Goal: Task Accomplishment & Management: Use online tool/utility

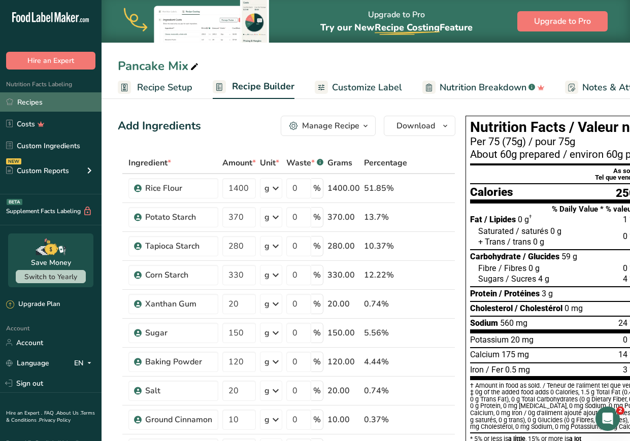
click at [46, 104] on link "Recipes" at bounding box center [51, 101] width 102 height 19
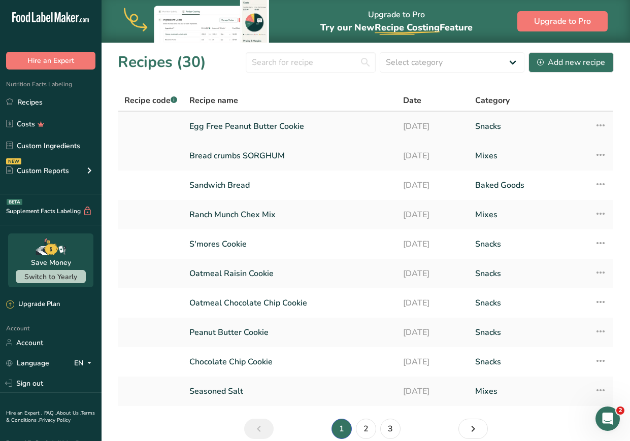
click at [477, 124] on td "Recipe Setup Delete Recipe Duplicate Recipe Scale Recipe Save as Sub-Recipe .a-…" at bounding box center [601, 126] width 25 height 29
click at [477, 126] on icon at bounding box center [601, 125] width 12 height 18
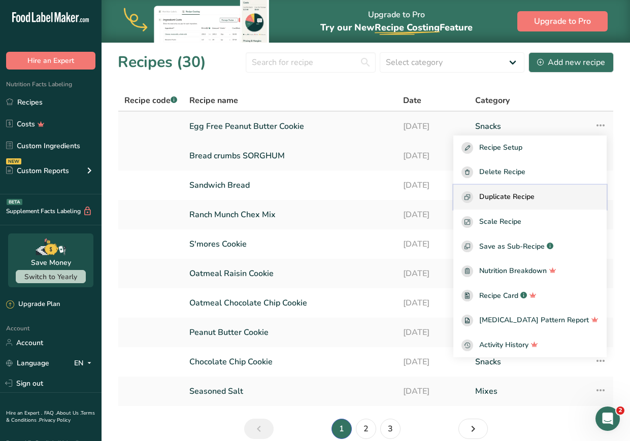
click at [477, 196] on span "Duplicate Recipe" at bounding box center [506, 197] width 55 height 12
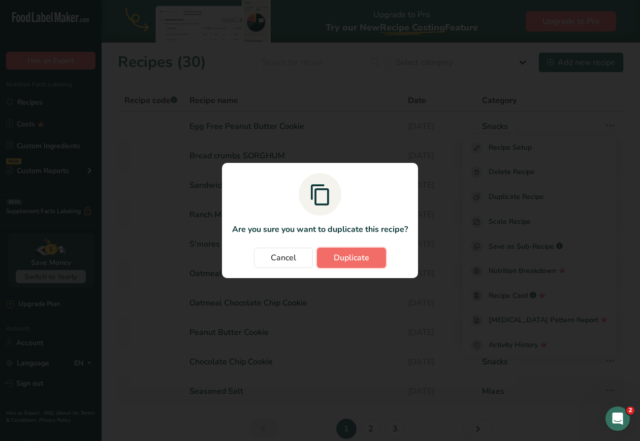
click at [352, 260] on span "Duplicate" at bounding box center [352, 258] width 36 height 12
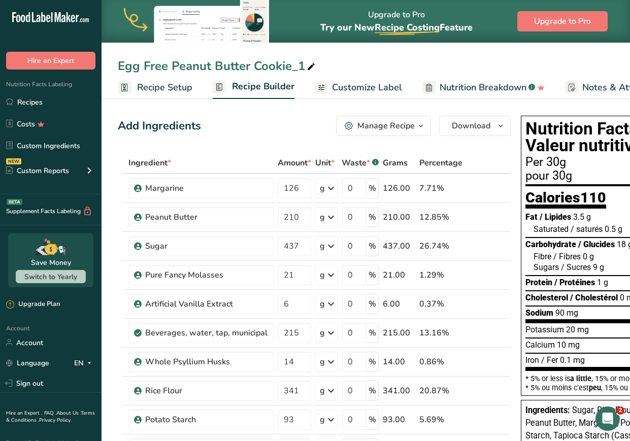
drag, startPoint x: 290, startPoint y: 67, endPoint x: 342, endPoint y: 69, distance: 51.8
click at [342, 69] on div "Egg Free Peanut Butter Cookie_1" at bounding box center [366, 66] width 529 height 18
drag, startPoint x: 247, startPoint y: 63, endPoint x: 171, endPoint y: 54, distance: 76.7
click at [171, 54] on div "Egg Free Peanut Butter Cookie_1 Recipe Setup Recipe Builder Customize Label Nut…" at bounding box center [366, 49] width 529 height 99
click at [218, 61] on div "Egg Free Peanut Butter Cookie_1" at bounding box center [218, 66] width 200 height 18
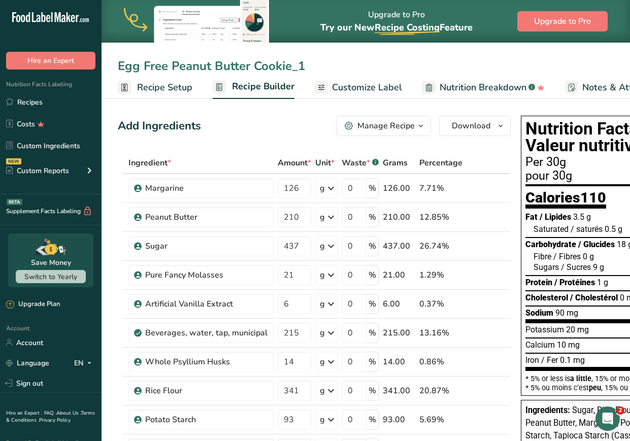
drag, startPoint x: 252, startPoint y: 66, endPoint x: 173, endPoint y: 63, distance: 79.8
click at [173, 63] on input "Egg Free Peanut Butter Cookie_1" at bounding box center [366, 66] width 496 height 18
drag, startPoint x: 270, startPoint y: 68, endPoint x: 285, endPoint y: 68, distance: 15.8
click at [285, 68] on input "Egg Free Chocolate Cookie_1" at bounding box center [366, 66] width 496 height 18
click at [304, 67] on input "Egg Free Chocolate Cookie" at bounding box center [366, 66] width 496 height 18
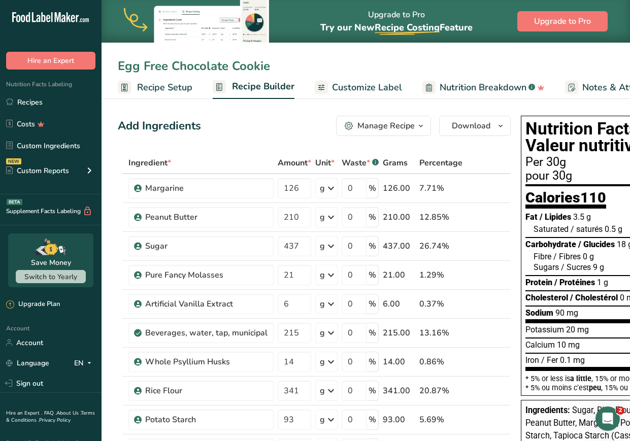
type input "Egg Free Chocolate Cookie"
click at [259, 135] on div "Add Ingredients Manage Recipe Delete Recipe Duplicate Recipe Scale Recipe Save …" at bounding box center [314, 126] width 393 height 20
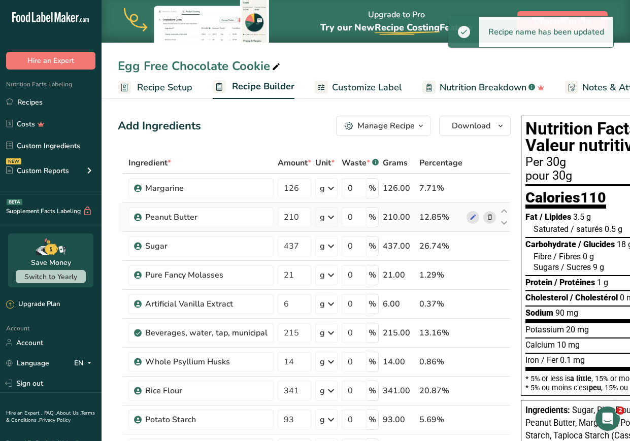
click at [477, 218] on icon at bounding box center [490, 217] width 7 height 11
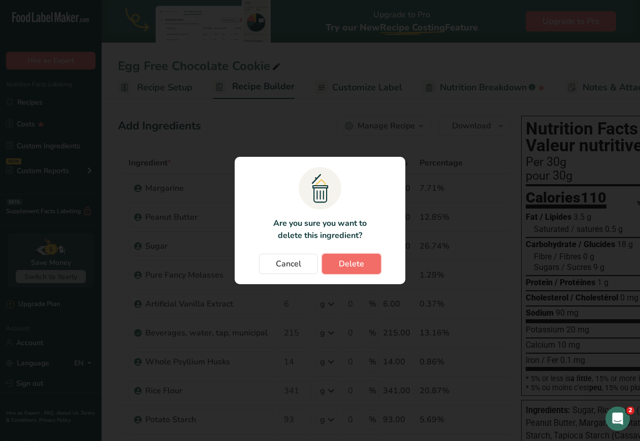
click at [354, 262] on span "Delete" at bounding box center [351, 264] width 25 height 12
type input "437"
type input "21"
type input "6"
type input "215"
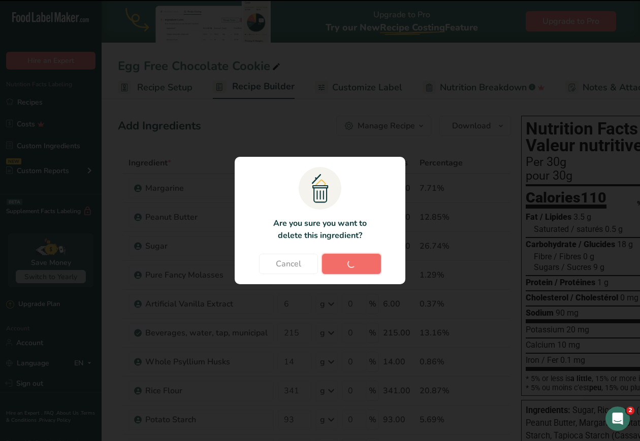
type input "14"
type input "341"
type input "93"
type input "70"
type input "83"
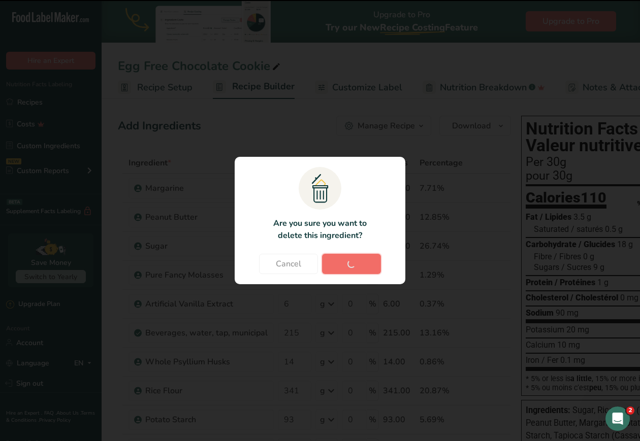
type input "4"
type input "6"
type input "4"
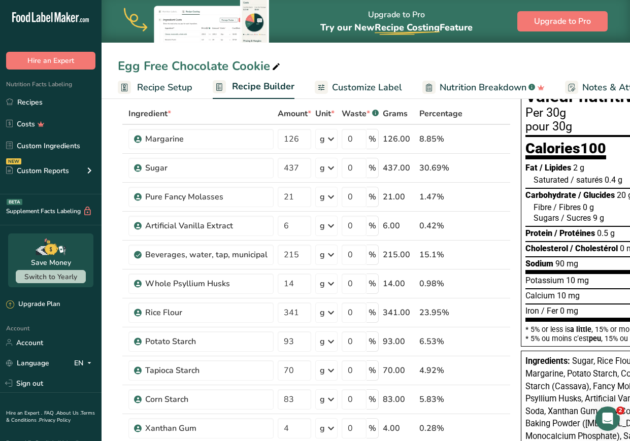
scroll to position [51, 0]
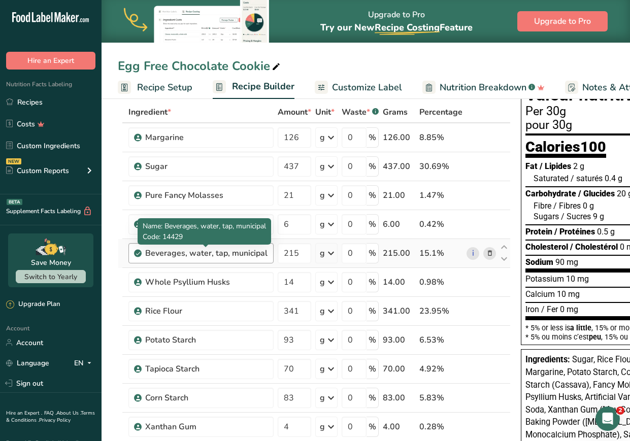
click at [168, 258] on div "Beverages, water, tap, municipal" at bounding box center [206, 253] width 122 height 12
click at [232, 253] on div "Beverages, water, tap, municipal" at bounding box center [206, 253] width 122 height 12
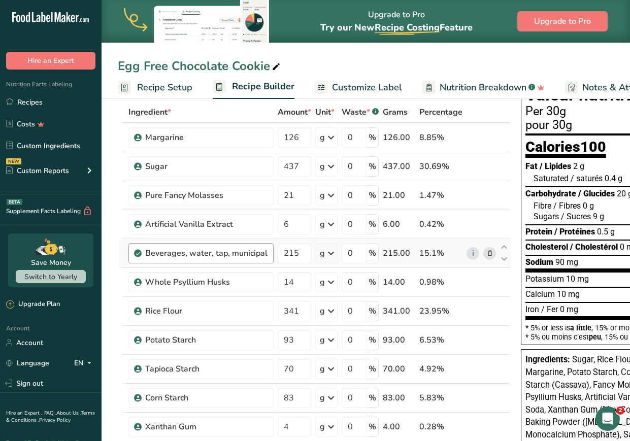
click at [232, 253] on div "Beverages, water, tap, municipal" at bounding box center [206, 253] width 122 height 12
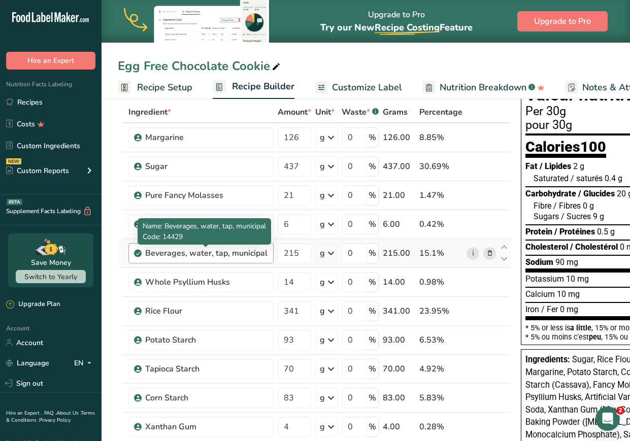
click at [232, 253] on div "Beverages, water, tap, municipal" at bounding box center [206, 253] width 122 height 12
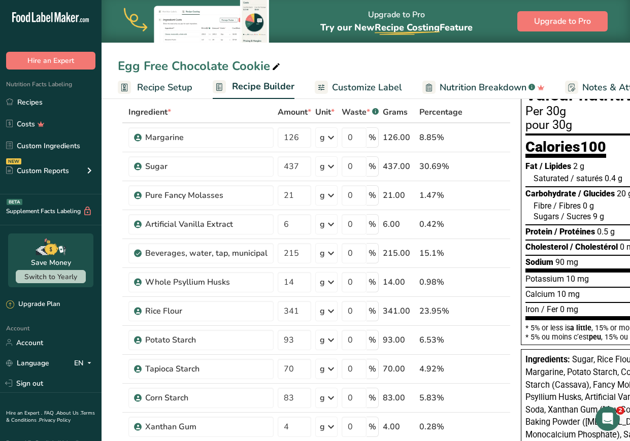
click at [477, 251] on icon at bounding box center [490, 253] width 7 height 11
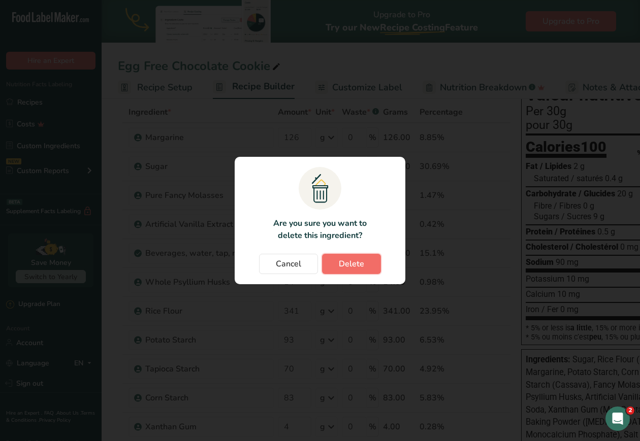
click at [357, 260] on span "Delete" at bounding box center [351, 264] width 25 height 12
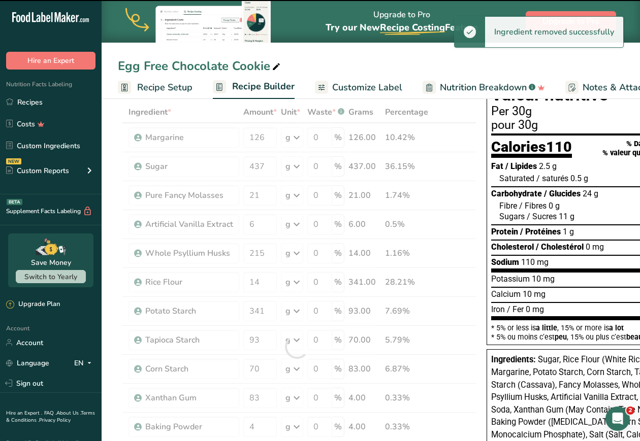
type input "14"
type input "341"
type input "93"
type input "70"
type input "83"
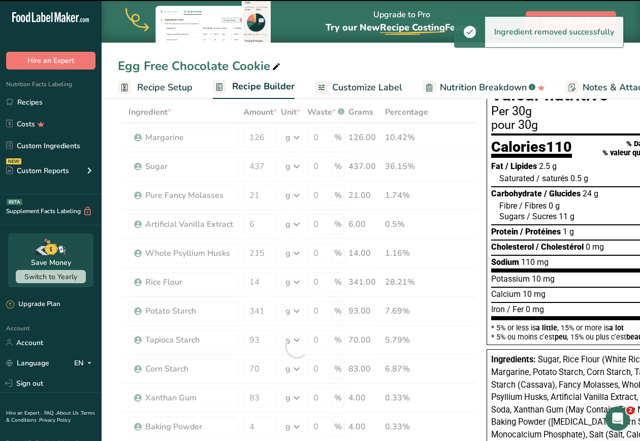
type input "4"
type input "6"
type input "4"
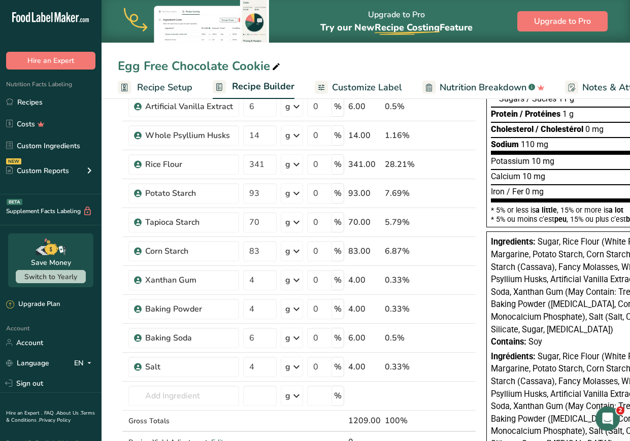
scroll to position [206, 0]
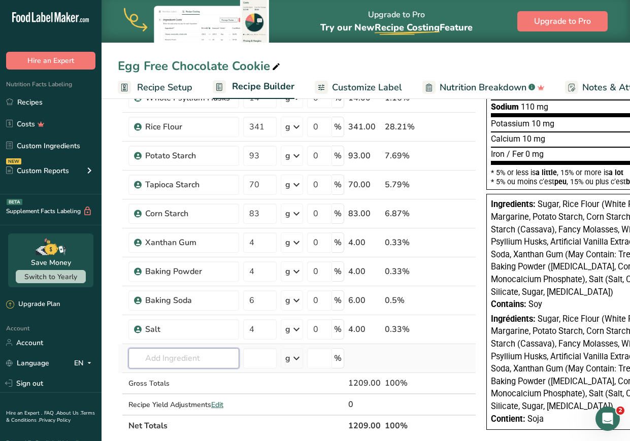
click at [140, 358] on input "text" at bounding box center [183, 358] width 111 height 20
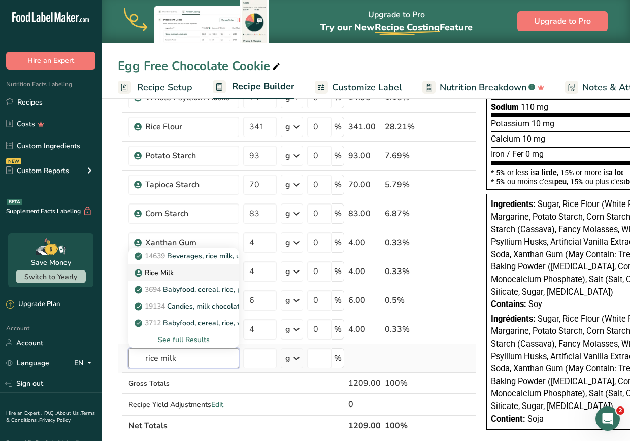
type input "rice milk"
click at [162, 268] on p "Rice Milk" at bounding box center [155, 273] width 37 height 11
type input "Rice Milk"
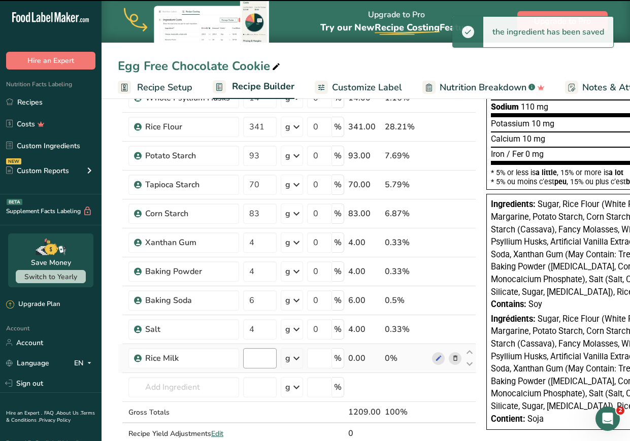
type input "0"
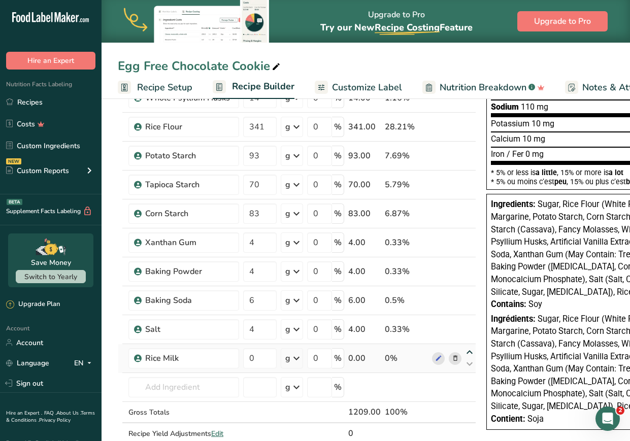
click at [469, 350] on icon at bounding box center [470, 353] width 12 height 8
type input "0"
type input "4"
click at [467, 332] on icon at bounding box center [470, 336] width 12 height 8
type input "4"
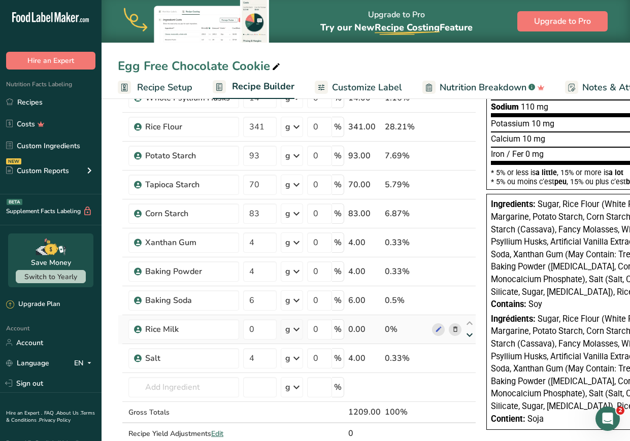
type input "0"
click at [470, 350] on icon at bounding box center [470, 353] width 12 height 8
type input "0"
type input "4"
click at [468, 324] on icon at bounding box center [470, 324] width 12 height 8
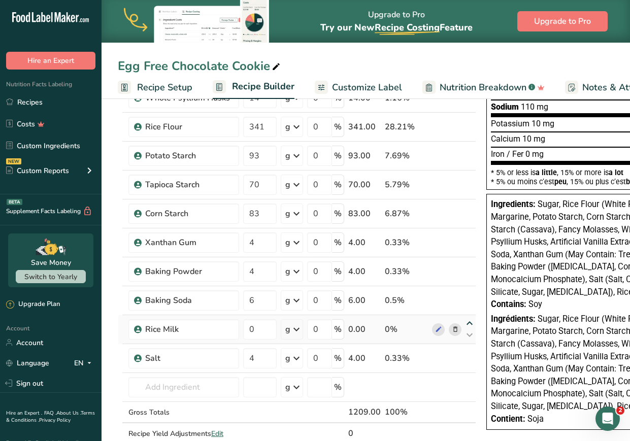
type input "0"
type input "6"
click at [468, 293] on icon at bounding box center [470, 295] width 12 height 8
type input "0"
type input "4"
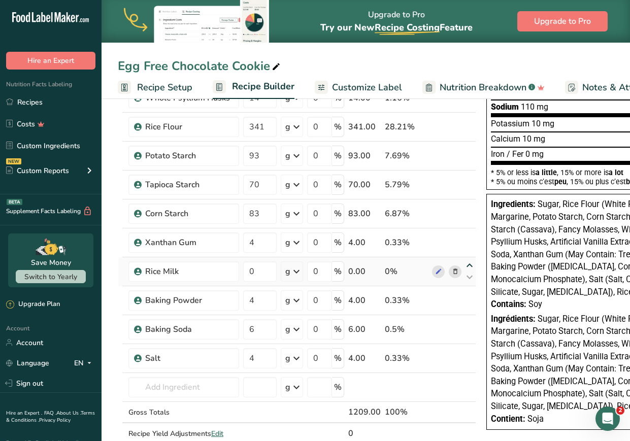
click at [467, 264] on icon at bounding box center [470, 266] width 12 height 8
type input "0"
type input "4"
click at [468, 235] on icon at bounding box center [470, 237] width 12 height 8
type input "0"
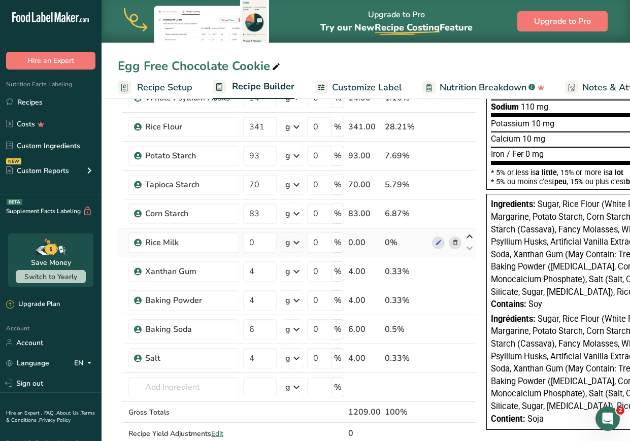
type input "83"
click at [469, 208] on icon at bounding box center [470, 208] width 12 height 8
type input "0"
type input "70"
click at [469, 182] on icon at bounding box center [470, 179] width 12 height 8
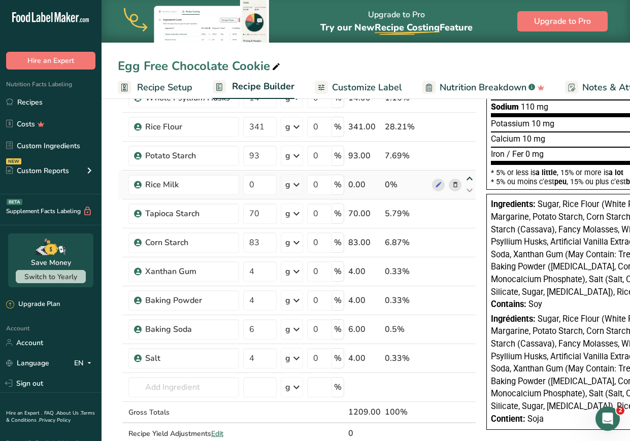
type input "0"
type input "93"
click at [466, 146] on icon at bounding box center [470, 150] width 12 height 8
type input "0"
type input "341"
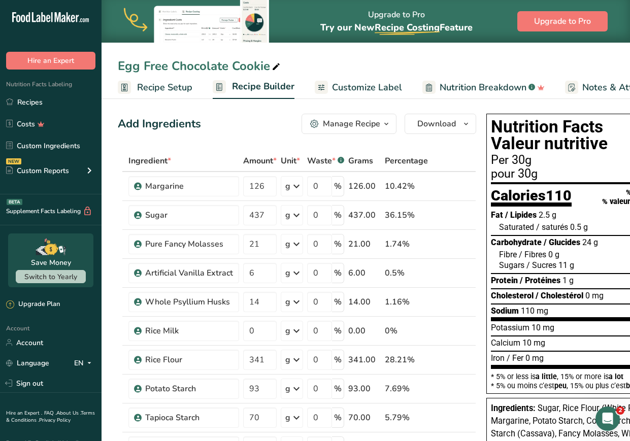
scroll to position [0, 0]
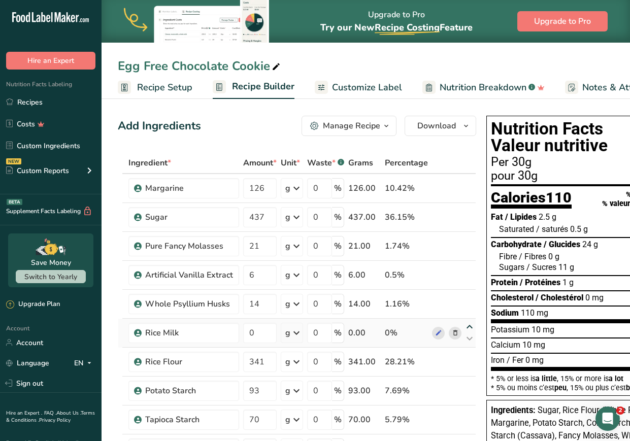
click at [466, 325] on icon at bounding box center [470, 328] width 12 height 8
type input "0"
type input "14"
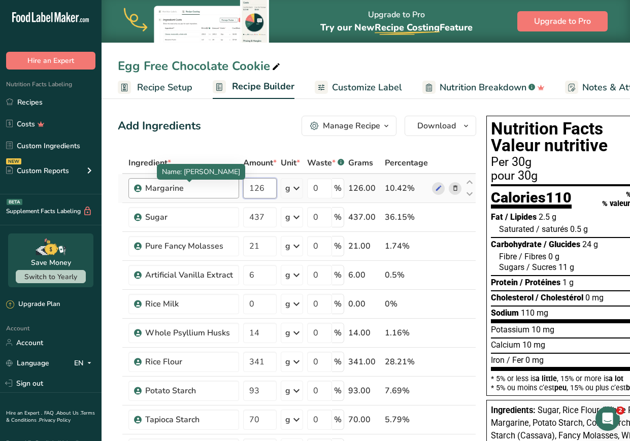
drag, startPoint x: 273, startPoint y: 185, endPoint x: 218, endPoint y: 184, distance: 54.9
click at [218, 184] on tr "Margarine 126 g Weight Units g kg mg See more Volume Units l Volume units requi…" at bounding box center [297, 188] width 358 height 29
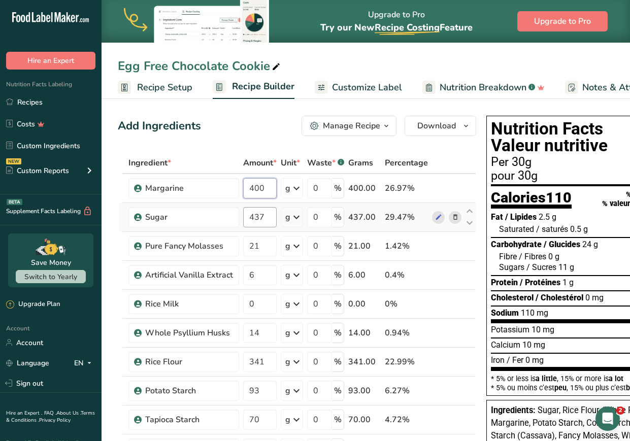
type input "400"
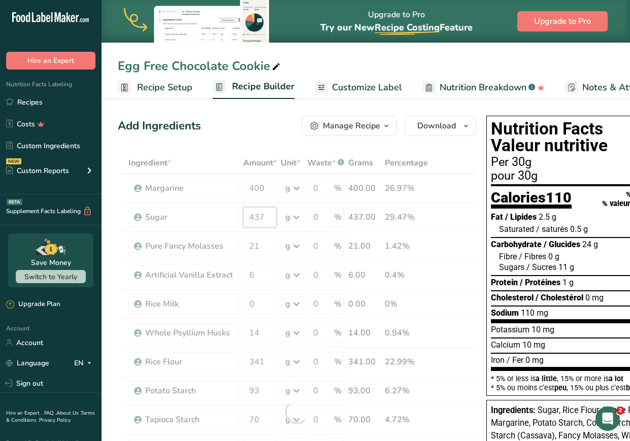
drag, startPoint x: 265, startPoint y: 215, endPoint x: 224, endPoint y: 212, distance: 40.2
click at [224, 212] on div "Ingredient * Amount * Unit * Waste * .a-a{fill:#347362;}.b-a{fill:#fff;} Grams …" at bounding box center [297, 412] width 359 height 520
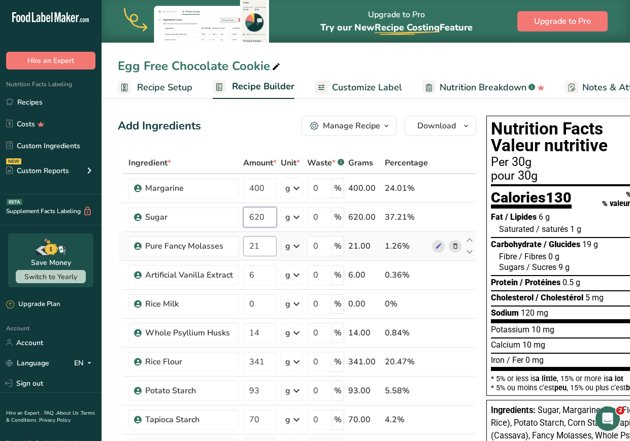
type input "620"
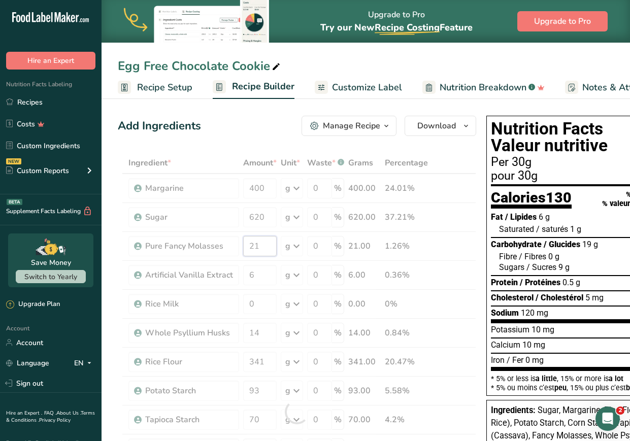
drag, startPoint x: 267, startPoint y: 247, endPoint x: 228, endPoint y: 248, distance: 39.6
click at [228, 248] on div "Ingredient * Amount * Unit * Waste * .a-a{fill:#347362;}.b-a{fill:#fff;} Grams …" at bounding box center [297, 412] width 359 height 520
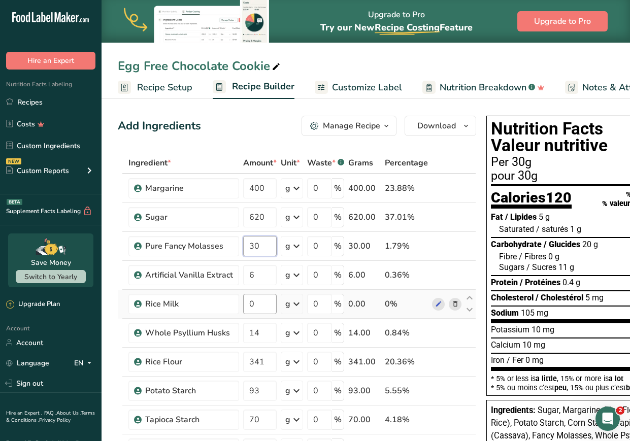
type input "30"
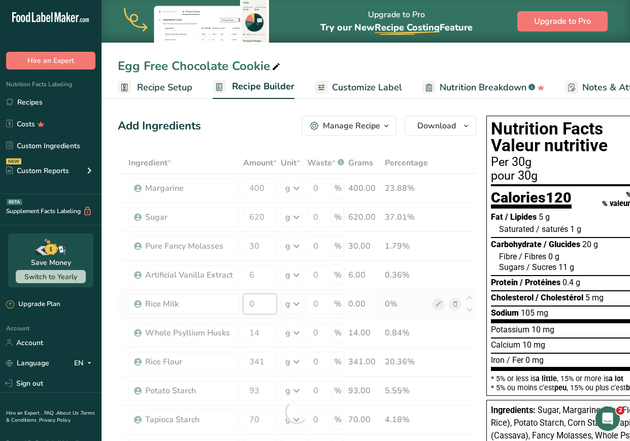
click at [256, 302] on div "Ingredient * Amount * Unit * Waste * .a-a{fill:#347362;}.b-a{fill:#fff;} Grams …" at bounding box center [297, 412] width 359 height 520
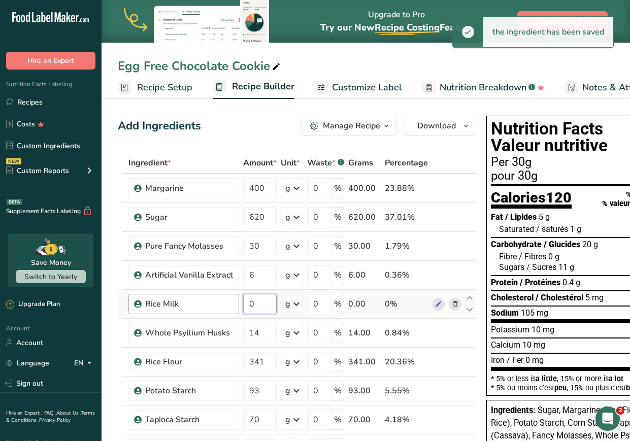
drag, startPoint x: 270, startPoint y: 304, endPoint x: 238, endPoint y: 304, distance: 32.5
click at [238, 304] on tr "Rice Milk 0 g Weight Units g kg mg See more Volume Units l Volume units require…" at bounding box center [297, 304] width 358 height 29
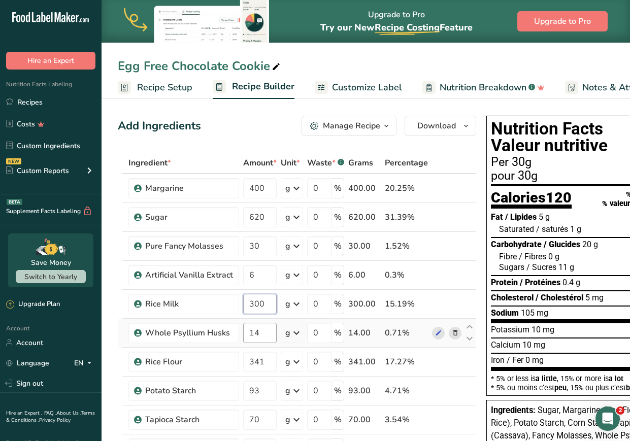
type input "300"
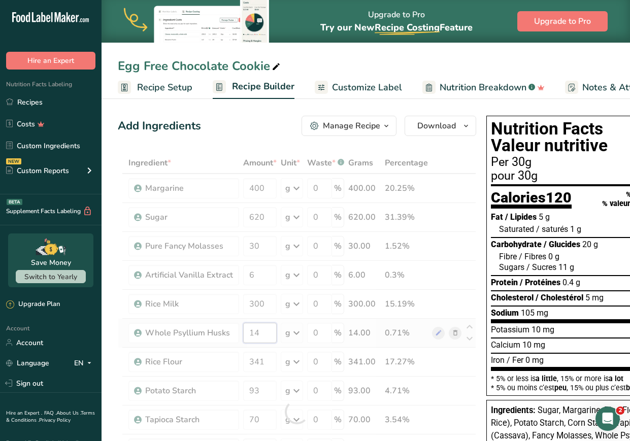
click at [272, 323] on div "Ingredient * Amount * Unit * Waste * .a-a{fill:#347362;}.b-a{fill:#fff;} Grams …" at bounding box center [297, 412] width 359 height 520
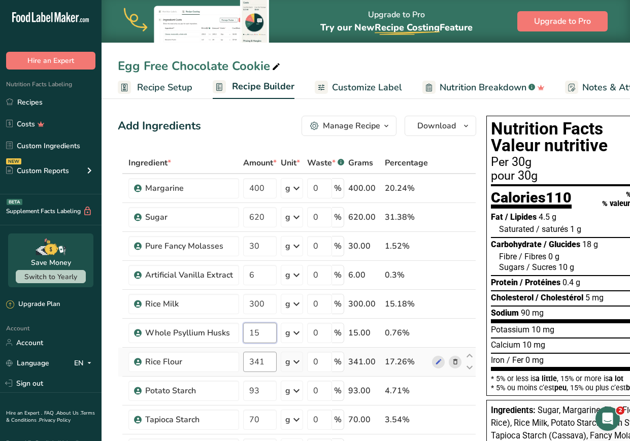
type input "15"
click at [269, 361] on div "Ingredient * Amount * Unit * Waste * .a-a{fill:#347362;}.b-a{fill:#fff;} Grams …" at bounding box center [297, 412] width 359 height 520
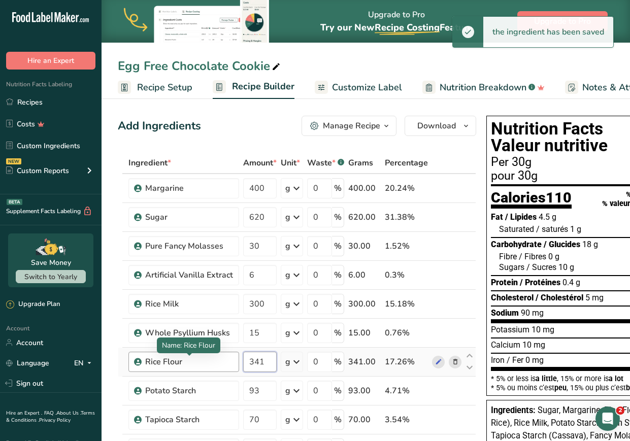
drag, startPoint x: 269, startPoint y: 361, endPoint x: 189, endPoint y: 364, distance: 79.3
click at [189, 364] on tr "Rice Flour 341 g Weight Units g kg mg See more Volume Units l Volume units requ…" at bounding box center [297, 362] width 358 height 29
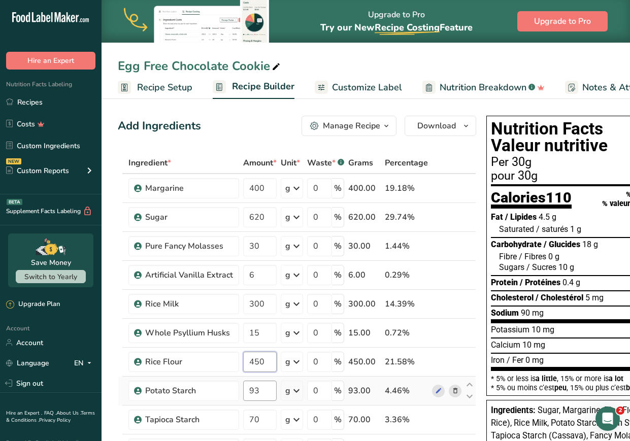
type input "450"
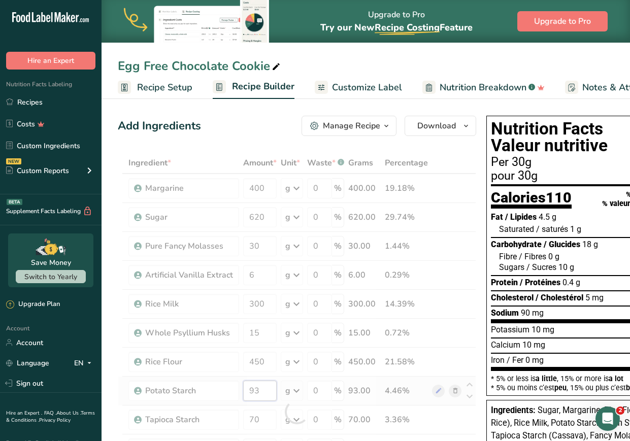
click at [262, 384] on div "Ingredient * Amount * Unit * Waste * .a-a{fill:#347362;}.b-a{fill:#fff;} Grams …" at bounding box center [297, 412] width 359 height 520
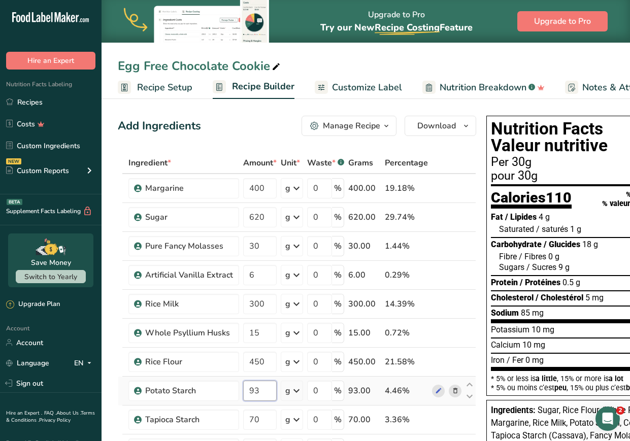
drag, startPoint x: 270, startPoint y: 391, endPoint x: 239, endPoint y: 390, distance: 31.0
click at [239, 390] on tr "Potato Starch 93 g Weight Units g kg mg See more Volume Units l Volume units re…" at bounding box center [297, 391] width 358 height 29
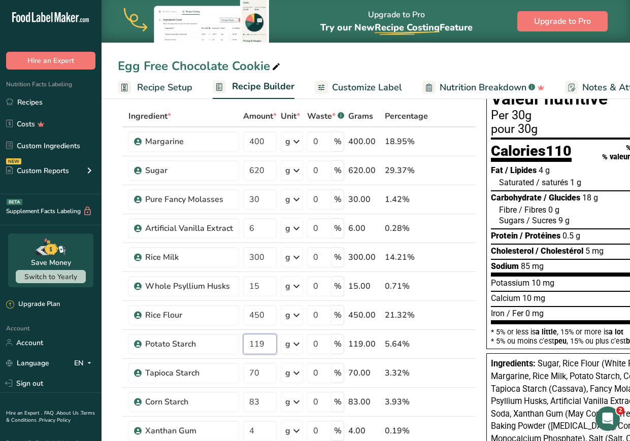
scroll to position [48, 0]
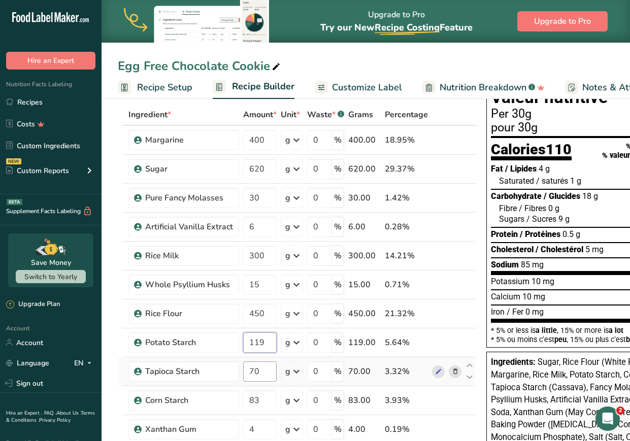
type input "119"
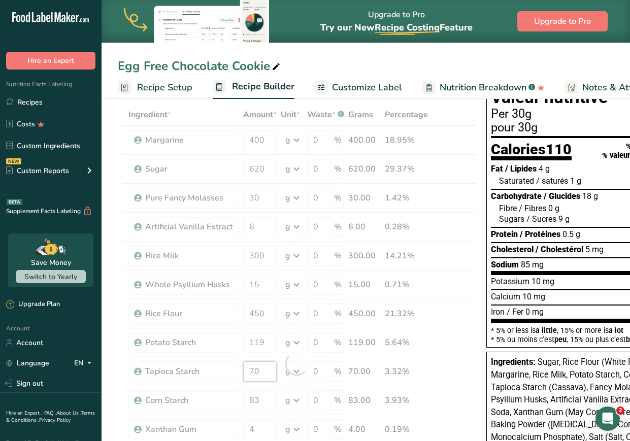
click at [263, 372] on div "Ingredient * Amount * Unit * Waste * .a-a{fill:#347362;}.b-a{fill:#fff;} Grams …" at bounding box center [297, 364] width 359 height 520
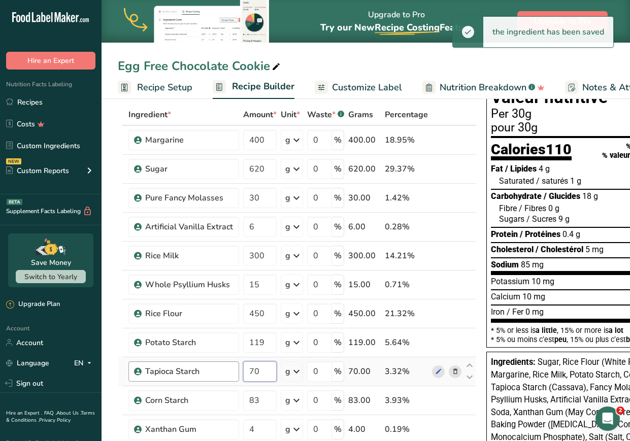
drag, startPoint x: 264, startPoint y: 371, endPoint x: 235, endPoint y: 370, distance: 29.0
click at [235, 370] on tr "Tapioca Starch 70 g Weight Units g kg mg See more Volume Units l Volume units r…" at bounding box center [297, 372] width 358 height 29
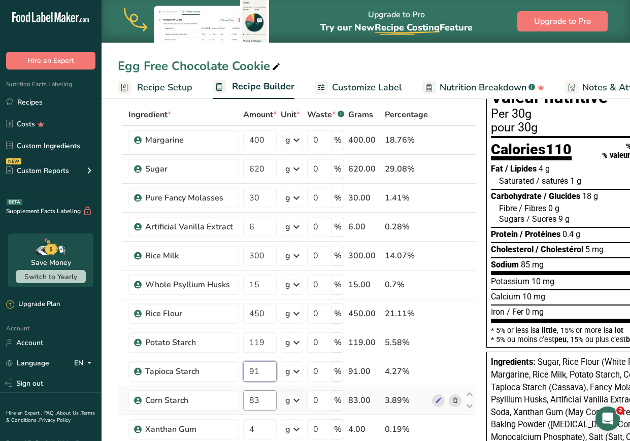
type input "91"
click at [264, 401] on div "Ingredient * Amount * Unit * Waste * .a-a{fill:#347362;}.b-a{fill:#fff;} Grams …" at bounding box center [297, 364] width 359 height 520
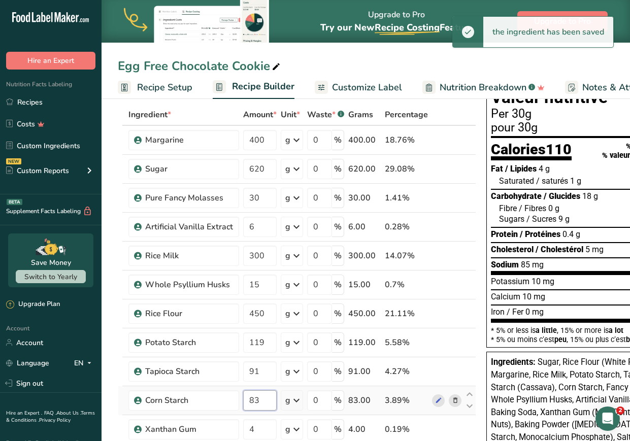
type input "8"
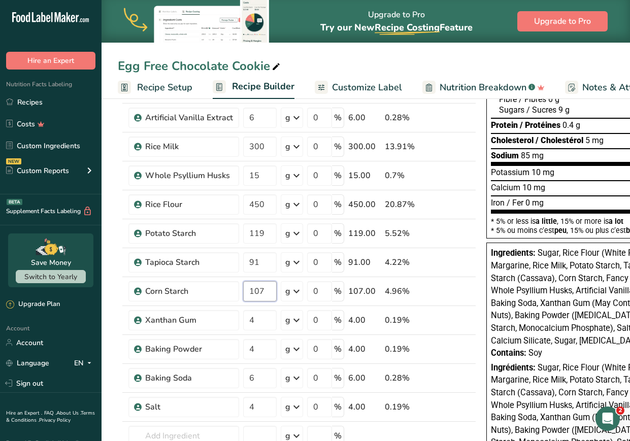
scroll to position [165, 0]
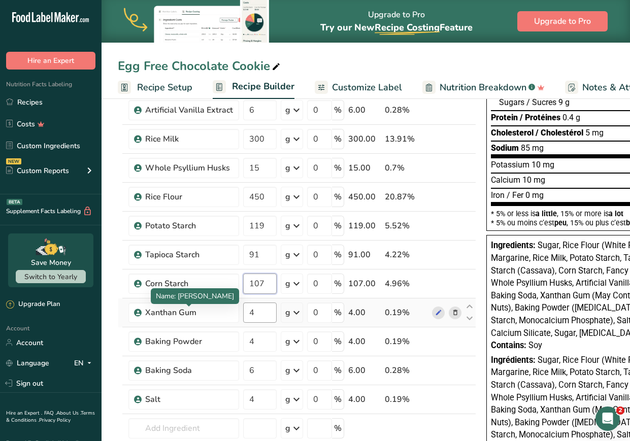
type input "107"
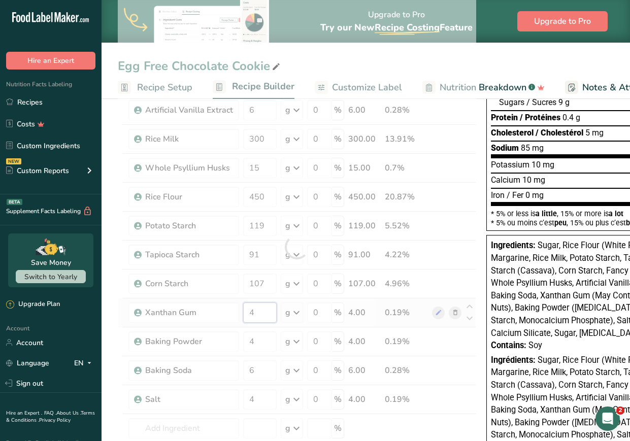
click at [257, 311] on div "Ingredient * Amount * Unit * Waste * .a-a{fill:#347362;}.b-a{fill:#fff;} Grams …" at bounding box center [297, 247] width 359 height 520
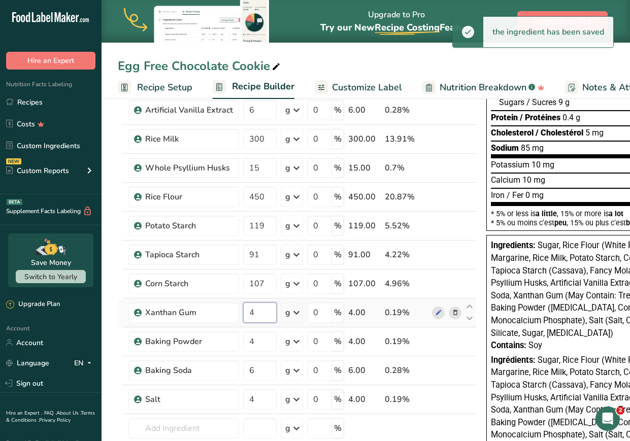
drag, startPoint x: 266, startPoint y: 314, endPoint x: 245, endPoint y: 312, distance: 21.0
click at [245, 312] on input "4" at bounding box center [260, 313] width 34 height 20
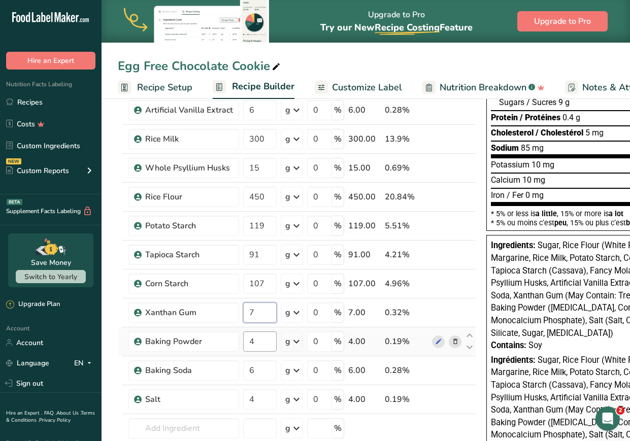
type input "7"
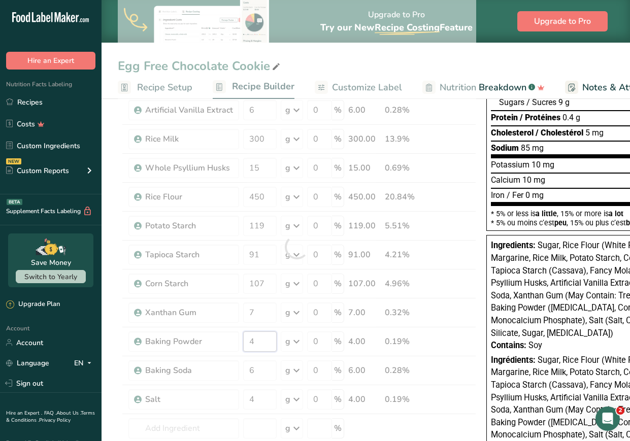
click at [260, 340] on div "Ingredient * Amount * Unit * Waste * .a-a{fill:#347362;}.b-a{fill:#fff;} Grams …" at bounding box center [297, 247] width 359 height 520
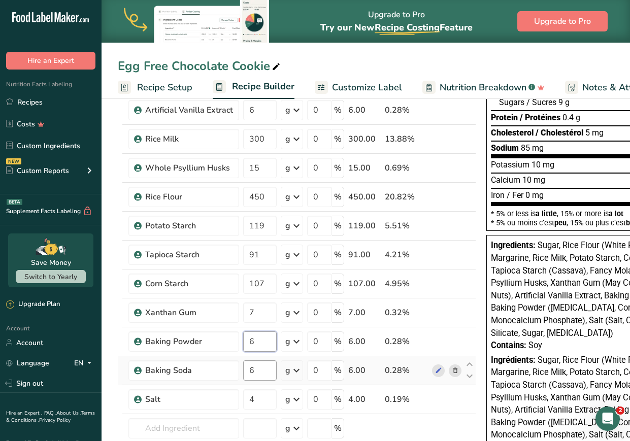
type input "6"
click at [257, 374] on div "Ingredient * Amount * Unit * Waste * .a-a{fill:#347362;}.b-a{fill:#fff;} Grams …" at bounding box center [297, 247] width 359 height 520
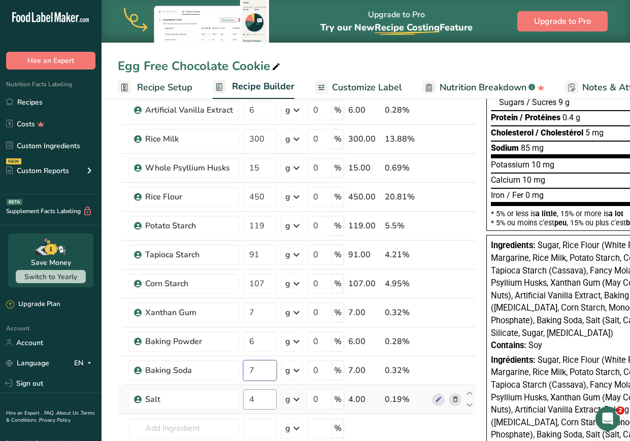
type input "7"
click at [259, 401] on div "Ingredient * Amount * Unit * Waste * .a-a{fill:#347362;}.b-a{fill:#fff;} Grams …" at bounding box center [297, 247] width 359 height 520
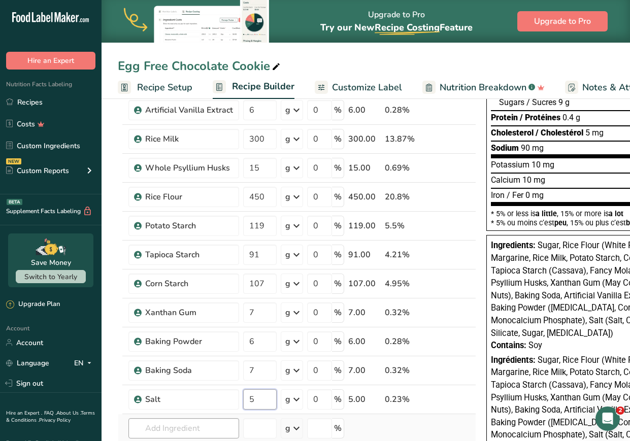
type input "5"
click at [222, 429] on div "Ingredient * Amount * Unit * Waste * .a-a{fill:#347362;}.b-a{fill:#fff;} Grams …" at bounding box center [297, 247] width 359 height 520
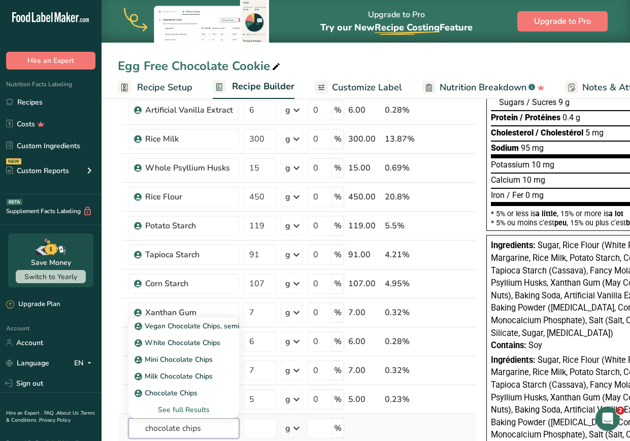
type input "chocolate chips"
click at [202, 405] on div "See full Results" at bounding box center [184, 410] width 94 height 11
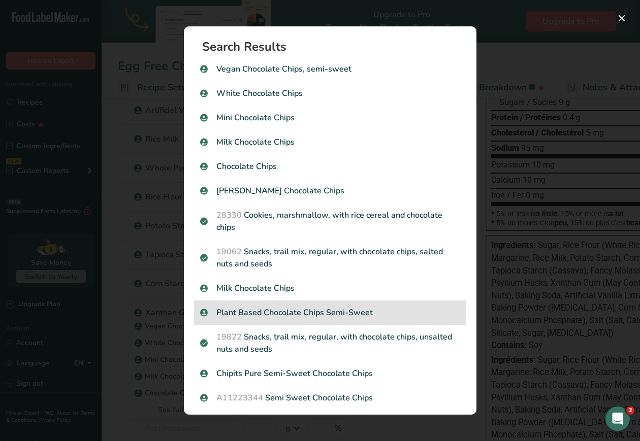
click at [297, 320] on div "Plant Based Chocolate Chips Semi-Sweet" at bounding box center [330, 313] width 272 height 24
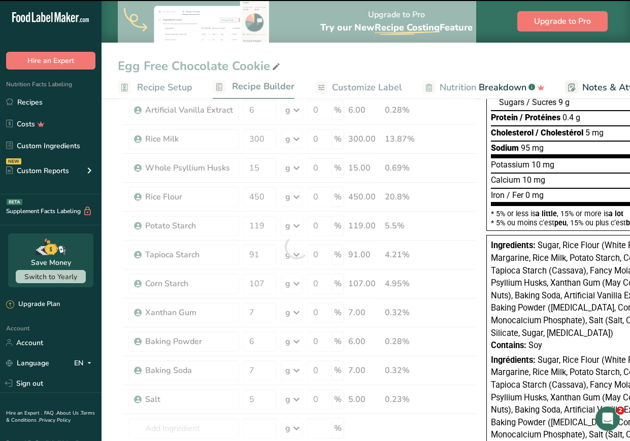
type input "0"
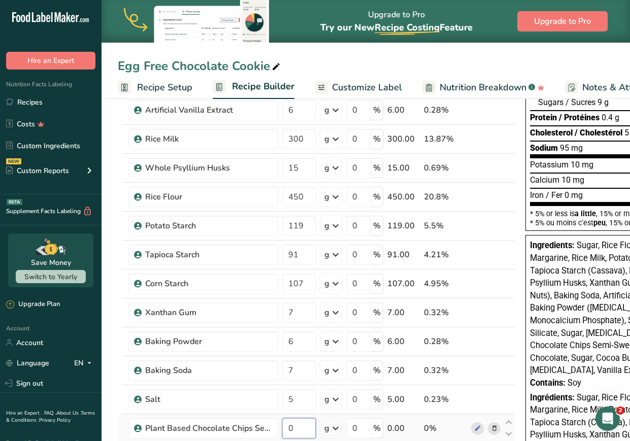
drag, startPoint x: 299, startPoint y: 425, endPoint x: 284, endPoint y: 428, distance: 14.9
click at [284, 428] on input "0" at bounding box center [299, 429] width 34 height 20
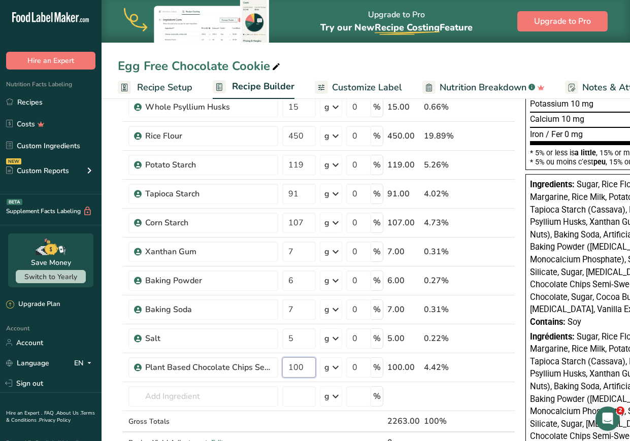
scroll to position [227, 0]
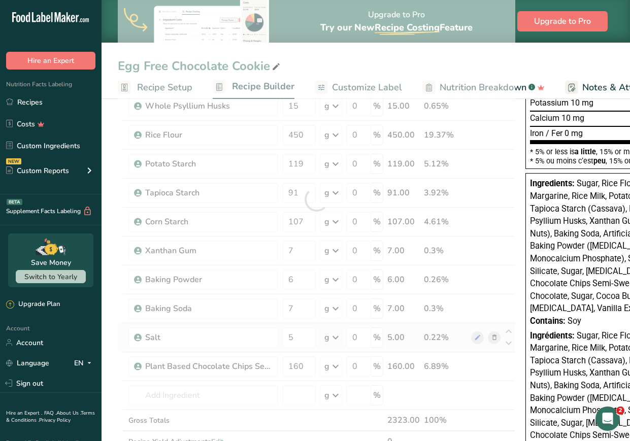
click at [119, 329] on div "Ingredient * Amount * Unit * Waste * .a-a{fill:#347362;}.b-a{fill:#fff;} Grams …" at bounding box center [317, 199] width 398 height 549
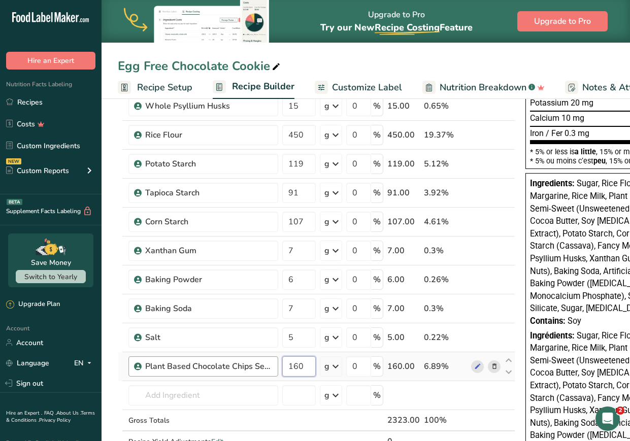
drag, startPoint x: 301, startPoint y: 365, endPoint x: 255, endPoint y: 368, distance: 45.8
click at [255, 368] on tr "Plant Based Chocolate Chips Semi-Sweet 160 g Weight Units g kg mg See more Volu…" at bounding box center [316, 366] width 397 height 29
type input "100"
click at [117, 361] on section "Add Ingredients Manage Recipe Delete Recipe Duplicate Recipe Scale Recipe Save …" at bounding box center [366, 356] width 529 height 977
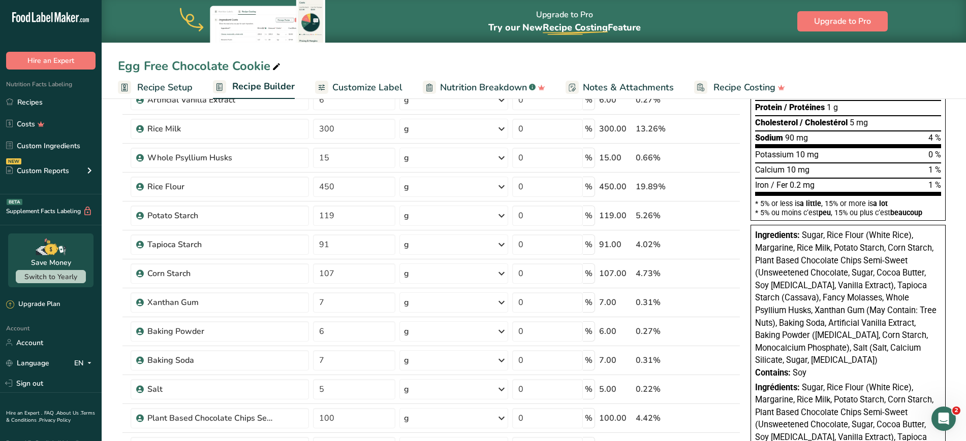
scroll to position [174, 0]
click at [62, 145] on link "Custom Ingredients" at bounding box center [51, 145] width 102 height 19
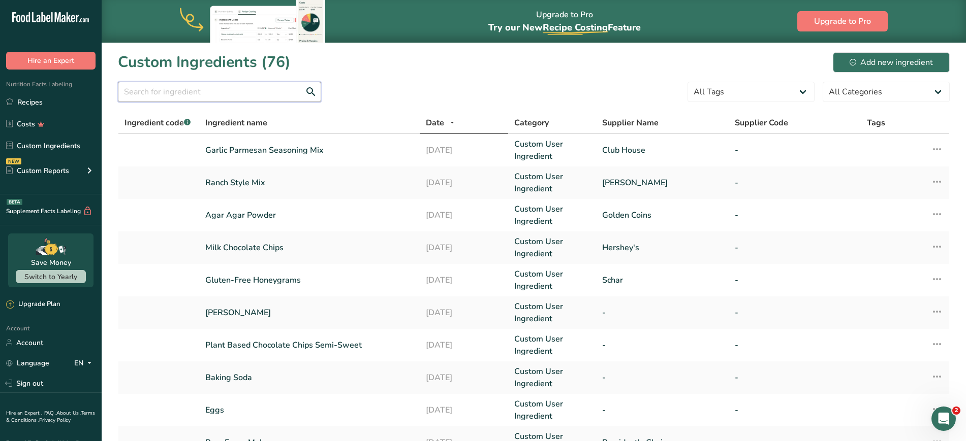
click at [205, 86] on input "text" at bounding box center [219, 92] width 203 height 20
type input "rice milk"
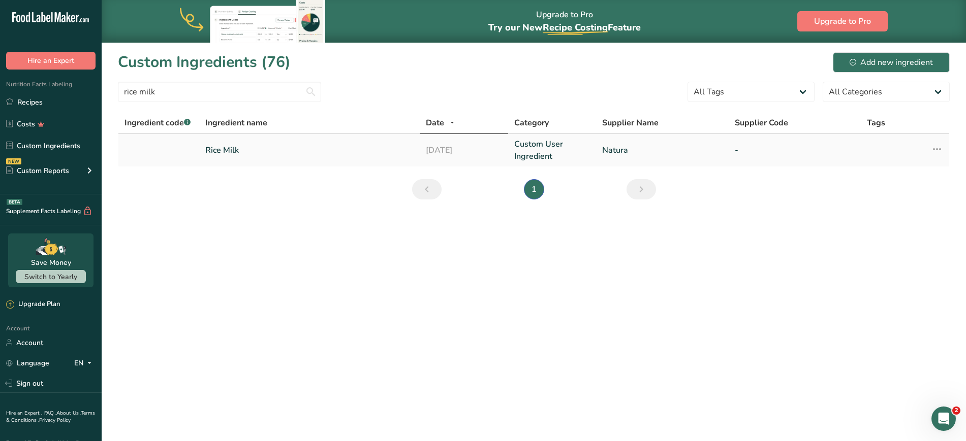
click at [284, 152] on link "Rice Milk" at bounding box center [309, 150] width 208 height 12
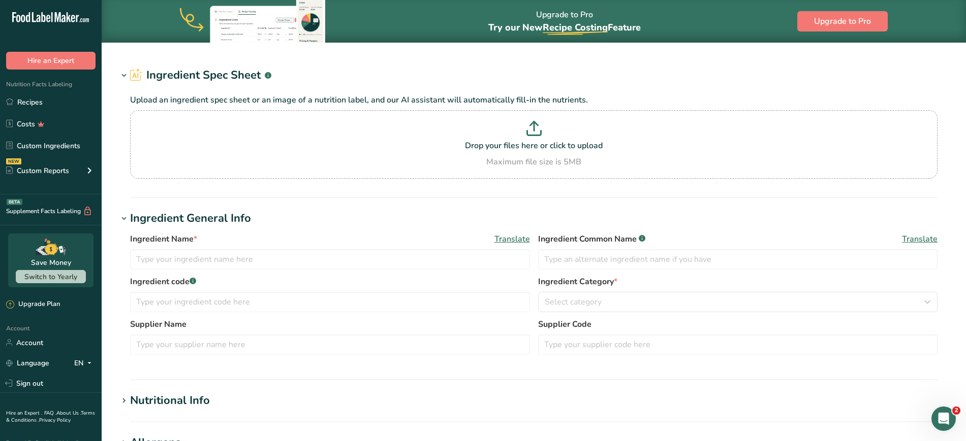
type input "Rice Milk"
type input "Natura"
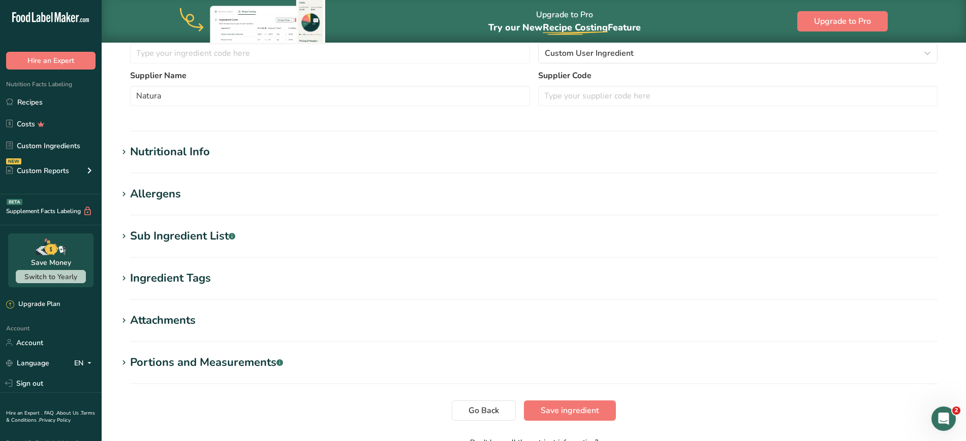
scroll to position [273, 0]
click at [165, 236] on div "Sub Ingredient List .a-a{fill:#347362;}.b-a{fill:#fff;}" at bounding box center [182, 235] width 105 height 17
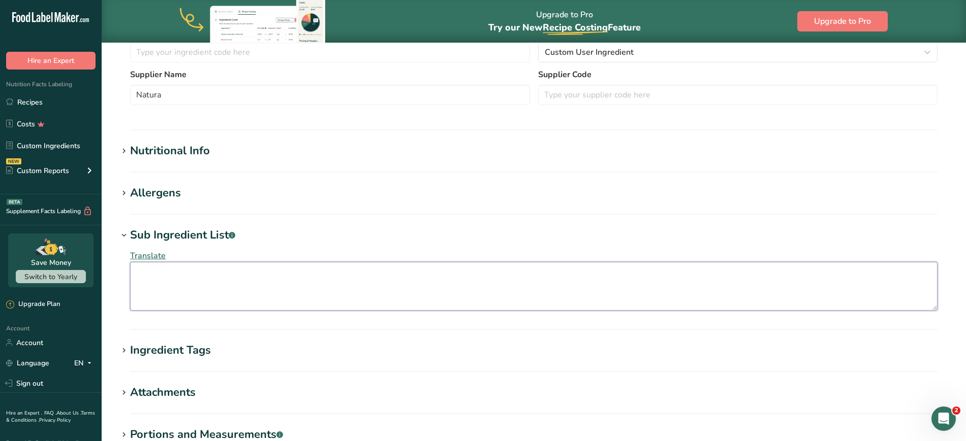
click at [165, 281] on textarea at bounding box center [533, 286] width 807 height 49
paste textarea "Filtered Water, Organic Brown Rice, Organic White Rice, Organic Canola Oil, Sea…"
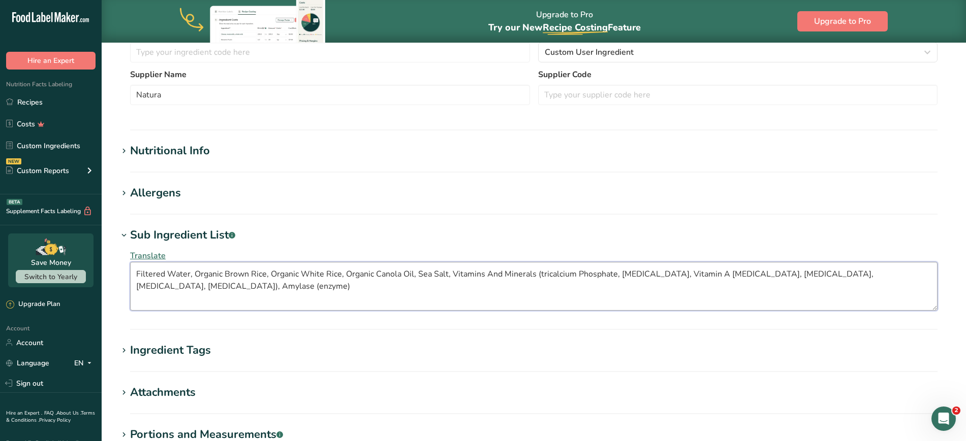
scroll to position [411, 0]
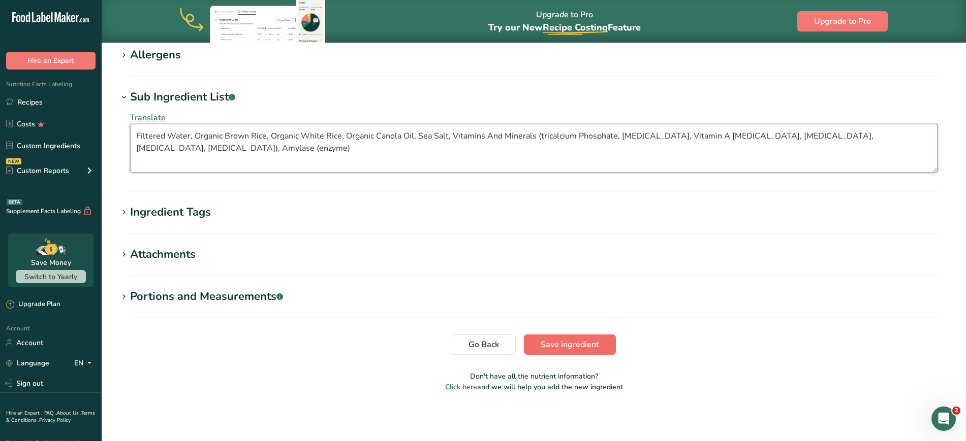
type textarea "Filtered Water, Organic Brown Rice, Organic White Rice, Organic Canola Oil, Sea…"
click at [477, 345] on span "Save ingredient" at bounding box center [569, 345] width 58 height 12
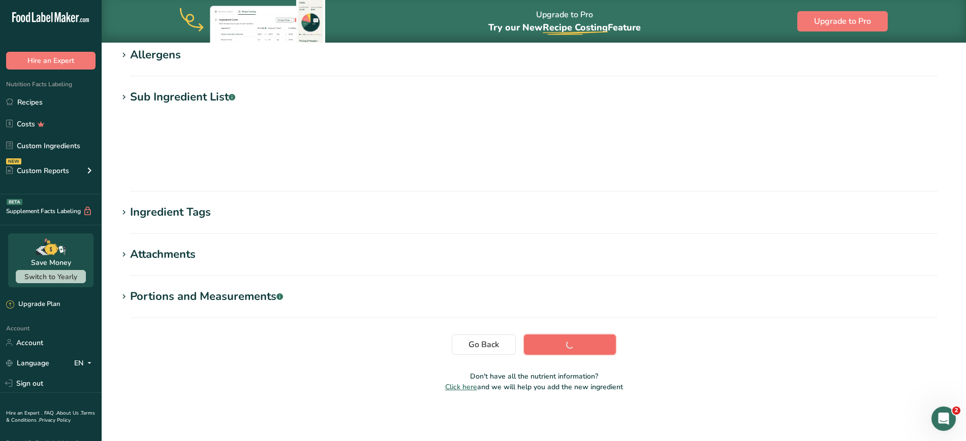
scroll to position [97, 0]
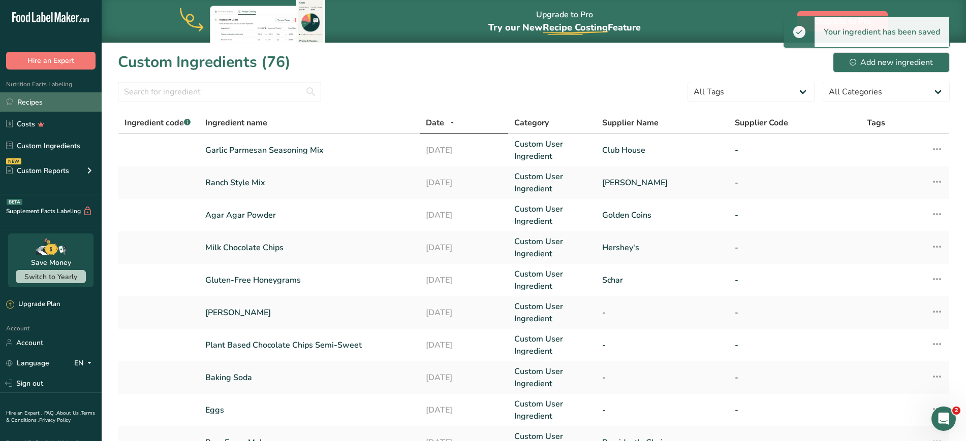
click at [39, 102] on link "Recipes" at bounding box center [51, 101] width 102 height 19
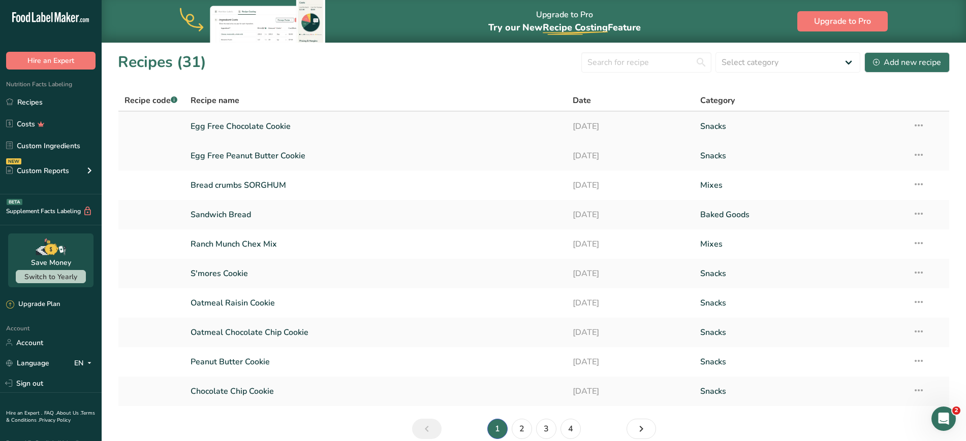
click at [267, 131] on link "Egg Free Chocolate Cookie" at bounding box center [375, 126] width 370 height 21
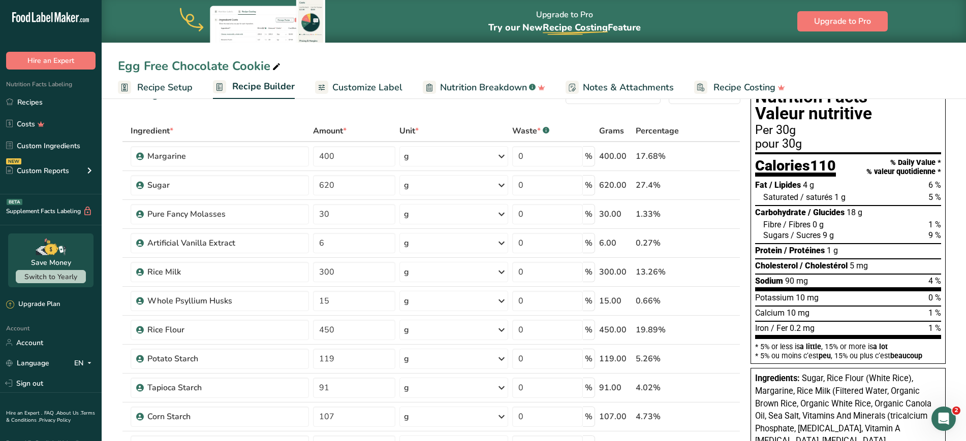
scroll to position [44, 0]
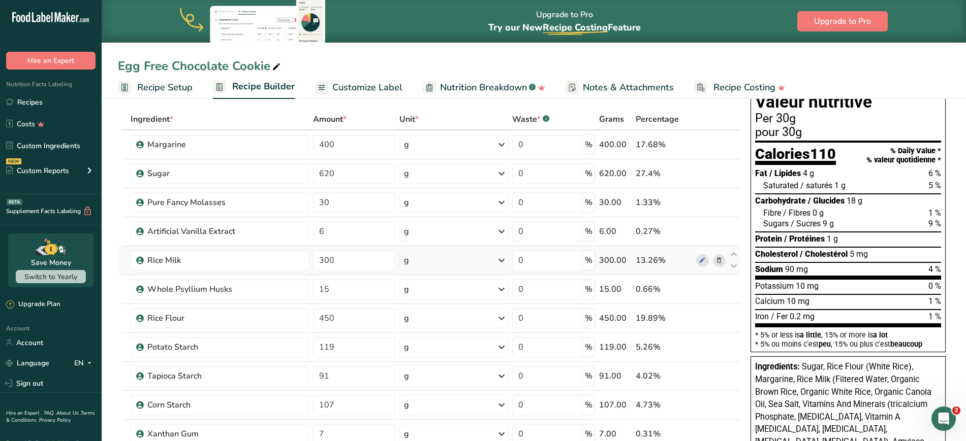
click at [477, 260] on icon at bounding box center [718, 260] width 7 height 11
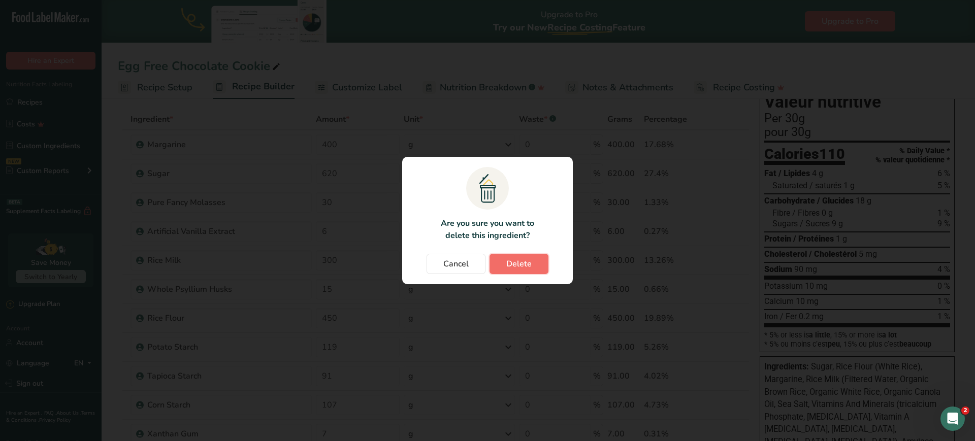
click at [477, 271] on button "Delete" at bounding box center [519, 264] width 59 height 20
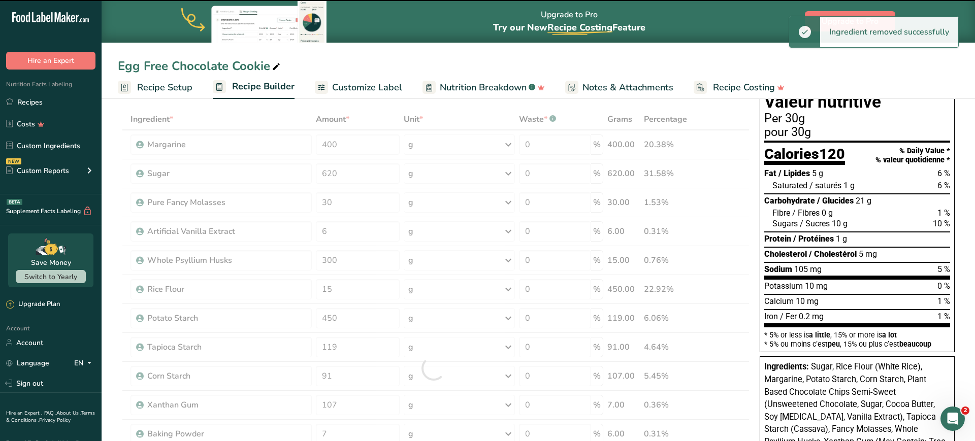
type input "15"
type input "450"
type input "119"
type input "91"
type input "107"
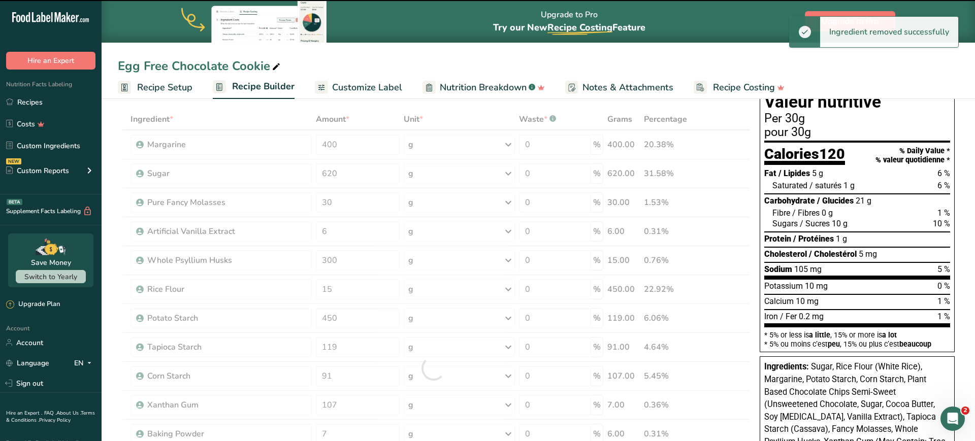
type input "7"
type input "6"
type input "7"
type input "5"
type input "100"
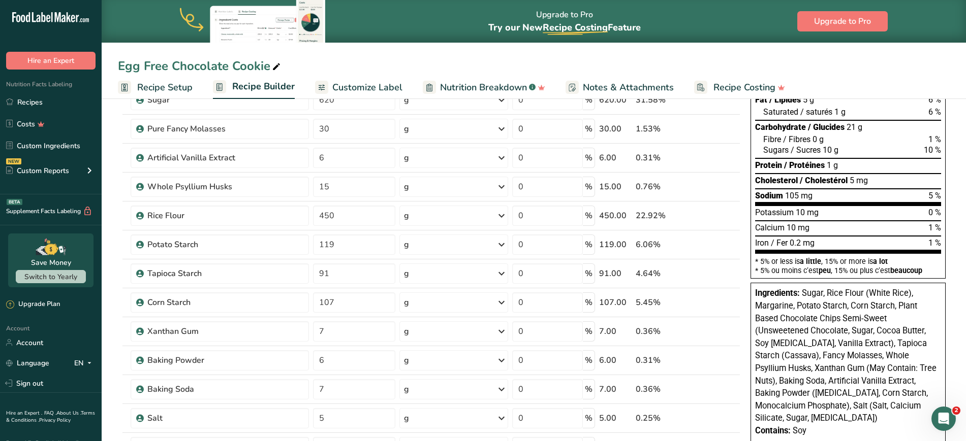
scroll to position [188, 0]
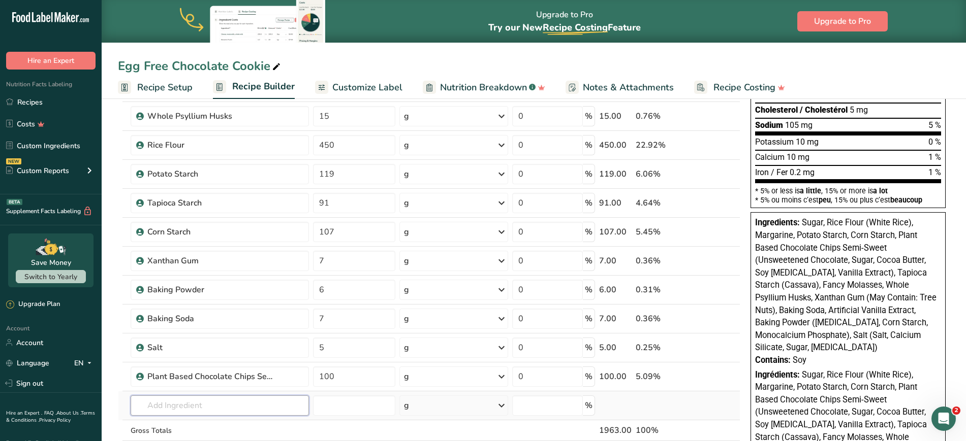
click at [259, 403] on input "text" at bounding box center [220, 406] width 178 height 20
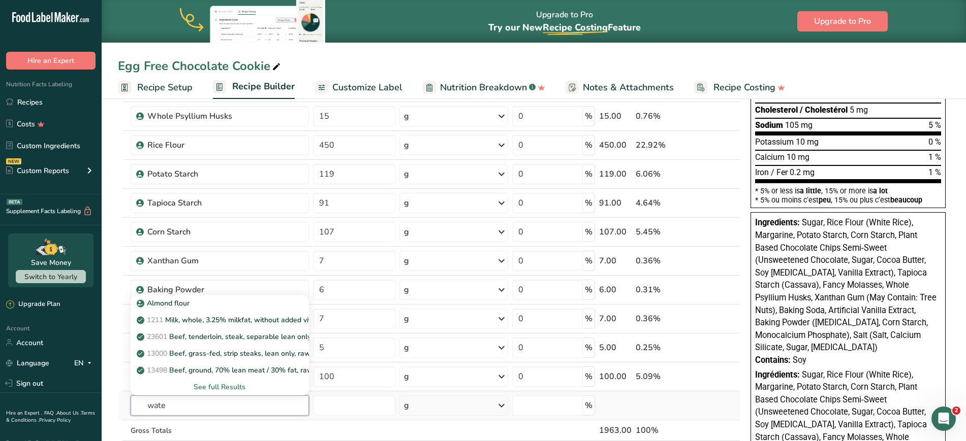
type input "water"
drag, startPoint x: 140, startPoint y: 420, endPoint x: 119, endPoint y: 415, distance: 21.2
click at [119, 415] on tr "water Water, bottled 14438 Beverages, water, bottled, non-carbonated, [PERSON_N…" at bounding box center [428, 406] width 621 height 29
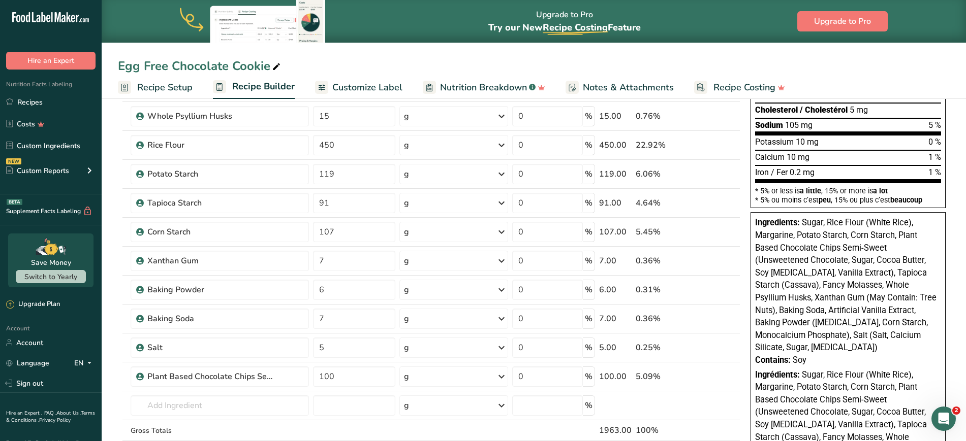
click at [102, 362] on section "Add Ingredients Manage Recipe Delete Recipe Duplicate Recipe Scale Recipe Save …" at bounding box center [534, 370] width 864 height 925
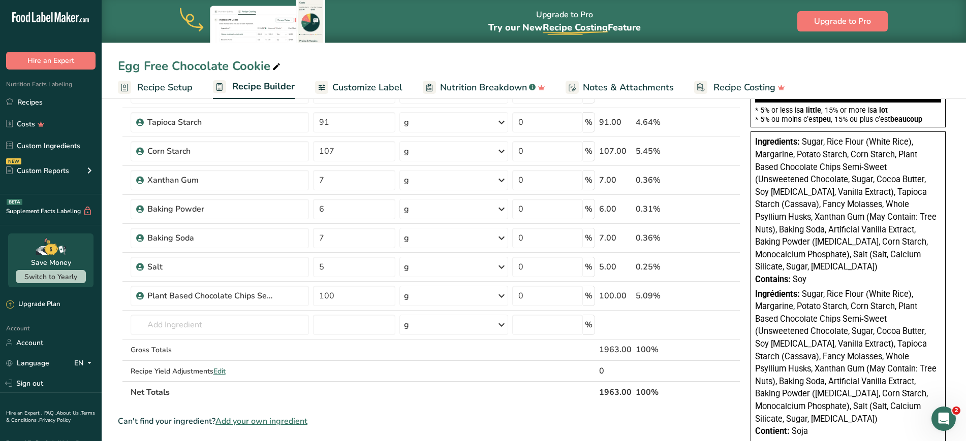
scroll to position [283, 0]
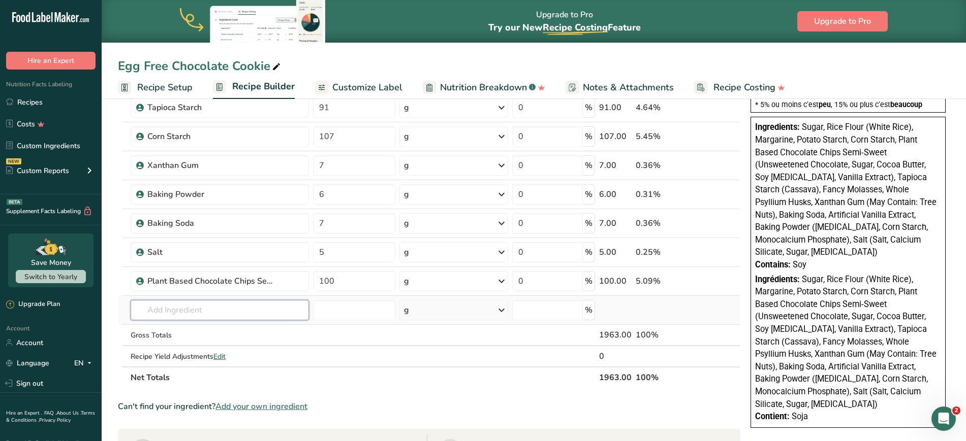
click at [249, 310] on input "text" at bounding box center [220, 310] width 178 height 20
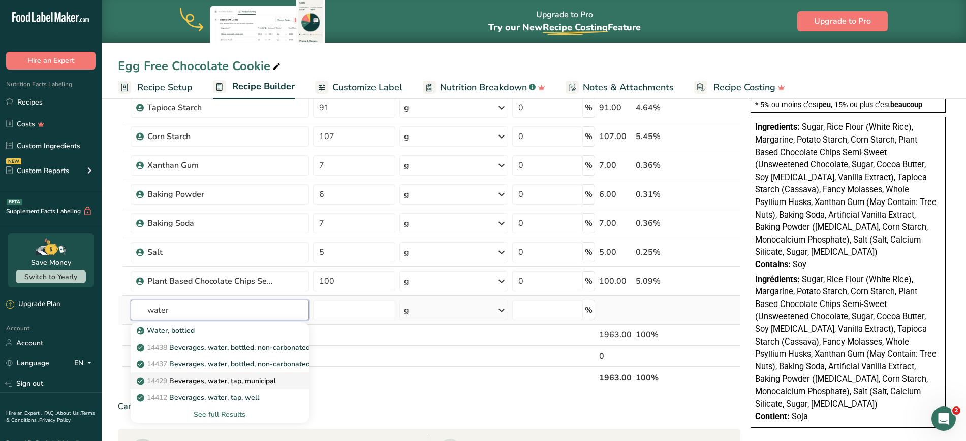
type input "water"
click at [244, 382] on p "14429 [GEOGRAPHIC_DATA], water, tap, municipal" at bounding box center [207, 381] width 137 height 11
type input "Beverages, water, tap, municipal"
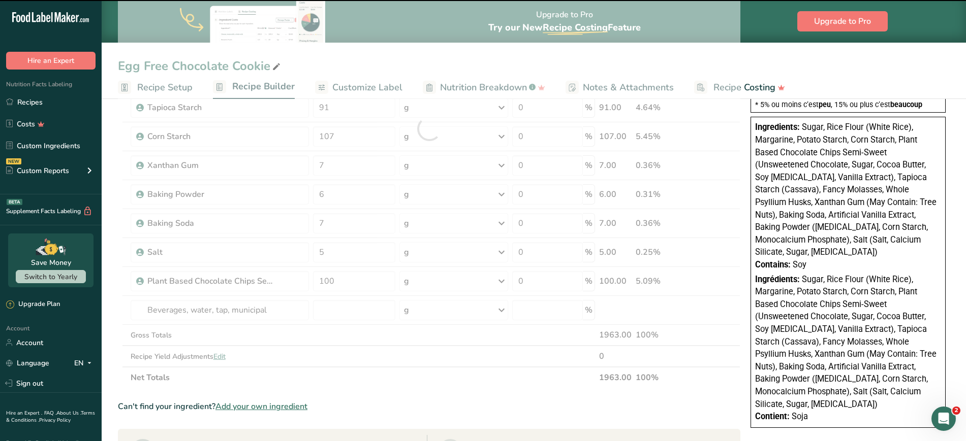
type input "0"
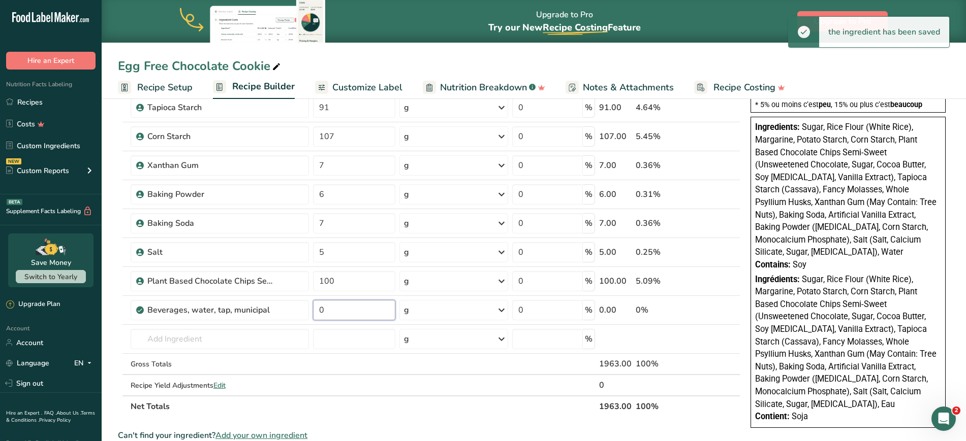
click at [330, 309] on input "0" at bounding box center [354, 310] width 82 height 20
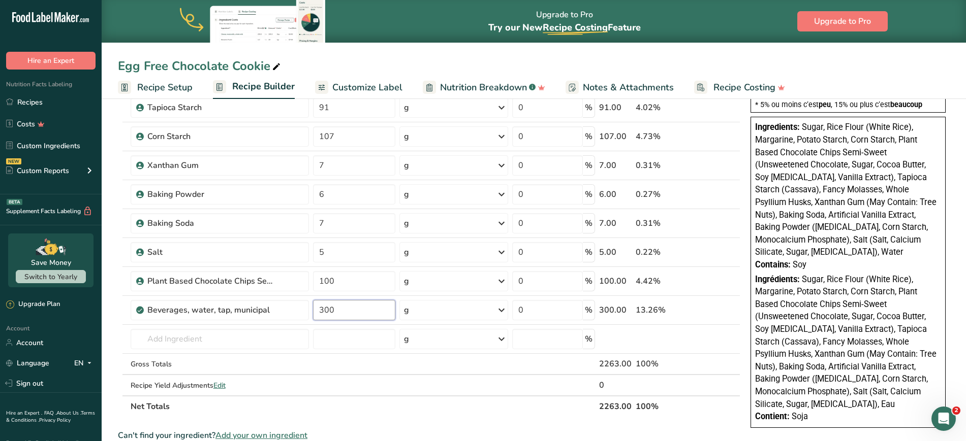
type input "300"
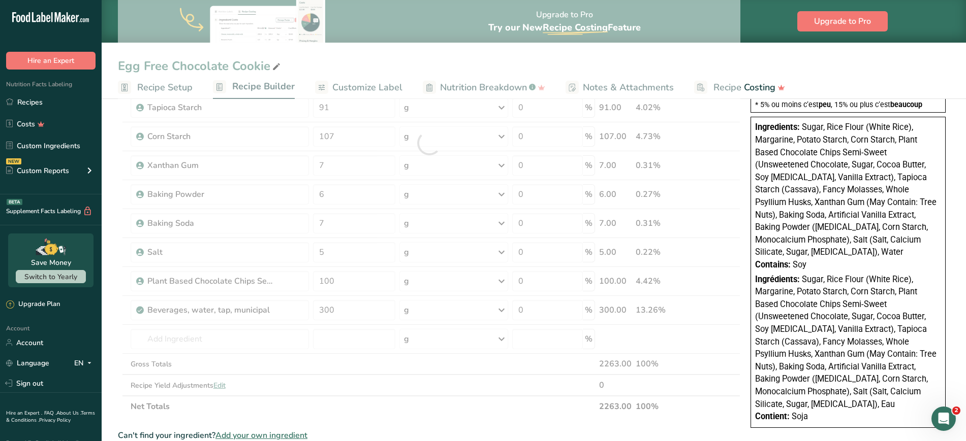
click at [116, 327] on section "Add Ingredients Manage Recipe Delete Recipe Duplicate Recipe Scale Recipe Save …" at bounding box center [534, 289] width 864 height 954
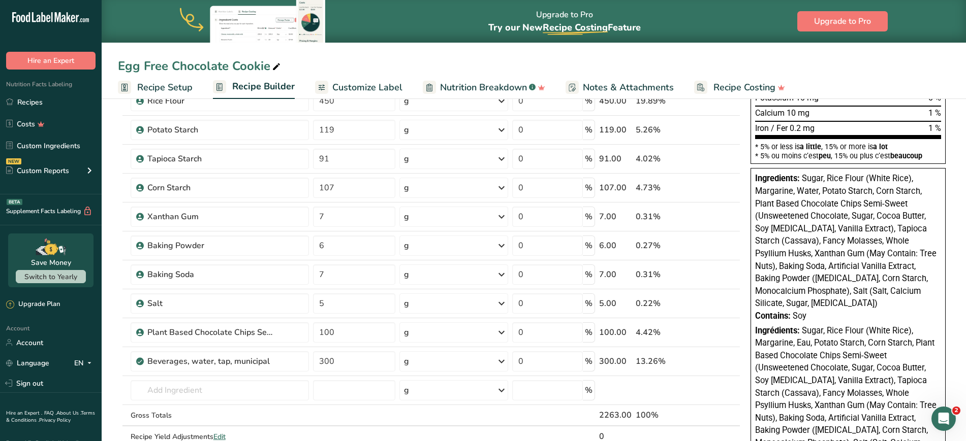
scroll to position [266, 0]
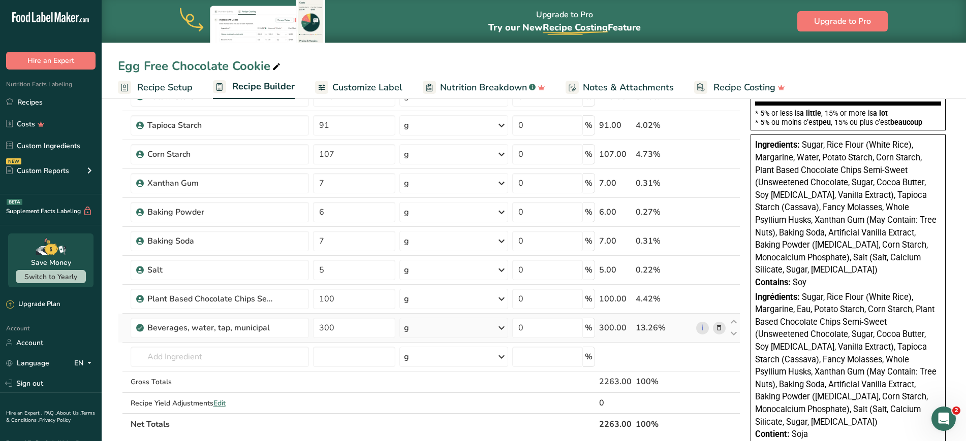
click at [477, 327] on icon at bounding box center [718, 328] width 7 height 11
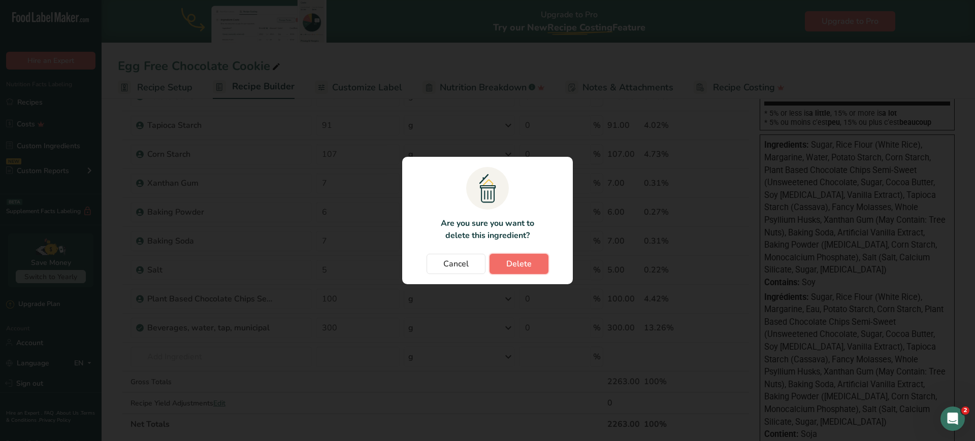
click at [477, 264] on button "Delete" at bounding box center [519, 264] width 59 height 20
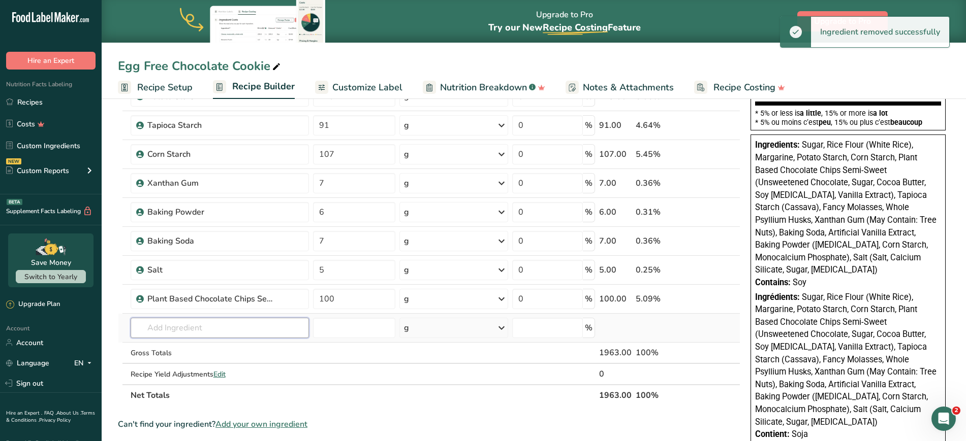
click at [193, 330] on input "text" at bounding box center [220, 328] width 178 height 20
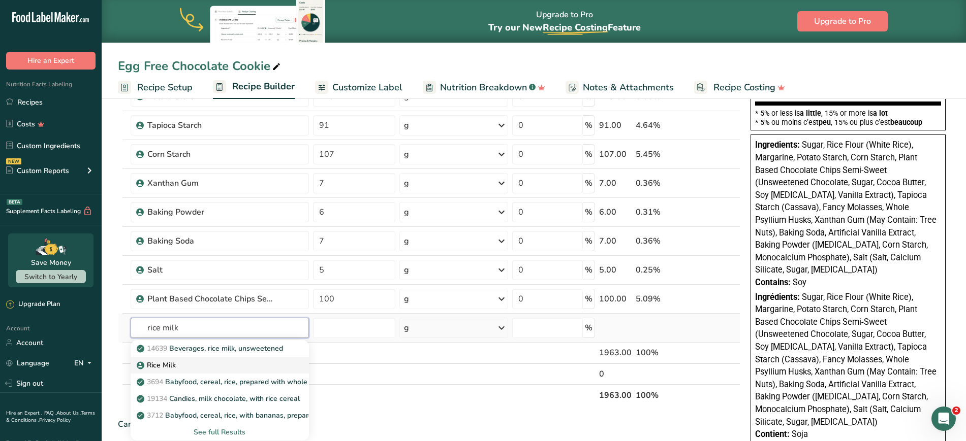
type input "rice milk"
click at [167, 368] on p "Rice Milk" at bounding box center [157, 365] width 37 height 11
type input "Rice Milk"
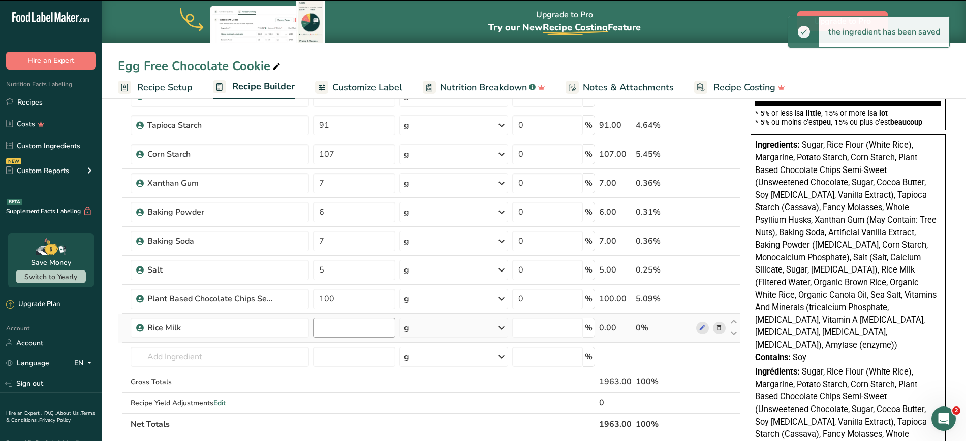
type input "0"
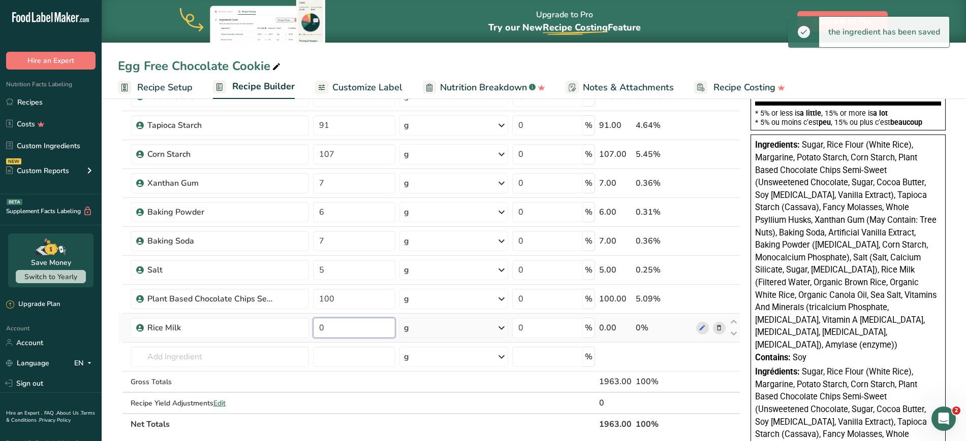
click at [369, 327] on input "0" at bounding box center [354, 328] width 82 height 20
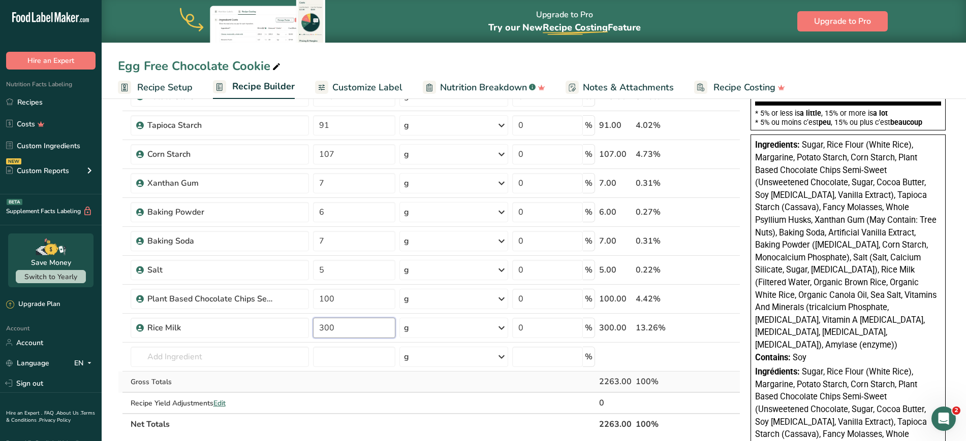
type input "300"
click at [477, 388] on div "Ingredient * Amount * Unit * Waste * .a-a{fill:#347362;}.b-a{fill:#fff;} Grams …" at bounding box center [429, 161] width 622 height 549
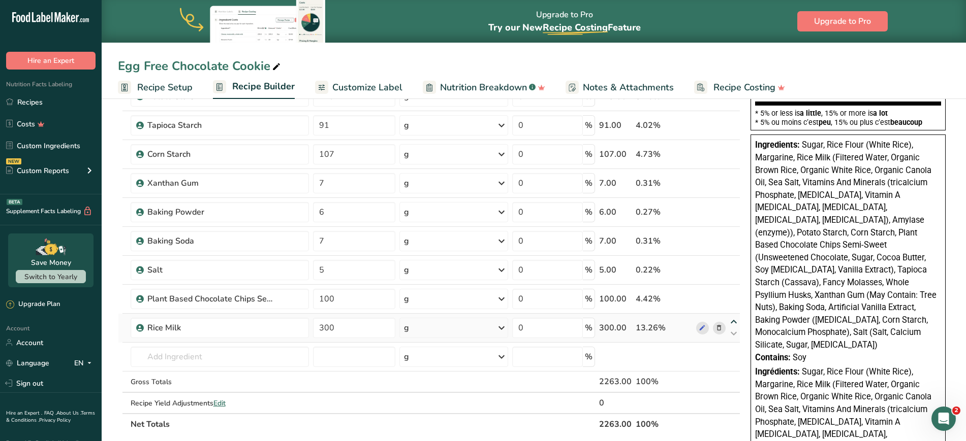
click at [477, 324] on icon at bounding box center [733, 322] width 12 height 8
type input "300"
type input "100"
click at [477, 290] on icon at bounding box center [733, 294] width 12 height 8
type input "300"
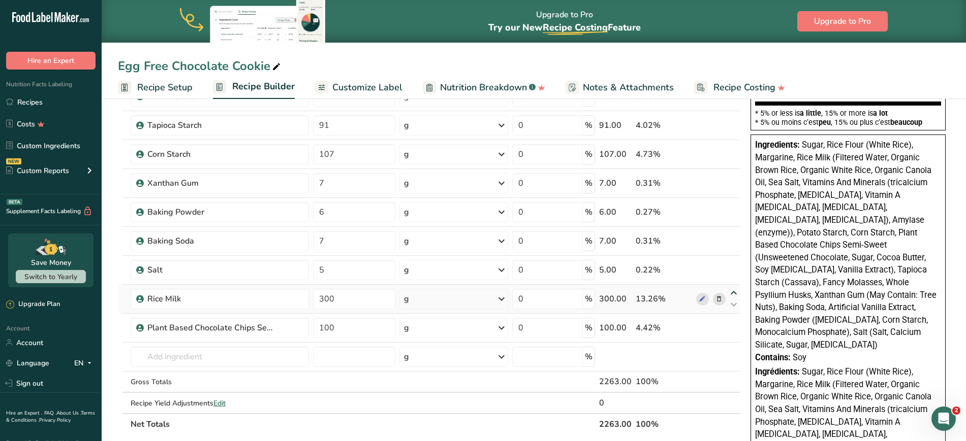
type input "5"
click at [477, 266] on icon at bounding box center [733, 265] width 12 height 8
type input "300"
type input "7"
click at [477, 235] on icon at bounding box center [733, 236] width 12 height 8
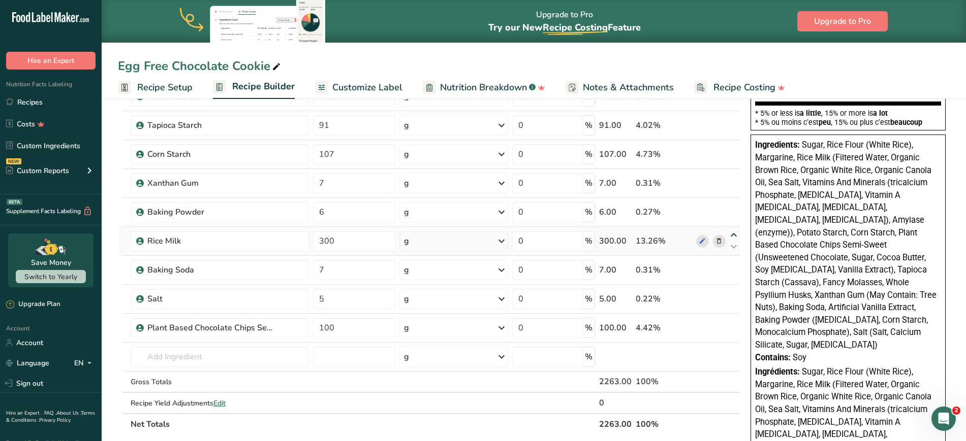
type input "300"
type input "6"
click at [477, 205] on icon at bounding box center [733, 207] width 12 height 8
type input "300"
type input "7"
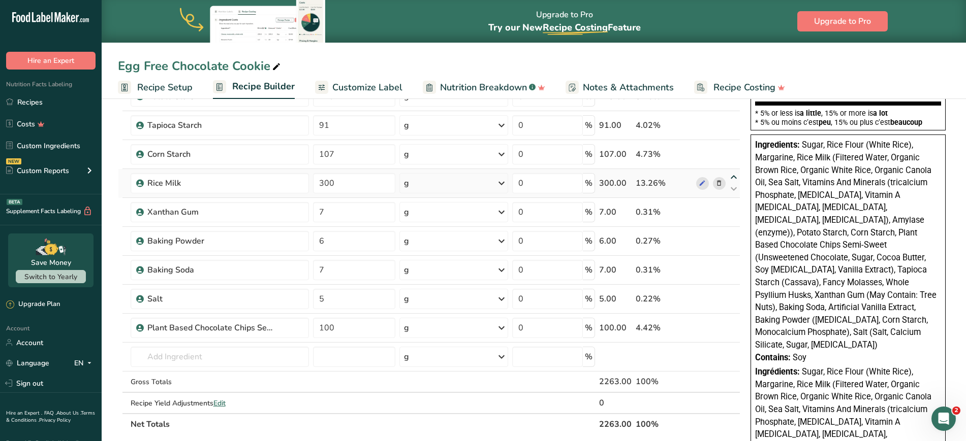
click at [477, 175] on icon at bounding box center [733, 178] width 12 height 8
type input "300"
type input "107"
click at [477, 147] on icon at bounding box center [733, 149] width 12 height 8
type input "300"
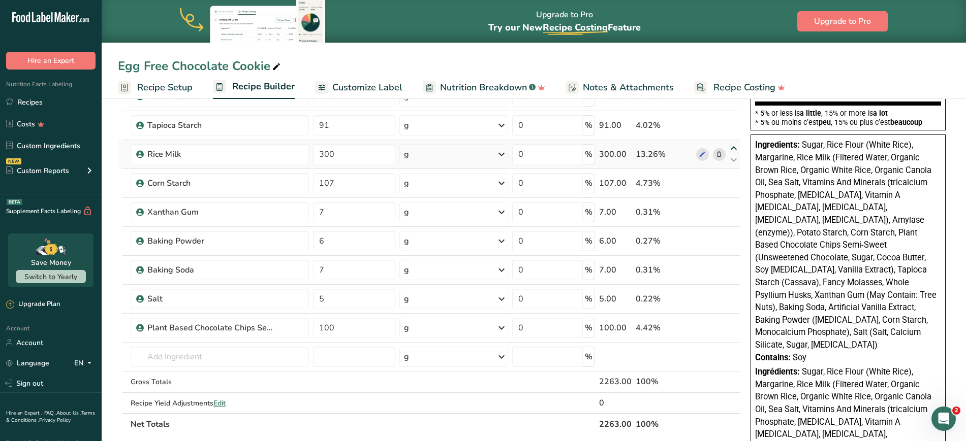
type input "91"
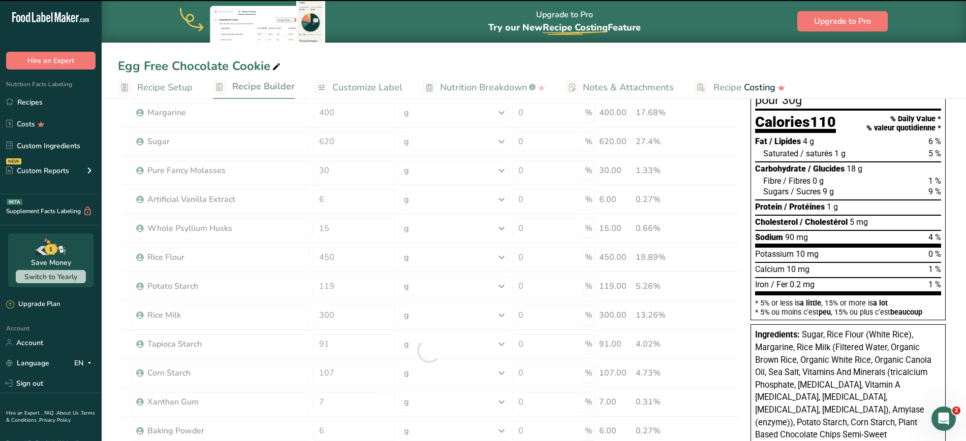
scroll to position [59, 0]
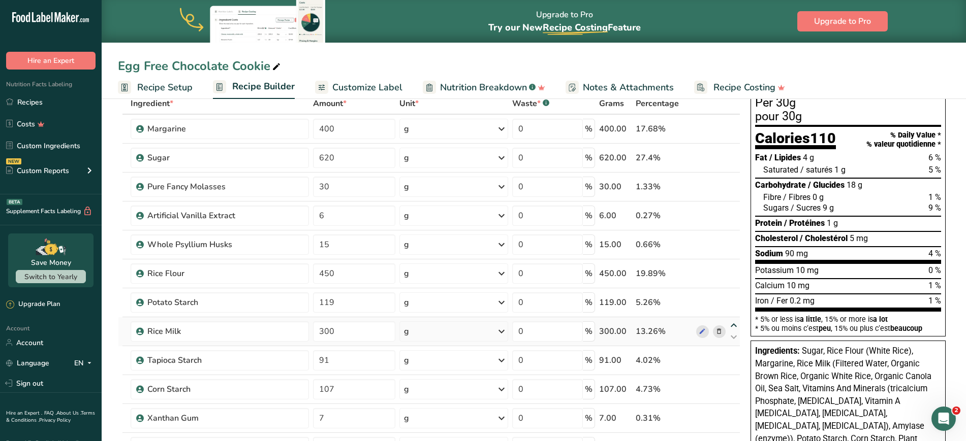
click at [477, 325] on icon at bounding box center [733, 326] width 12 height 8
type input "300"
type input "119"
click at [477, 293] on icon at bounding box center [733, 297] width 12 height 8
type input "300"
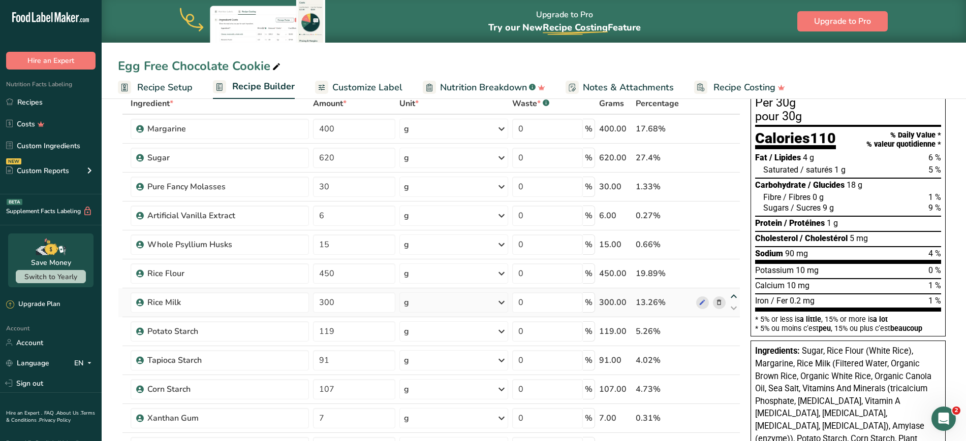
type input "450"
click at [477, 269] on icon at bounding box center [733, 268] width 12 height 8
type input "300"
type input "15"
click at [477, 239] on icon at bounding box center [733, 239] width 12 height 8
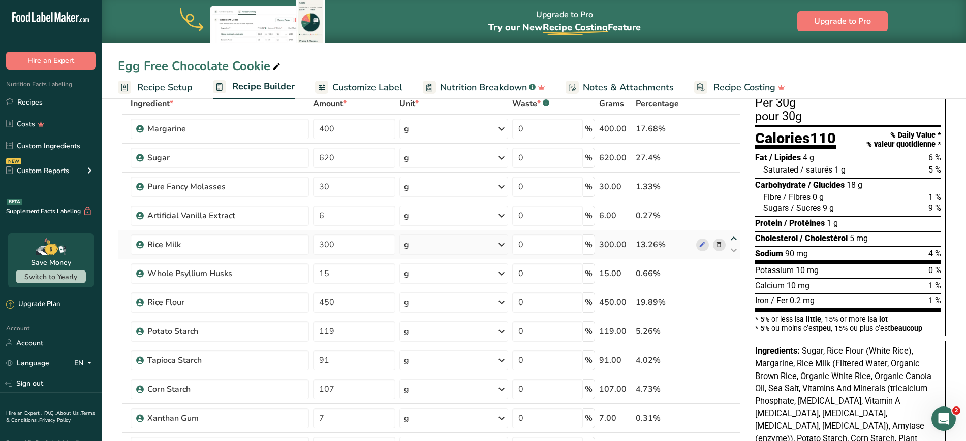
type input "300"
type input "6"
click at [477, 210] on icon at bounding box center [733, 210] width 12 height 8
type input "300"
type input "30"
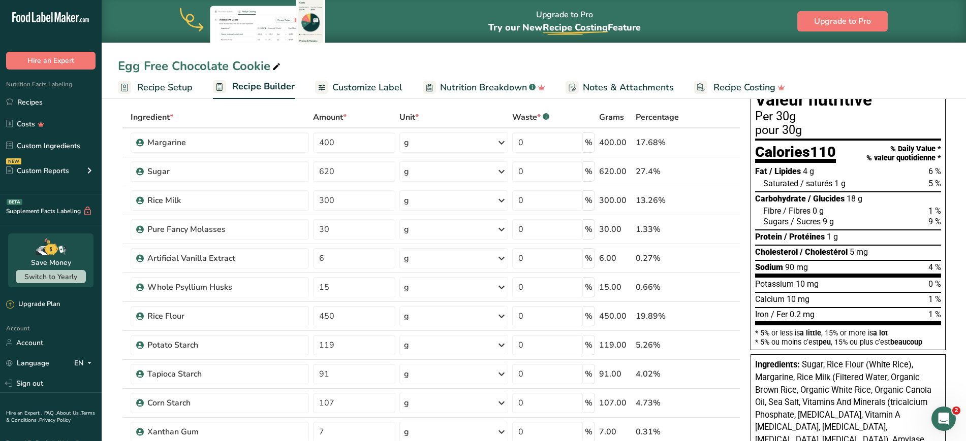
scroll to position [44, 0]
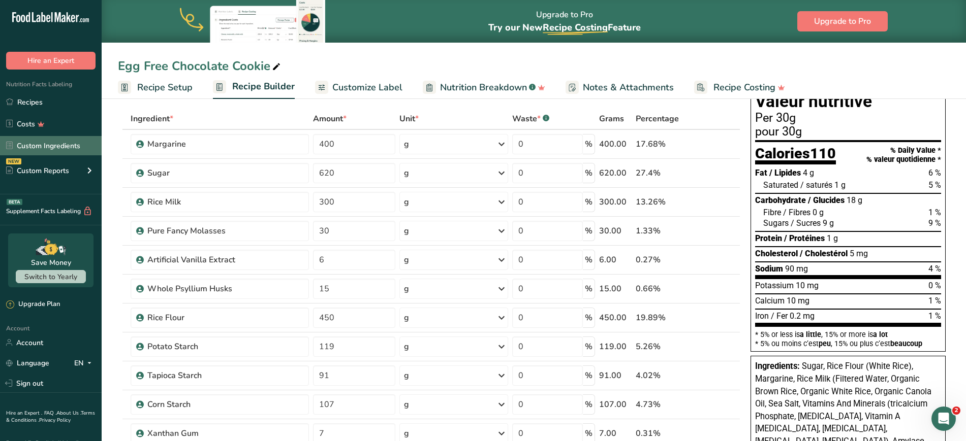
click at [20, 140] on link "Custom Ingredients" at bounding box center [51, 145] width 102 height 19
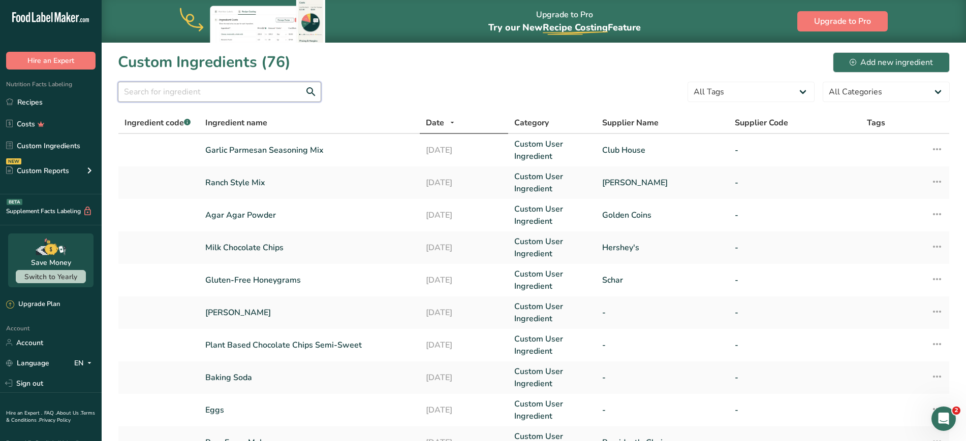
click at [238, 88] on input "text" at bounding box center [219, 92] width 203 height 20
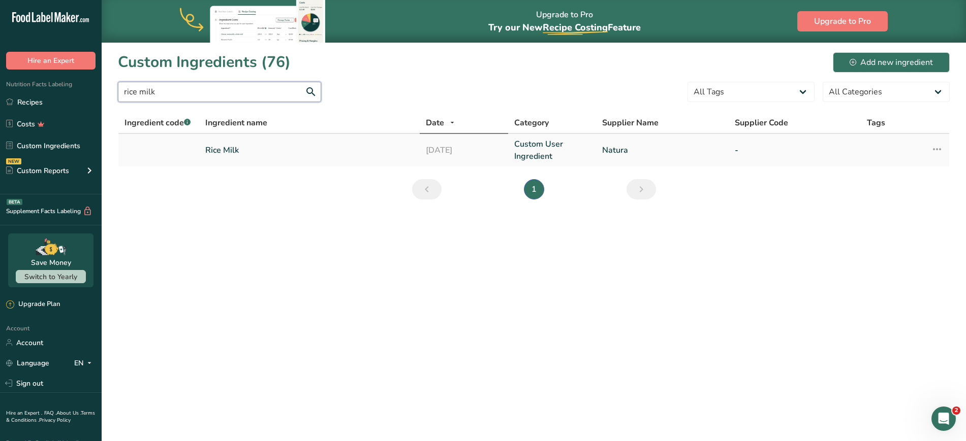
type input "rice milk"
click at [318, 155] on link "Rice Milk" at bounding box center [309, 150] width 208 height 12
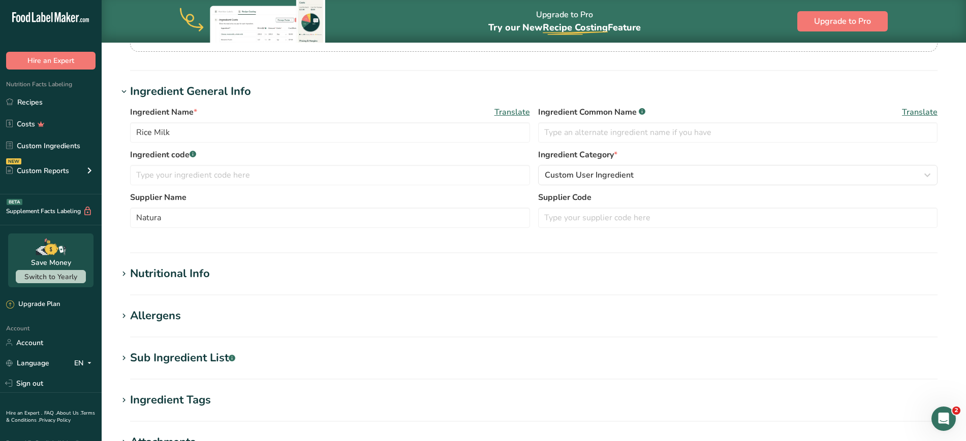
scroll to position [174, 0]
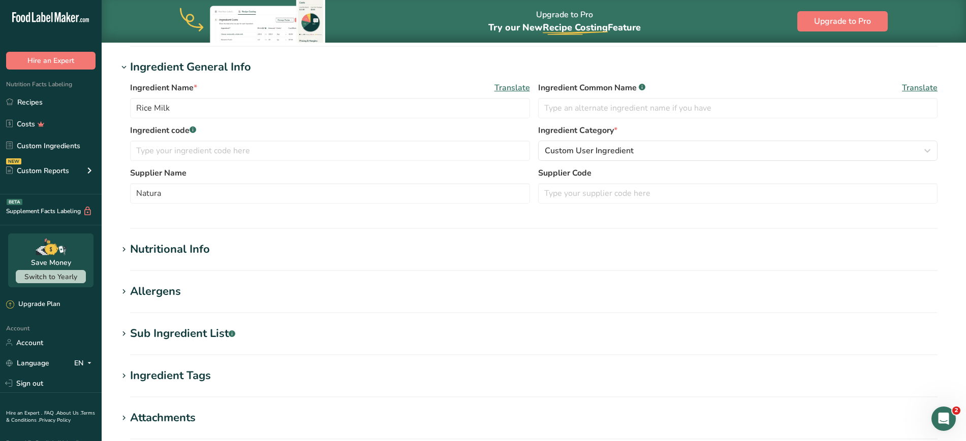
click at [208, 255] on div "Nutritional Info" at bounding box center [170, 249] width 80 height 17
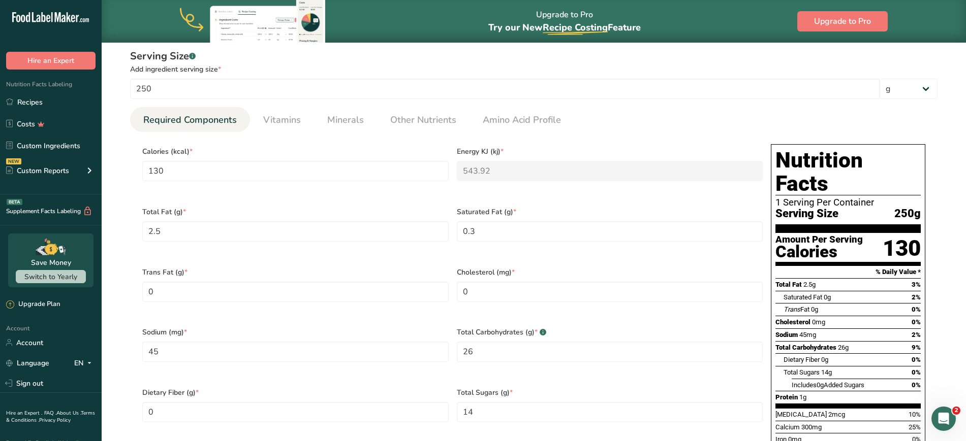
scroll to position [397, 0]
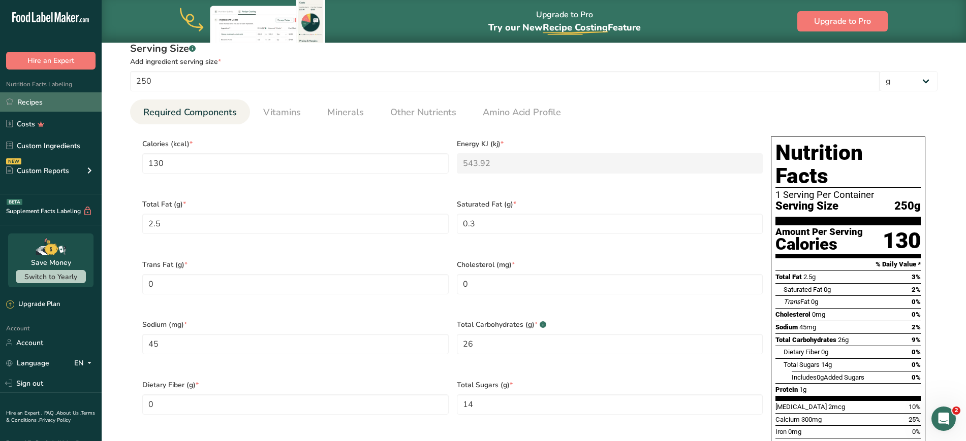
click at [41, 98] on link "Recipes" at bounding box center [51, 101] width 102 height 19
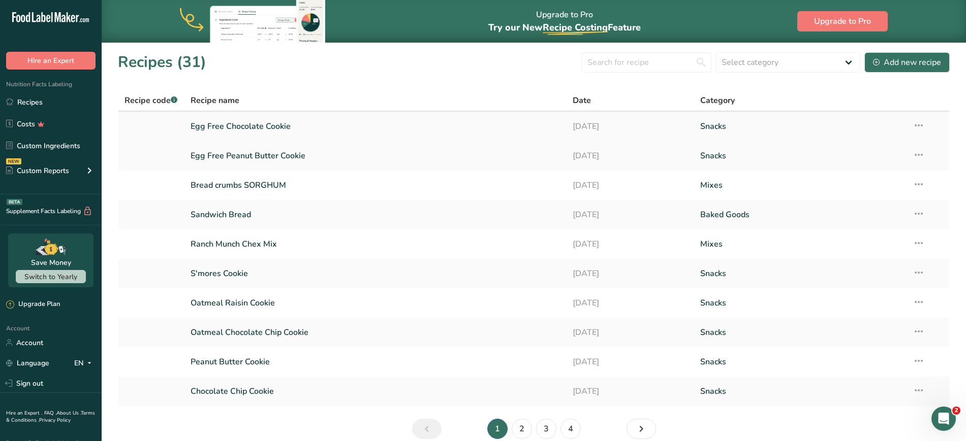
click at [265, 122] on link "Egg Free Chocolate Cookie" at bounding box center [375, 126] width 370 height 21
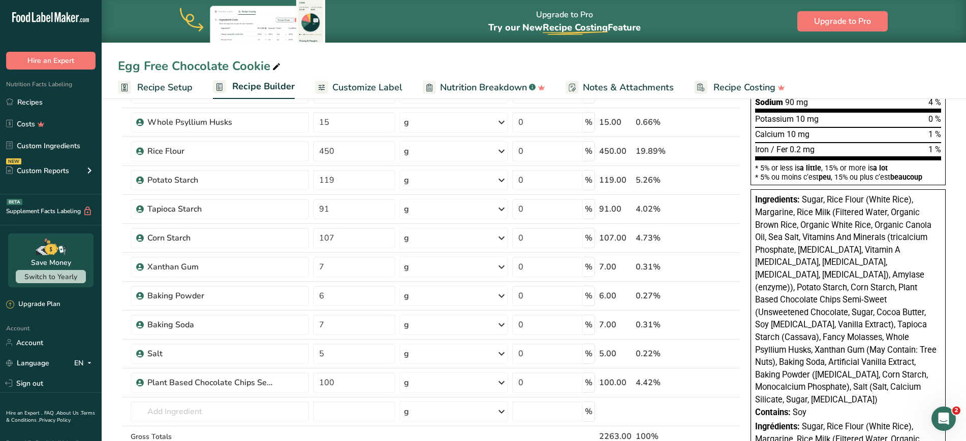
scroll to position [228, 0]
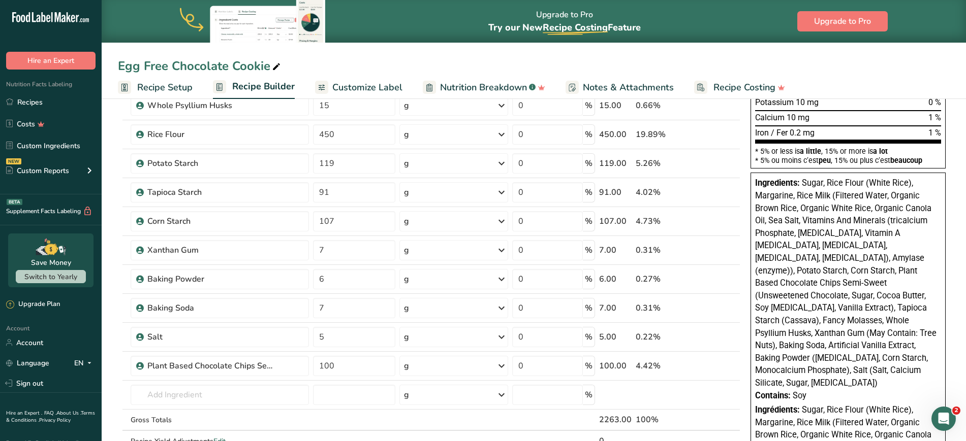
drag, startPoint x: 803, startPoint y: 181, endPoint x: 896, endPoint y: 379, distance: 218.6
click at [477, 379] on div "Ingredients: Sugar, Rice Flour (White Rice), Margarine, Rice Milk (Filtered Wat…" at bounding box center [847, 403] width 195 height 461
copy div "Sugar, Rice Flour (White Rice), Margarine, Rice Milk (Filtered Water, Organic B…"
click at [350, 85] on span "Customize Label" at bounding box center [367, 88] width 70 height 14
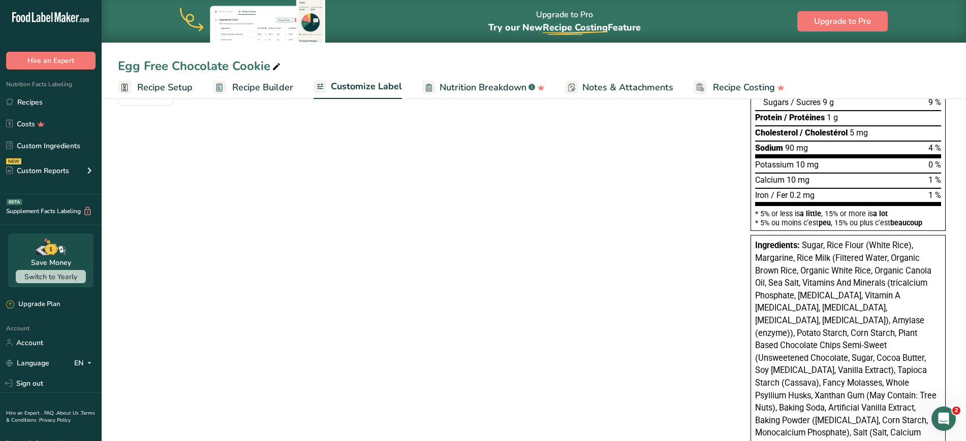
click at [367, 90] on span "Customize Label" at bounding box center [366, 87] width 71 height 14
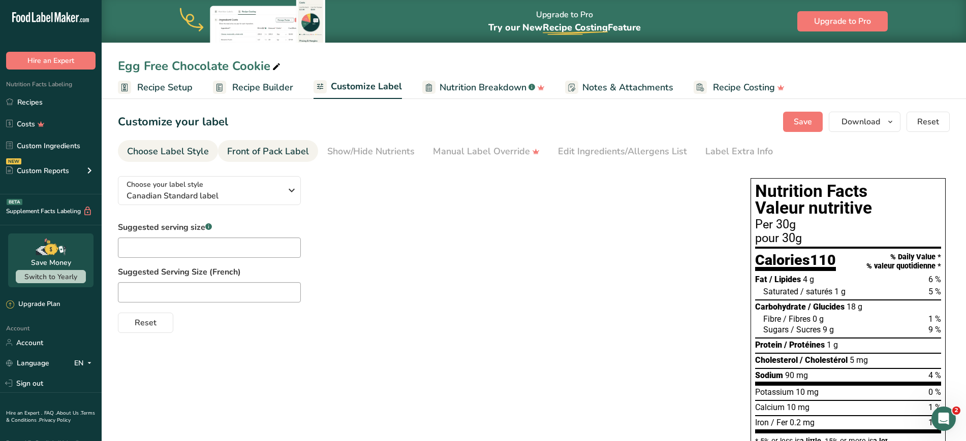
click at [261, 149] on div "Front of Pack Label" at bounding box center [268, 152] width 82 height 14
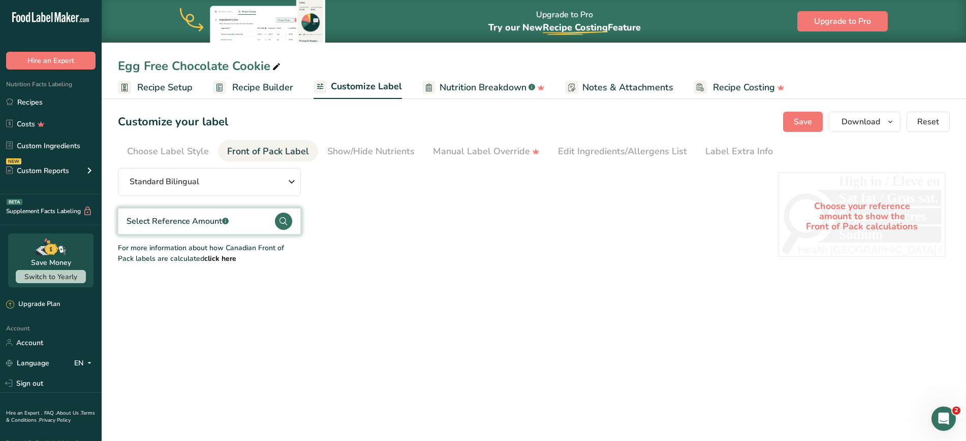
click at [184, 227] on div "Select Reference Amount .a-a{fill:#347362;}.b-a{fill:#fff;}" at bounding box center [177, 221] width 102 height 12
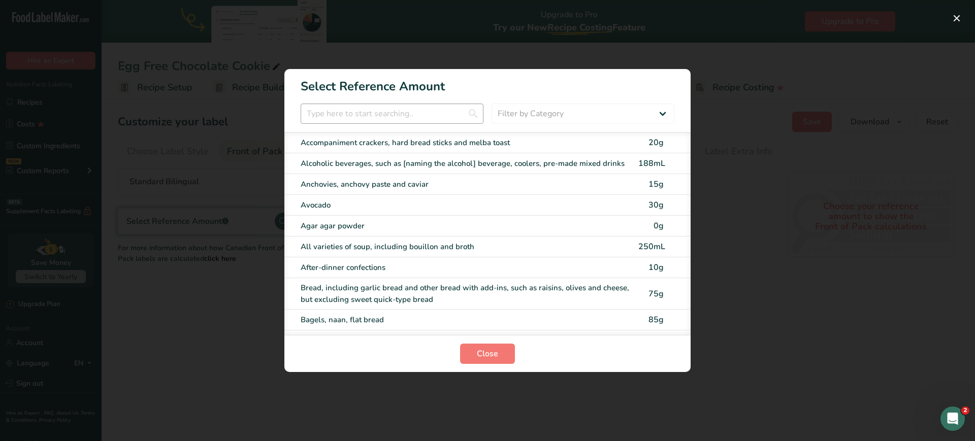
drag, startPoint x: 335, startPoint y: 125, endPoint x: 339, endPoint y: 115, distance: 10.9
click at [335, 121] on section "Select Reference Amount Filter by Category All Bakery products and substitutes …" at bounding box center [487, 220] width 406 height 303
click at [350, 108] on input "FOP Category Selection Modal" at bounding box center [392, 114] width 183 height 20
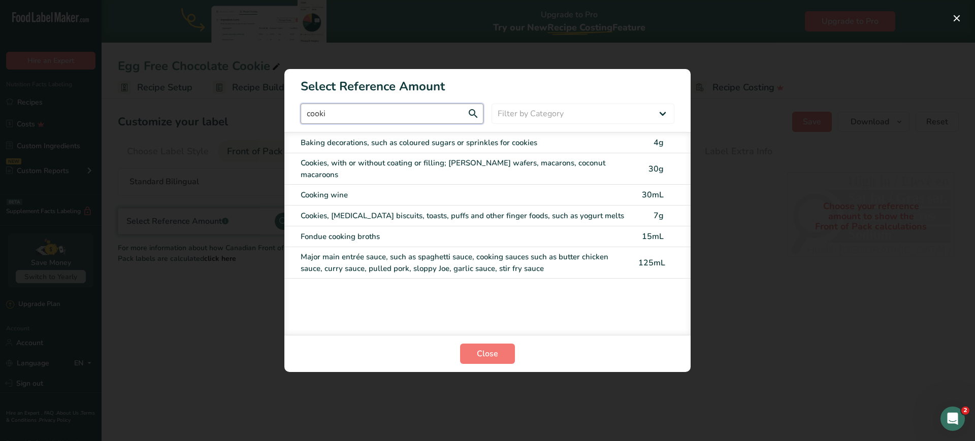
type input "cooki"
click at [360, 163] on div "Cookies, with or without coating or filling; [PERSON_NAME] wafers, macarons, co…" at bounding box center [467, 168] width 332 height 23
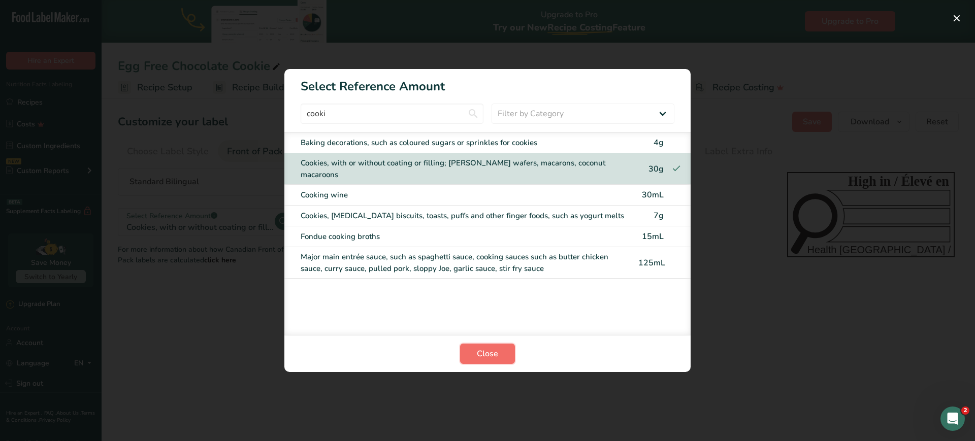
click at [473, 352] on button "Close" at bounding box center [487, 354] width 55 height 20
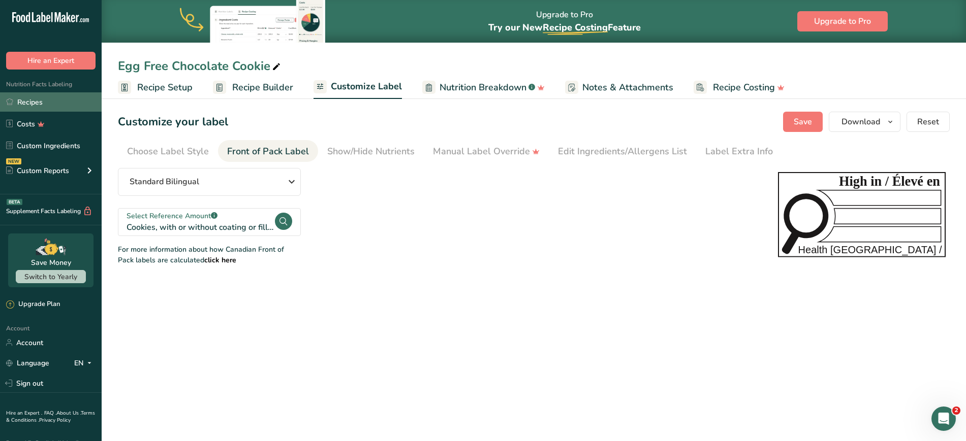
click at [24, 103] on link "Recipes" at bounding box center [51, 101] width 102 height 19
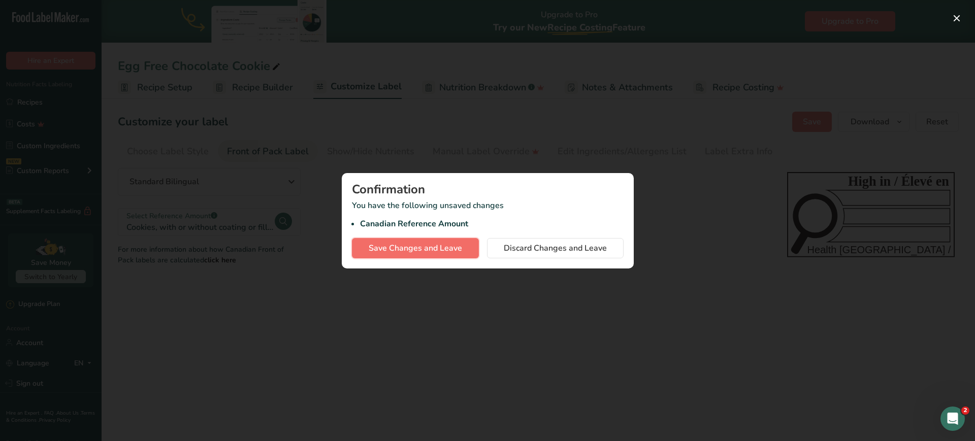
click at [440, 251] on span "Save Changes and Leave" at bounding box center [415, 248] width 93 height 12
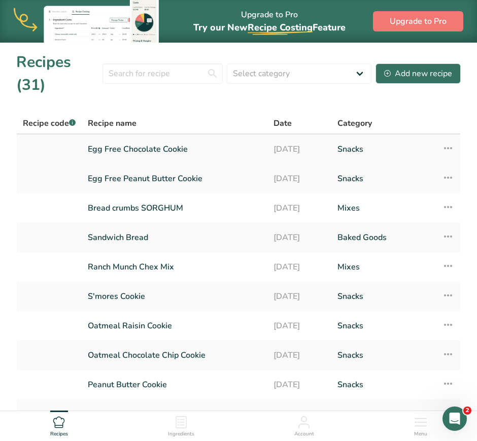
click at [448, 143] on icon at bounding box center [448, 148] width 12 height 18
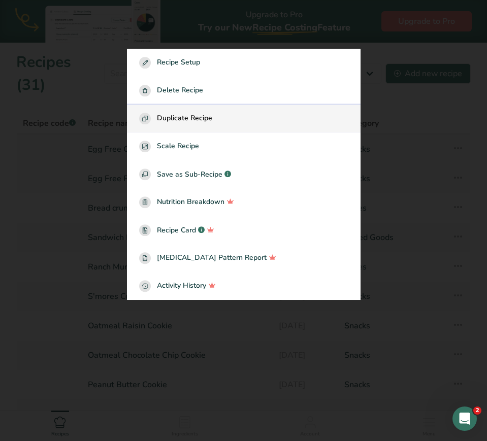
click at [210, 114] on span "Duplicate Recipe" at bounding box center [184, 119] width 55 height 12
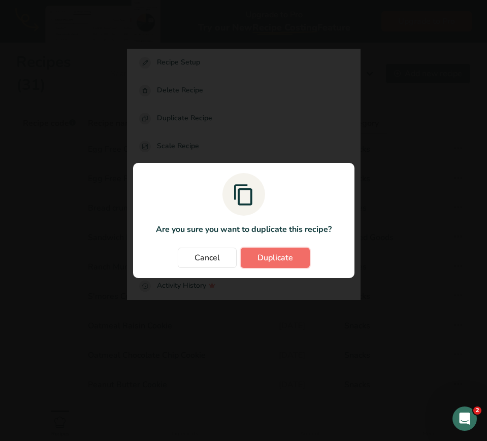
click at [268, 261] on span "Duplicate" at bounding box center [276, 258] width 36 height 12
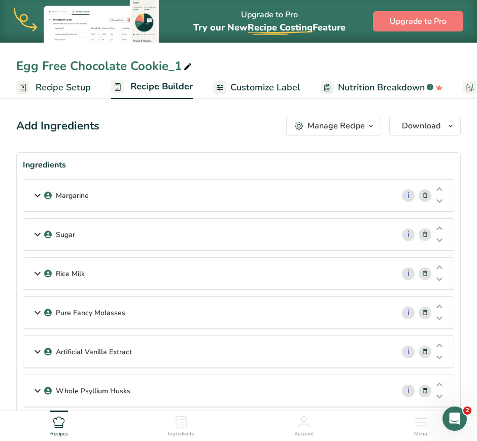
click at [81, 68] on div "Egg Free Chocolate Cookie_1" at bounding box center [105, 66] width 178 height 18
click at [71, 63] on input "Egg Free Chocolate Cookie_1" at bounding box center [238, 66] width 445 height 18
click at [226, 71] on input "Egg Free Oatmeal Chocolate Cookie_1" at bounding box center [238, 66] width 445 height 18
type input "Egg Free Oatmeal Chocolate Cookie"
click at [259, 125] on div "Add Ingredients Manage Recipe Delete Recipe Duplicate Recipe Scale Recipe Save …" at bounding box center [238, 126] width 445 height 20
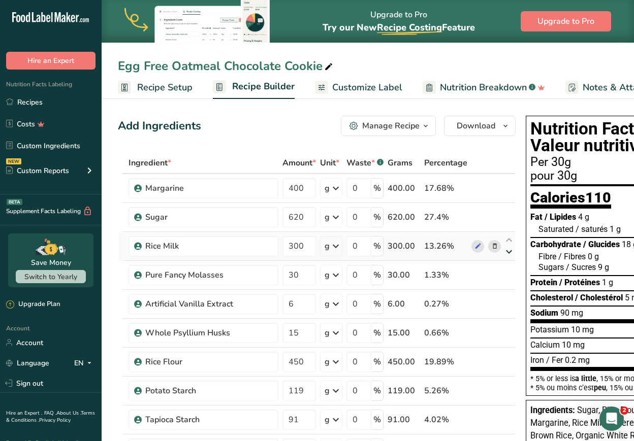
click at [477, 249] on icon at bounding box center [509, 252] width 12 height 8
type input "30"
type input "300"
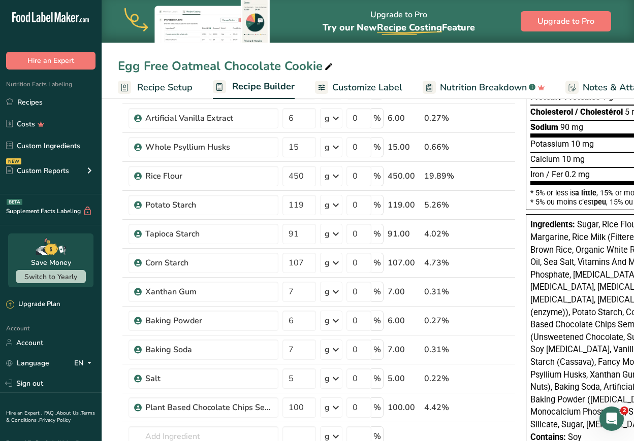
scroll to position [237, 0]
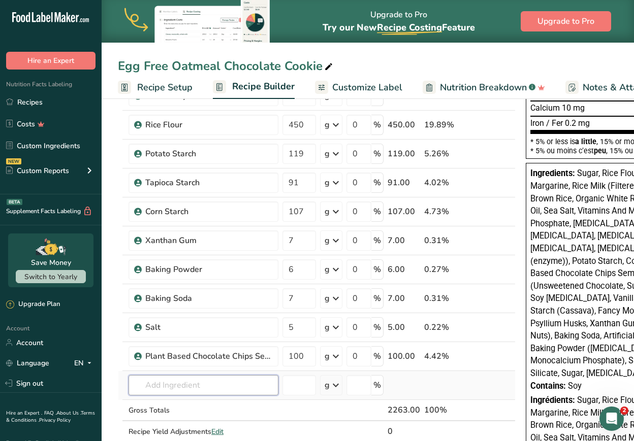
click at [235, 388] on input "text" at bounding box center [203, 385] width 150 height 20
type input "rolled oats"
click at [211, 365] on div "Add your own ingredient" at bounding box center [204, 367] width 134 height 11
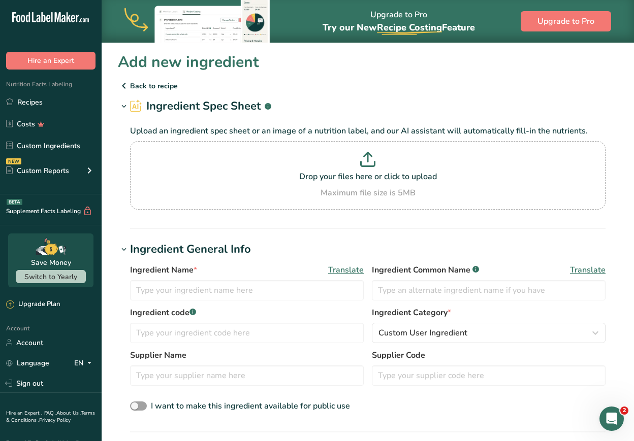
click at [131, 81] on p "Back to recipe" at bounding box center [368, 86] width 500 height 12
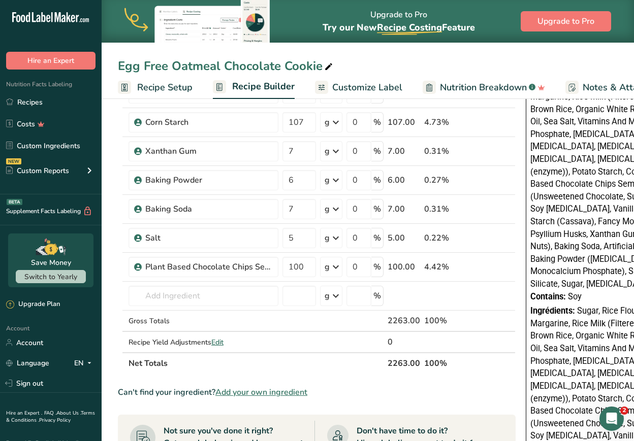
scroll to position [353, 0]
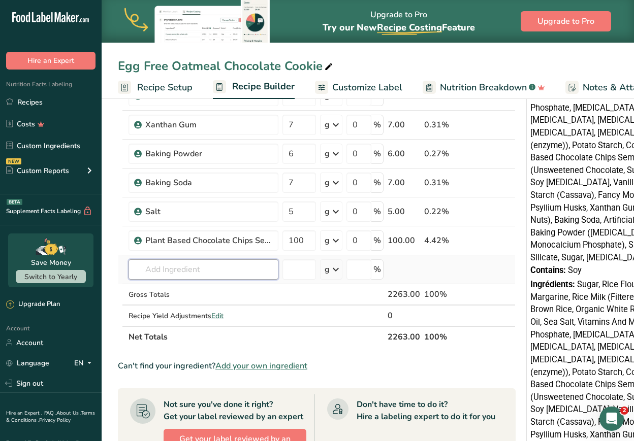
click at [194, 266] on input "text" at bounding box center [203, 270] width 150 height 20
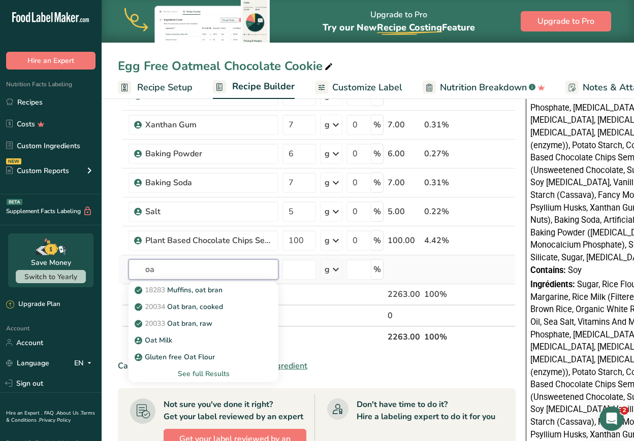
type input "o"
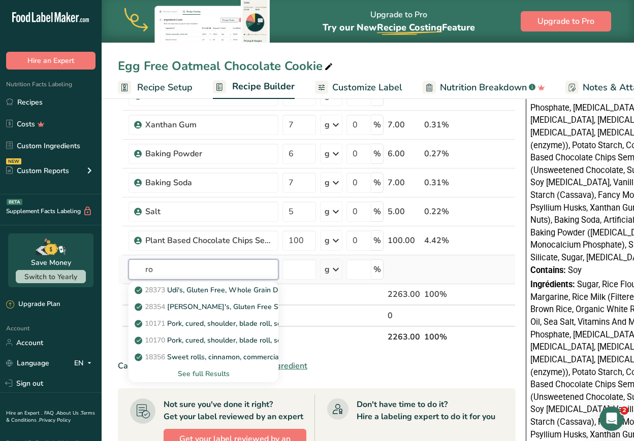
type input "r"
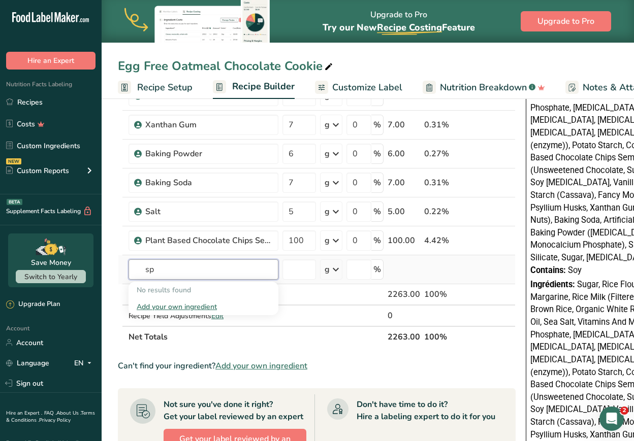
type input "s"
type input "rolled oats"
click at [180, 305] on div "Add your own ingredient" at bounding box center [204, 307] width 134 height 11
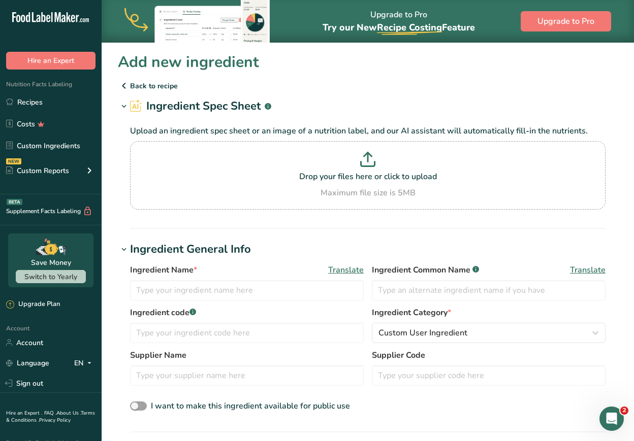
click at [139, 84] on p "Back to recipe" at bounding box center [368, 86] width 500 height 12
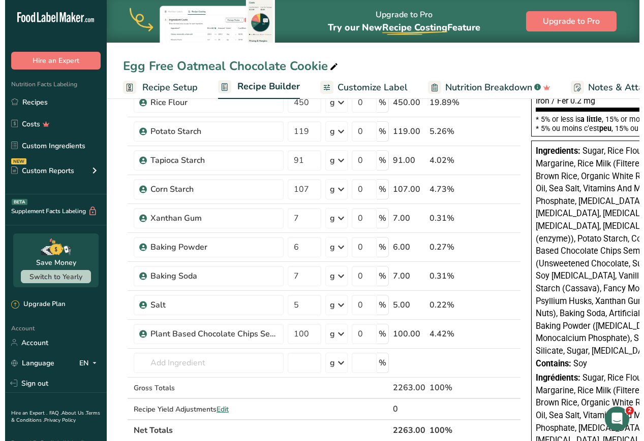
scroll to position [257, 0]
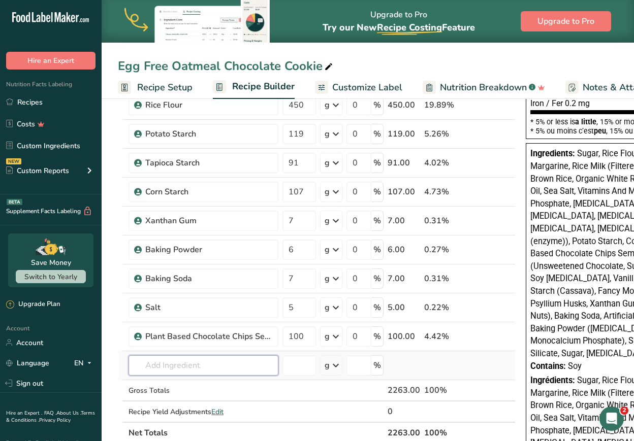
click at [229, 365] on input "text" at bounding box center [203, 366] width 150 height 20
type input "p"
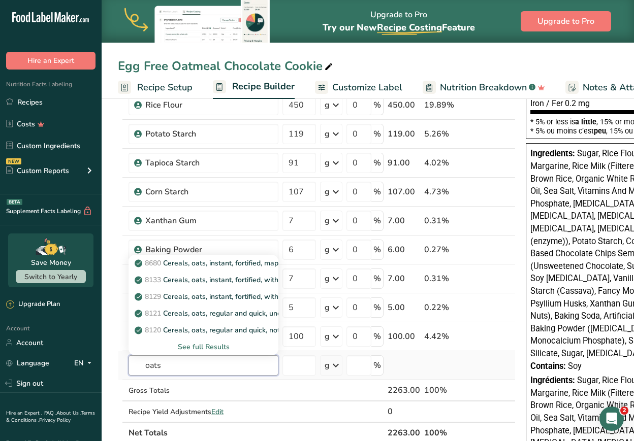
type input "oats"
click at [208, 345] on div "See full Results" at bounding box center [204, 347] width 134 height 11
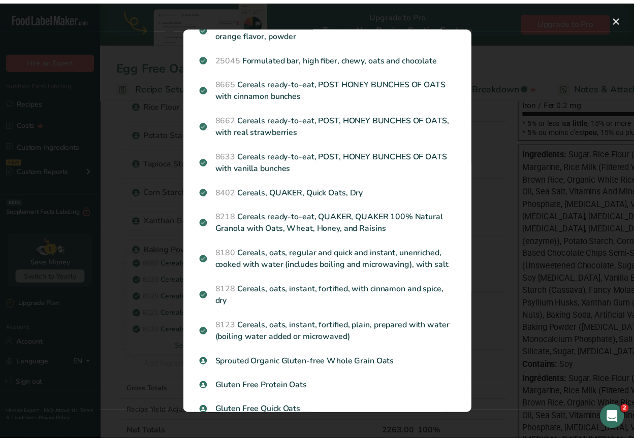
scroll to position [428, 0]
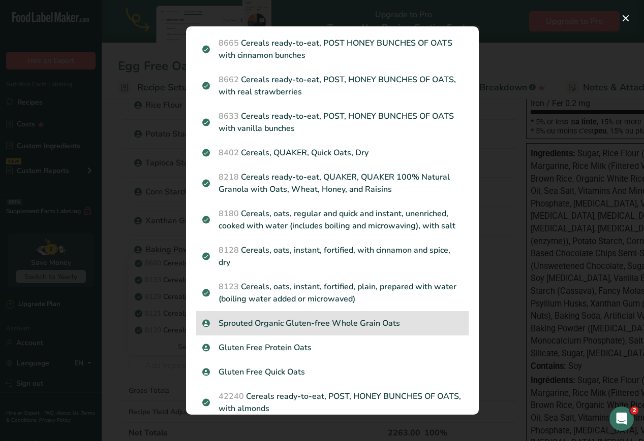
click at [322, 336] on div "Sprouted Organic Gluten-free Whole Grain Oats" at bounding box center [332, 323] width 272 height 24
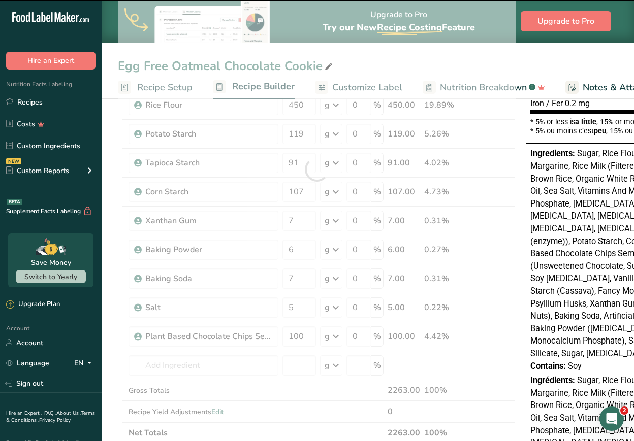
type input "0"
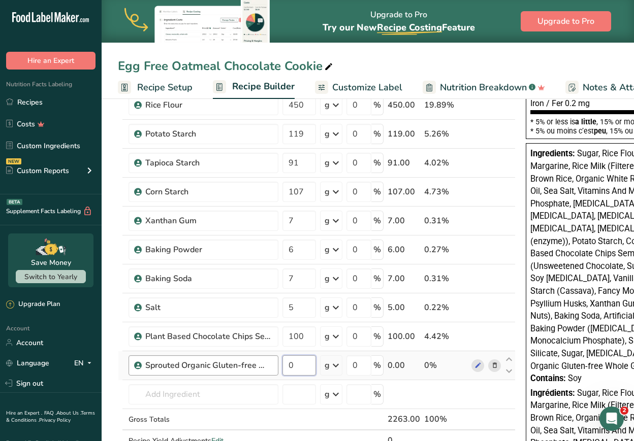
drag, startPoint x: 303, startPoint y: 370, endPoint x: 274, endPoint y: 371, distance: 28.5
click at [274, 371] on tr "Sprouted Organic Gluten-free Whole Grain Oats 0 g Weight Units g kg mg See more…" at bounding box center [316, 365] width 397 height 29
type input "415"
click at [477, 405] on div "Ingredient * Amount * Unit * Waste * .a-a{fill:#347362;}.b-a{fill:#fff;} Grams …" at bounding box center [317, 183] width 398 height 577
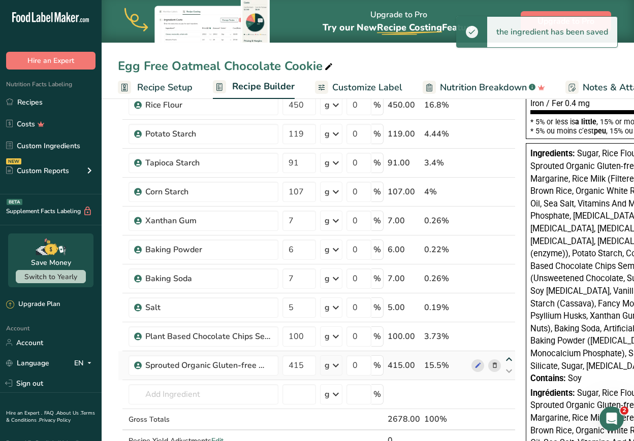
click at [477, 359] on icon at bounding box center [509, 360] width 12 height 8
type input "415"
type input "100"
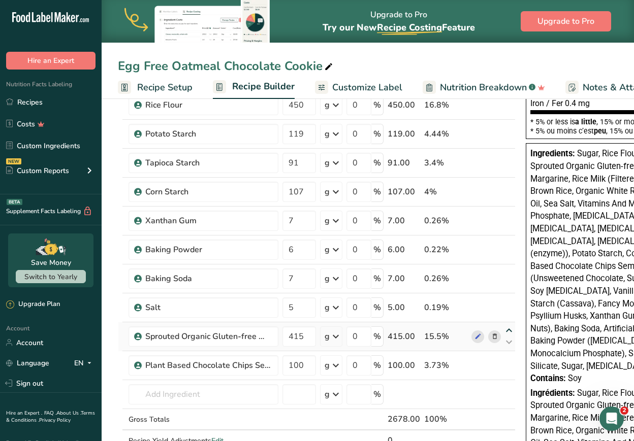
click at [477, 328] on icon at bounding box center [509, 331] width 12 height 8
type input "415"
type input "5"
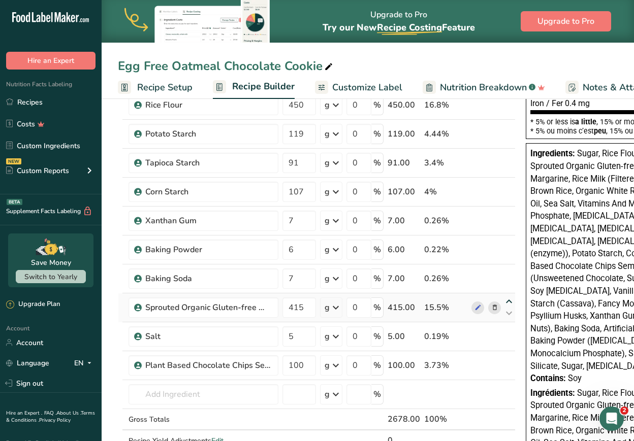
click at [477, 299] on icon at bounding box center [509, 302] width 12 height 8
type input "415"
type input "7"
click at [477, 270] on icon at bounding box center [509, 273] width 12 height 8
type input "415"
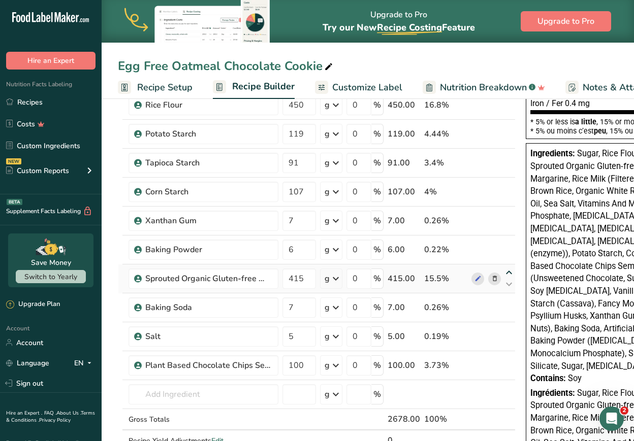
type input "6"
click at [477, 240] on icon at bounding box center [509, 244] width 12 height 8
type input "415"
type input "7"
click at [477, 214] on icon at bounding box center [509, 215] width 12 height 8
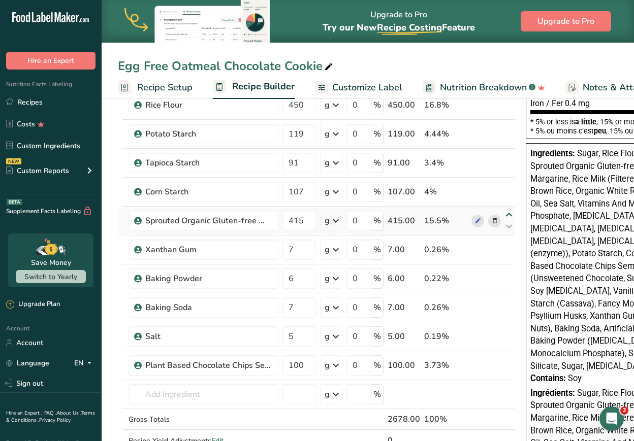
type input "415"
type input "107"
click at [477, 186] on icon at bounding box center [509, 186] width 12 height 8
type input "415"
type input "91"
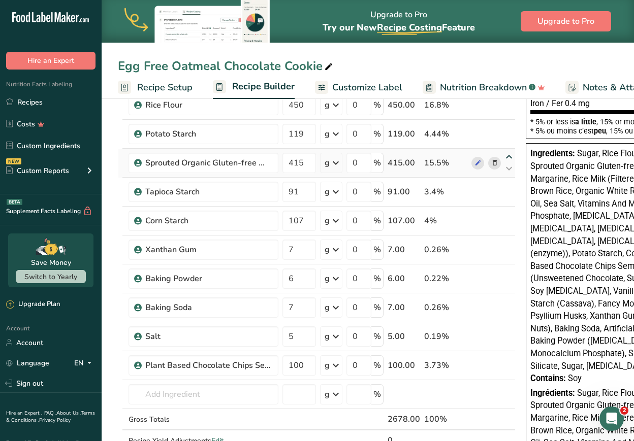
click at [477, 156] on icon at bounding box center [509, 157] width 12 height 8
type input "415"
type input "119"
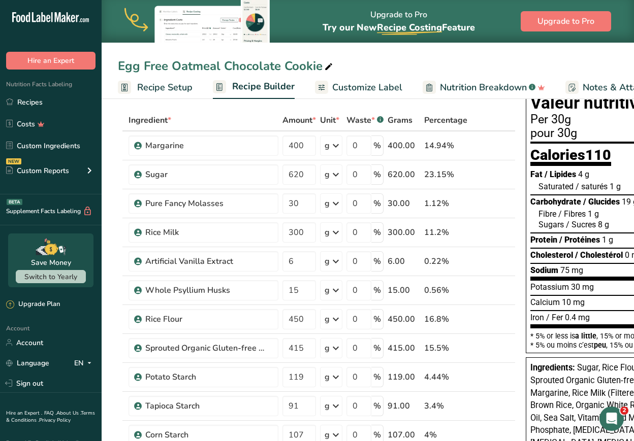
scroll to position [69, 0]
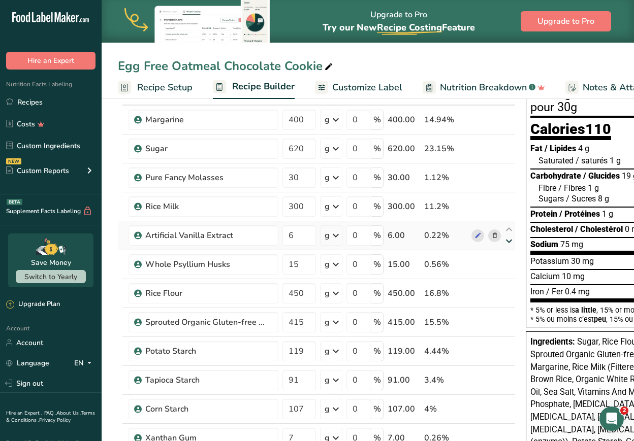
click at [477, 239] on icon at bounding box center [509, 242] width 12 height 8
type input "15"
type input "6"
click at [477, 317] on icon at bounding box center [509, 317] width 12 height 8
type input "415"
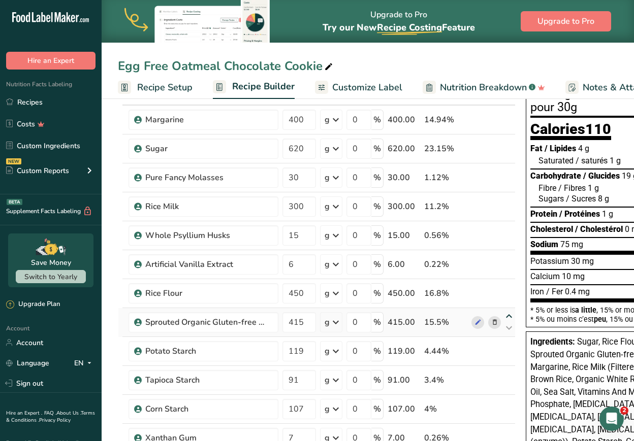
type input "450"
drag, startPoint x: 308, startPoint y: 123, endPoint x: 259, endPoint y: 108, distance: 51.7
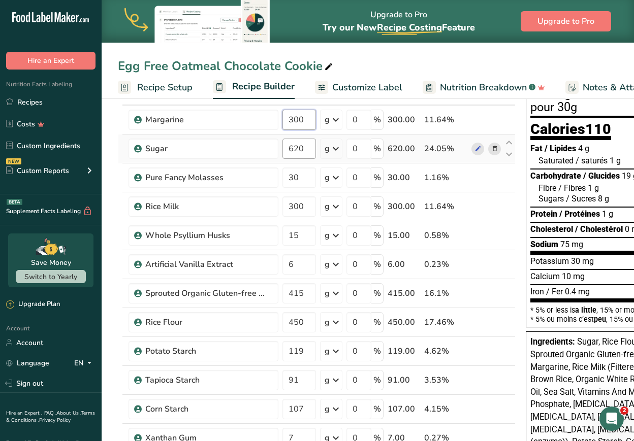
type input "300"
click at [309, 150] on div "Ingredient * Amount * Unit * Waste * .a-a{fill:#347362;}.b-a{fill:#fff;} Grams …" at bounding box center [317, 372] width 398 height 577
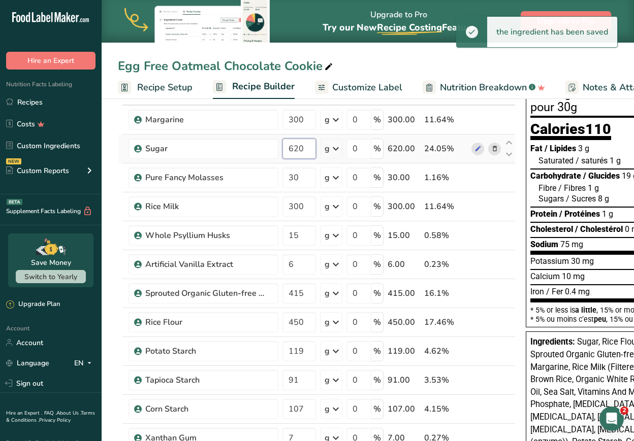
drag, startPoint x: 309, startPoint y: 150, endPoint x: 284, endPoint y: 148, distance: 25.0
click at [284, 148] on input "620" at bounding box center [299, 149] width 34 height 20
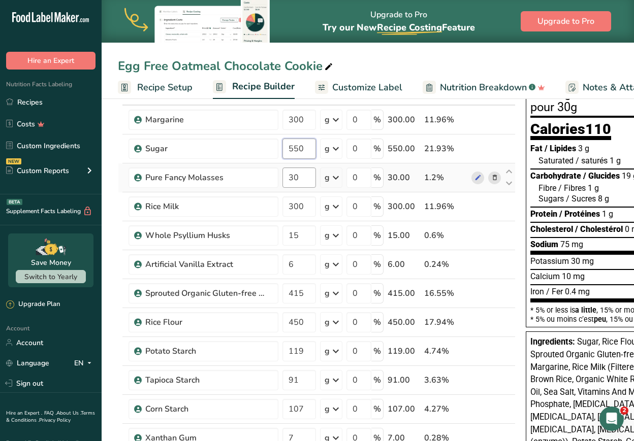
type input "550"
click at [305, 177] on div "Ingredient * Amount * Unit * Waste * .a-a{fill:#347362;}.b-a{fill:#fff;} Grams …" at bounding box center [317, 372] width 398 height 577
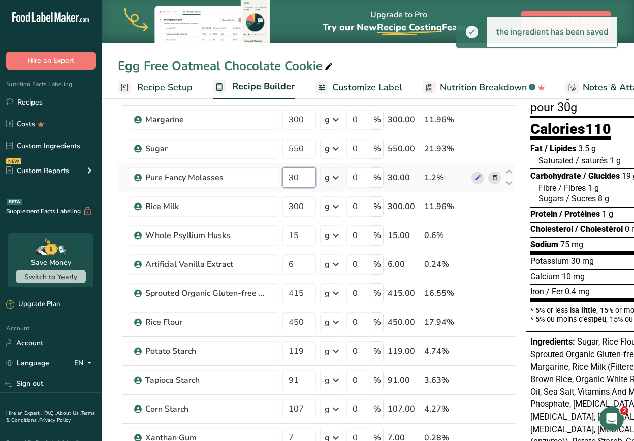
click at [307, 178] on input "30" at bounding box center [299, 178] width 34 height 20
type input "3"
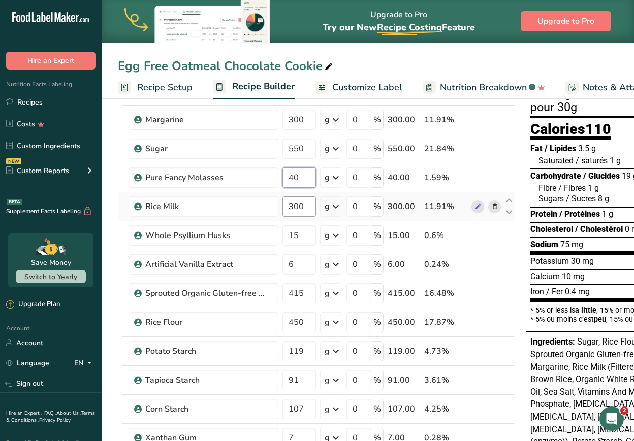
type input "40"
click at [309, 209] on div "Ingredient * Amount * Unit * Waste * .a-a{fill:#347362;}.b-a{fill:#fff;} Grams …" at bounding box center [317, 372] width 398 height 577
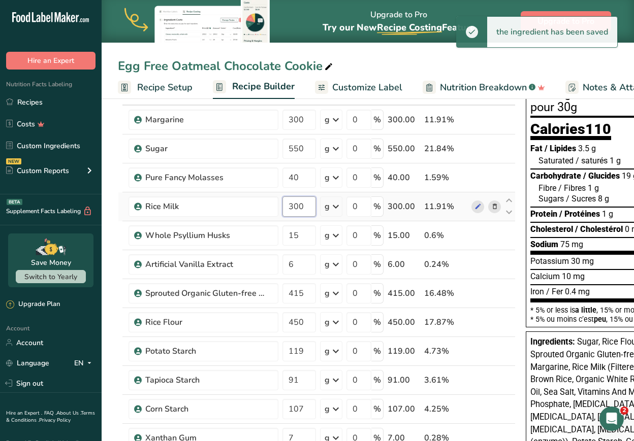
drag, startPoint x: 309, startPoint y: 209, endPoint x: 282, endPoint y: 211, distance: 27.0
click at [282, 211] on td "300" at bounding box center [299, 206] width 38 height 29
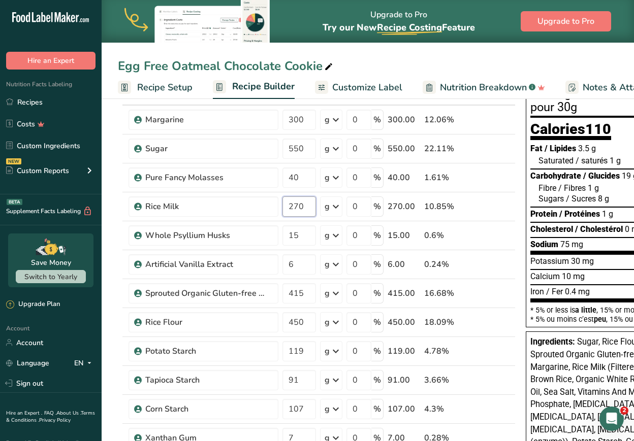
type input "270"
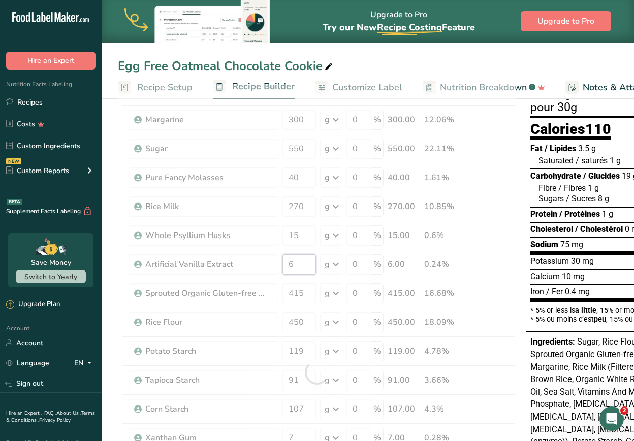
drag, startPoint x: 305, startPoint y: 273, endPoint x: 277, endPoint y: 269, distance: 28.7
click at [277, 269] on div "Ingredient * Amount * Unit * Waste * .a-a{fill:#347362;}.b-a{fill:#fff;} Grams …" at bounding box center [317, 372] width 398 height 577
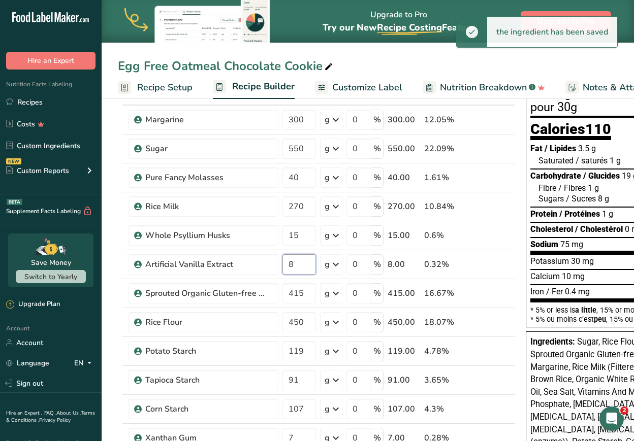
type input "8"
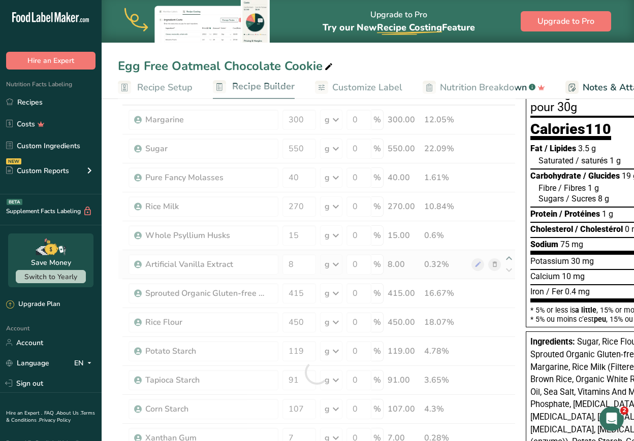
click at [477, 256] on div "Ingredient * Amount * Unit * Waste * .a-a{fill:#347362;}.b-a{fill:#fff;} Grams …" at bounding box center [317, 372] width 398 height 577
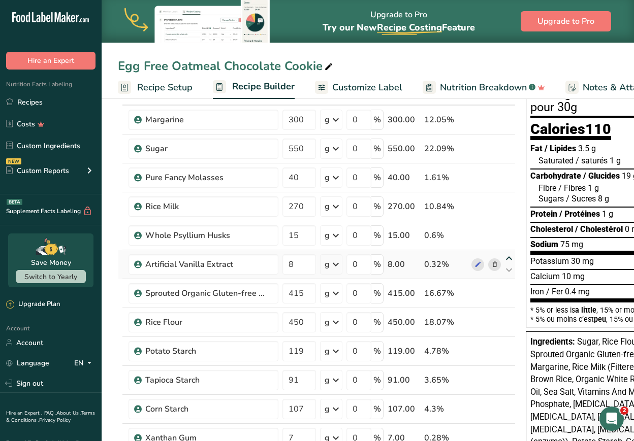
click at [477, 258] on icon at bounding box center [509, 259] width 12 height 8
type input "8"
type input "15"
click at [477, 226] on icon at bounding box center [509, 230] width 12 height 8
type input "8"
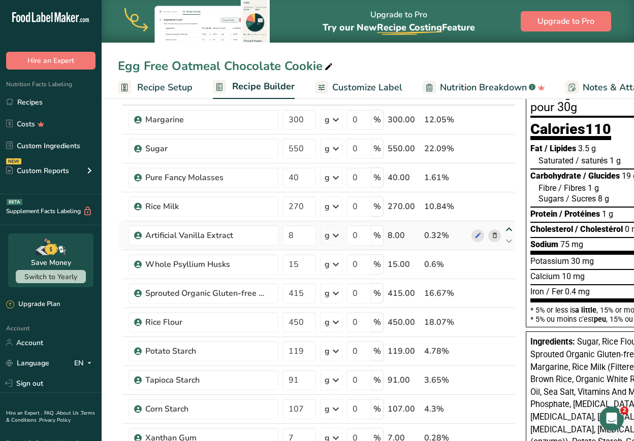
type input "270"
drag, startPoint x: 308, startPoint y: 328, endPoint x: 243, endPoint y: 309, distance: 67.5
click at [243, 309] on tr "Rice Flour 450 g Weight Units g kg mg See more Volume Units l Volume units requ…" at bounding box center [316, 322] width 397 height 29
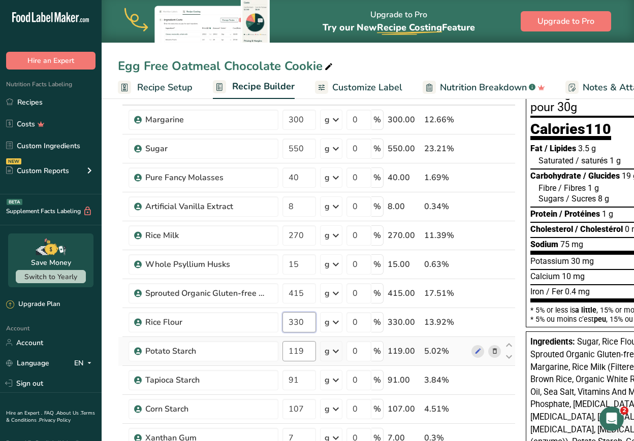
type input "330"
click at [300, 349] on div "Ingredient * Amount * Unit * Waste * .a-a{fill:#347362;}.b-a{fill:#fff;} Grams …" at bounding box center [317, 372] width 398 height 577
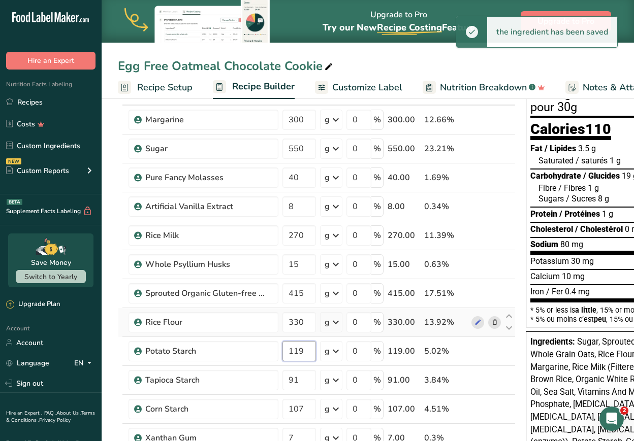
drag, startPoint x: 305, startPoint y: 350, endPoint x: 247, endPoint y: 334, distance: 60.1
click at [247, 334] on tbody "Margarine 300 g Weight Units g kg mg See more Volume Units l Volume units requi…" at bounding box center [316, 373] width 397 height 534
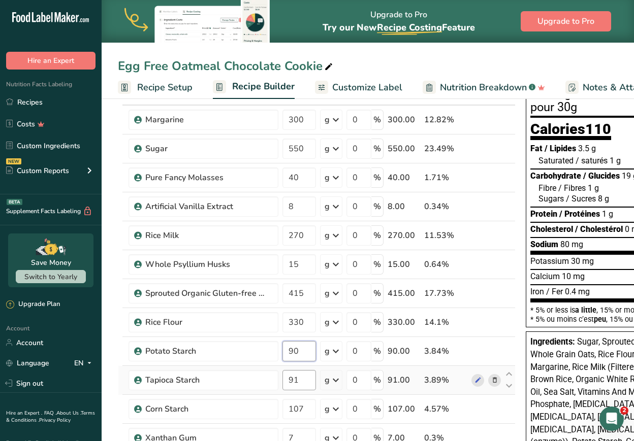
type input "90"
click at [304, 377] on div "Ingredient * Amount * Unit * Waste * .a-a{fill:#347362;}.b-a{fill:#fff;} Grams …" at bounding box center [317, 372] width 398 height 577
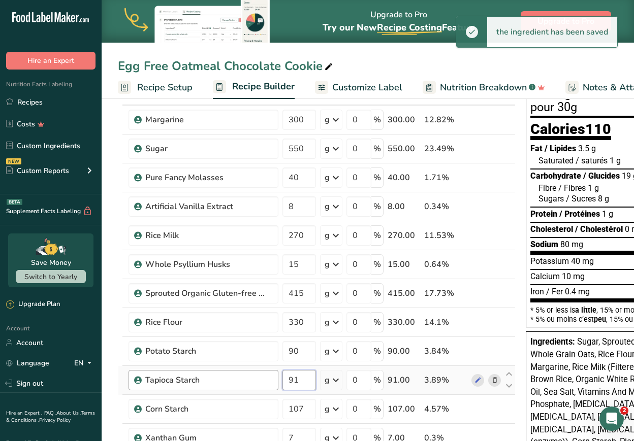
drag, startPoint x: 305, startPoint y: 386, endPoint x: 277, endPoint y: 375, distance: 29.9
click at [277, 375] on tr "Tapioca Starch 91 g Weight Units g kg mg See more Volume Units l Volume units r…" at bounding box center [316, 380] width 397 height 29
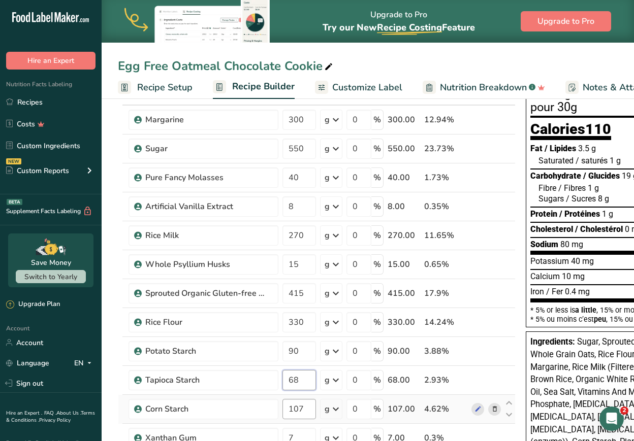
type input "68"
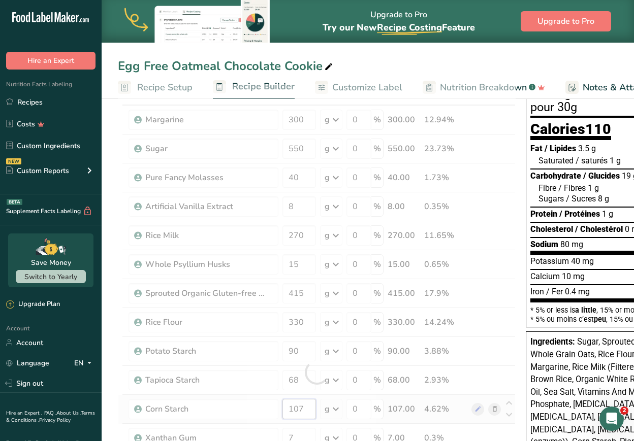
click at [304, 410] on div "Ingredient * Amount * Unit * Waste * .a-a{fill:#347362;}.b-a{fill:#fff;} Grams …" at bounding box center [317, 372] width 398 height 577
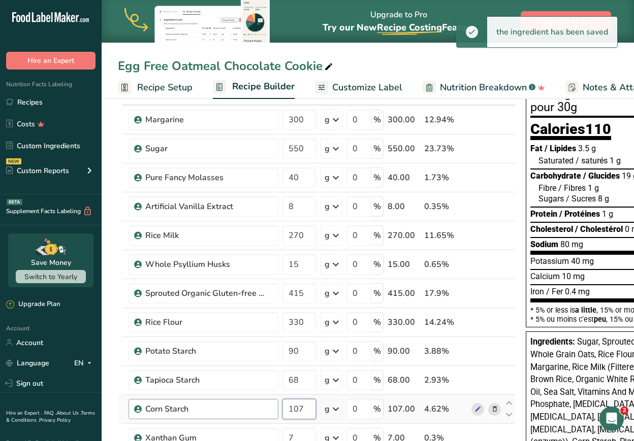
drag, startPoint x: 304, startPoint y: 409, endPoint x: 269, endPoint y: 400, distance: 36.6
click at [269, 400] on tr "Corn Starch 107 g Weight Units g kg mg See more Volume Units l Volume units req…" at bounding box center [316, 409] width 397 height 29
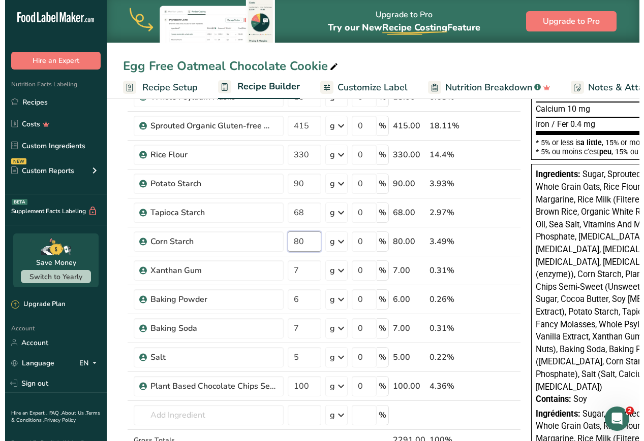
scroll to position [240, 0]
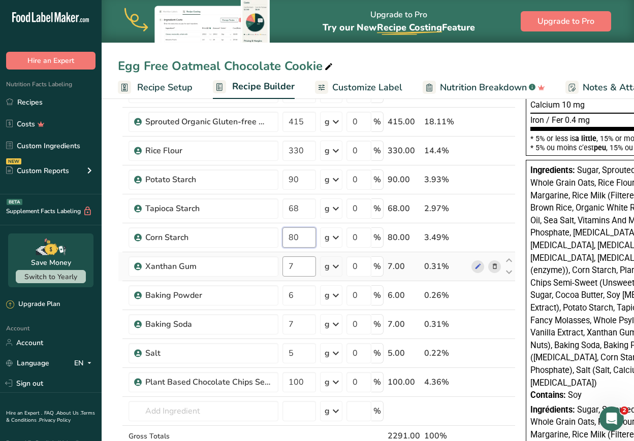
type input "80"
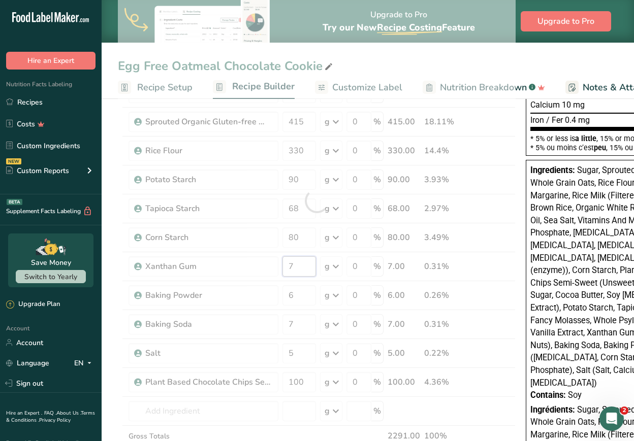
drag, startPoint x: 305, startPoint y: 269, endPoint x: 244, endPoint y: 268, distance: 60.4
click at [244, 268] on div "Ingredient * Amount * Unit * Waste * .a-a{fill:#347362;}.b-a{fill:#fff;} Grams …" at bounding box center [317, 200] width 398 height 577
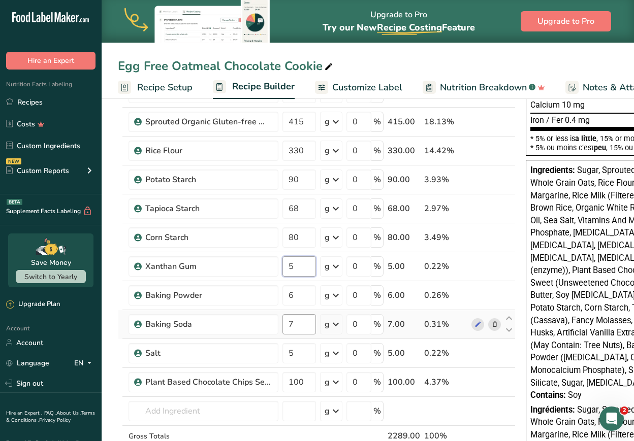
type input "5"
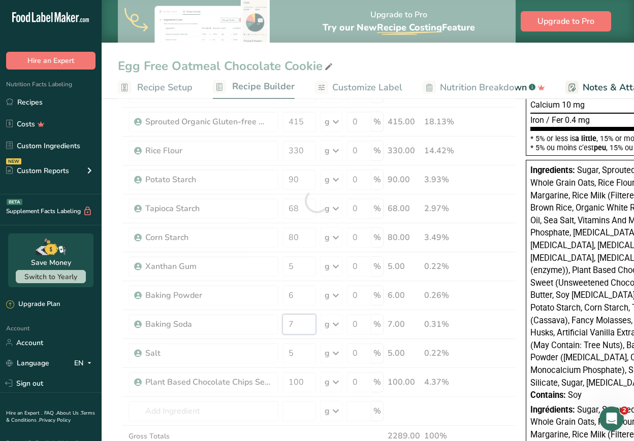
drag, startPoint x: 303, startPoint y: 320, endPoint x: 270, endPoint y: 319, distance: 33.5
click at [270, 319] on div "Ingredient * Amount * Unit * Waste * .a-a{fill:#347362;}.b-a{fill:#fff;} Grams …" at bounding box center [317, 200] width 398 height 577
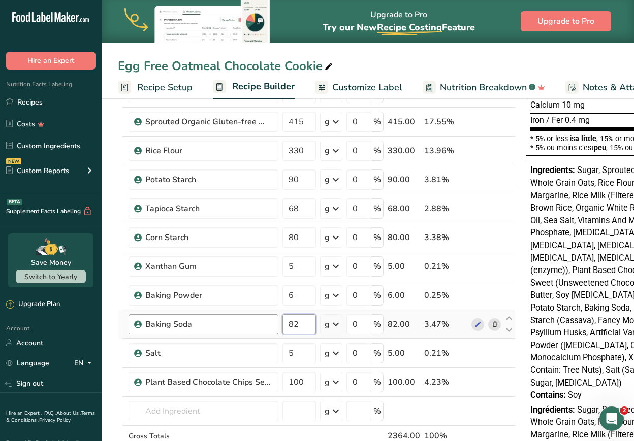
drag, startPoint x: 300, startPoint y: 325, endPoint x: 263, endPoint y: 317, distance: 37.3
click at [263, 317] on tr "Baking Soda 82 g Weight Units g kg mg See more Volume Units l Volume units requ…" at bounding box center [316, 324] width 397 height 29
type input "8"
click at [313, 357] on div "Ingredient * Amount * Unit * Waste * .a-a{fill:#347362;}.b-a{fill:#fff;} Grams …" at bounding box center [317, 200] width 398 height 577
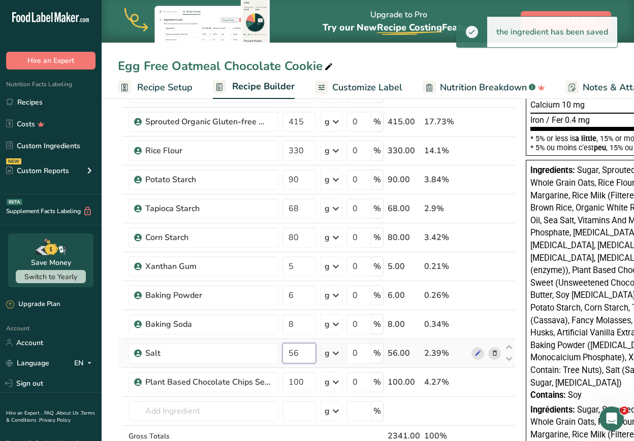
type input "5"
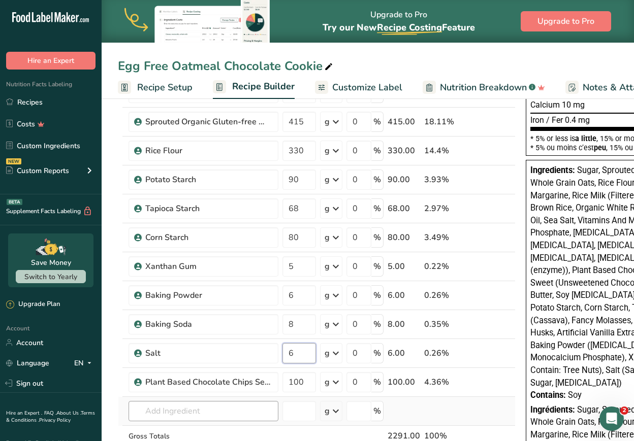
type input "6"
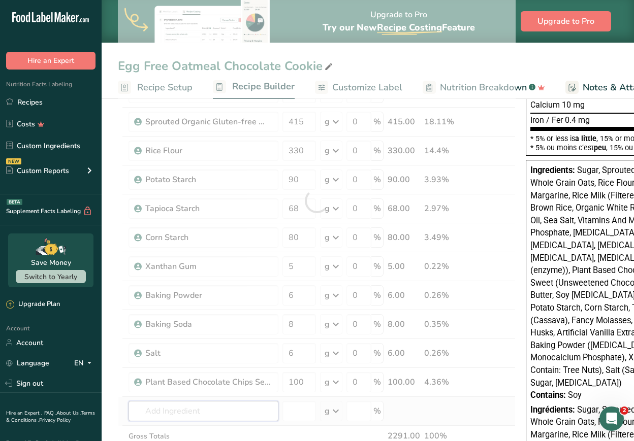
click at [250, 409] on div "Ingredient * Amount * Unit * Waste * .a-a{fill:#347362;}.b-a{fill:#fff;} Grams …" at bounding box center [317, 200] width 398 height 577
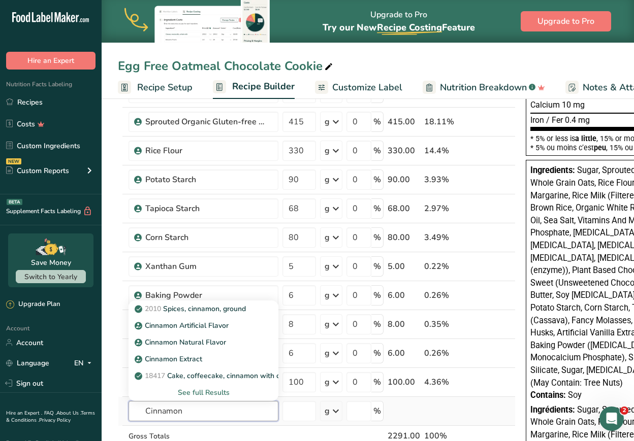
type input "Cinnamon"
click at [205, 391] on div "See full Results" at bounding box center [204, 393] width 134 height 11
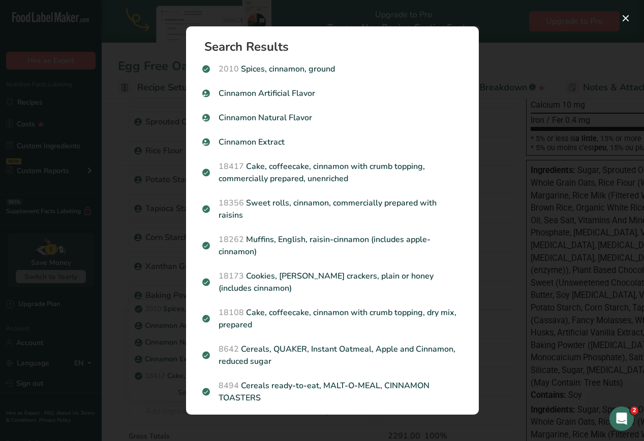
drag, startPoint x: 467, startPoint y: 85, endPoint x: 474, endPoint y: 111, distance: 26.2
click at [474, 111] on section "Search Results 2010 Spices, cinnamon, ground Cinnamon Artificial Flavor Cinnamo…" at bounding box center [332, 220] width 293 height 389
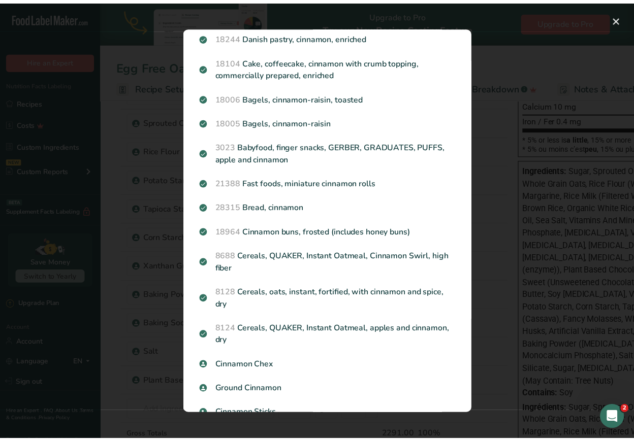
scroll to position [944, 0]
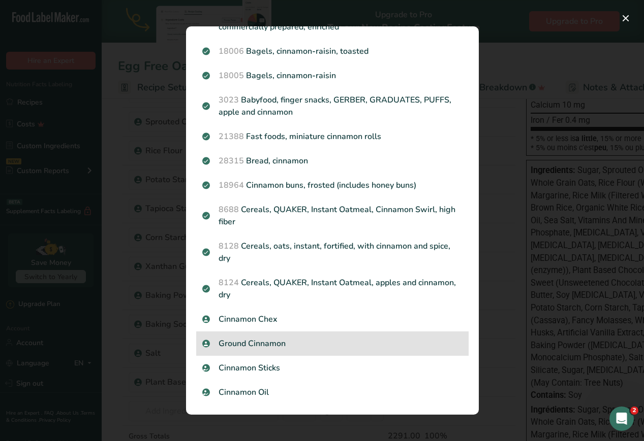
click at [299, 348] on p "Ground Cinnamon" at bounding box center [332, 344] width 260 height 12
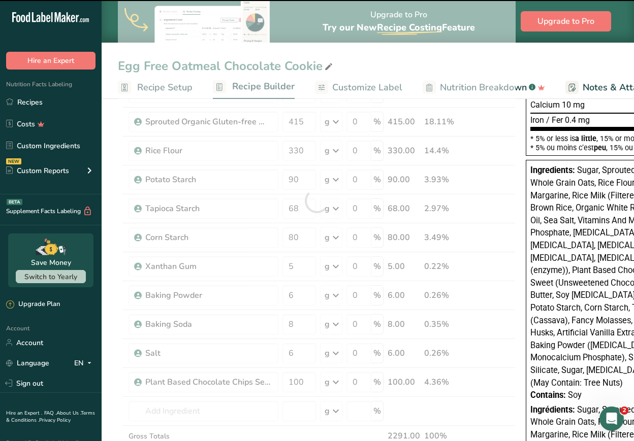
type input "0"
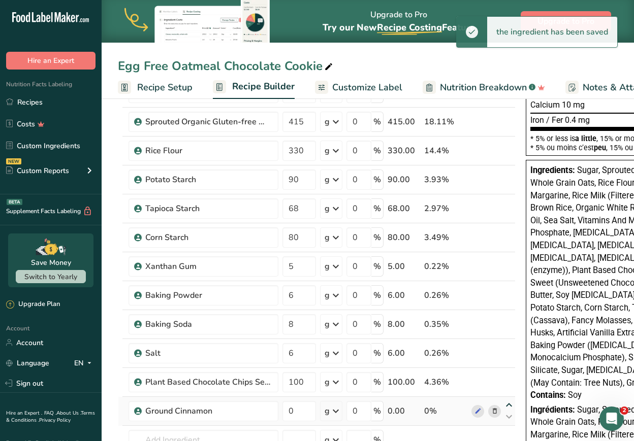
click at [477, 403] on icon at bounding box center [509, 406] width 12 height 8
type input "0"
type input "100"
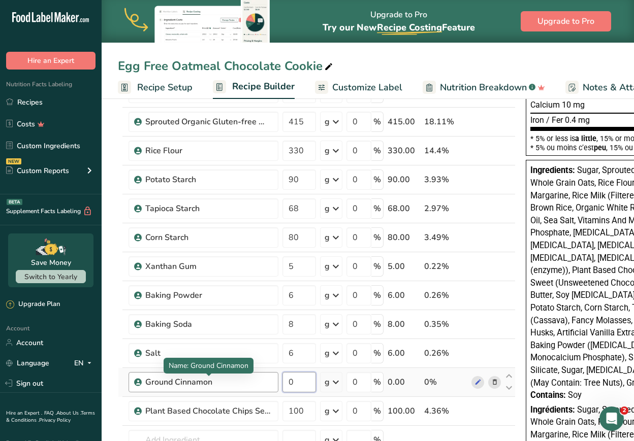
drag, startPoint x: 299, startPoint y: 381, endPoint x: 257, endPoint y: 376, distance: 42.0
click at [257, 376] on tr "Ground Cinnamon 0 g Weight Units g kg mg See more Volume Units l Volume units r…" at bounding box center [316, 382] width 397 height 29
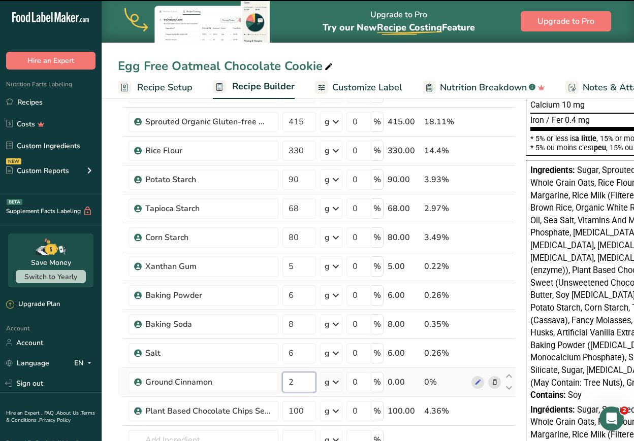
type input "0"
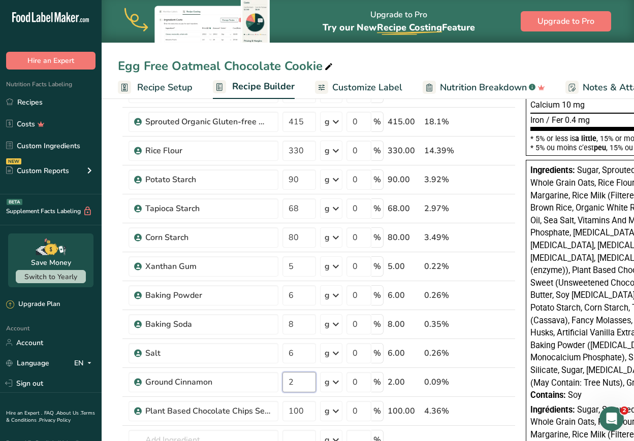
type input "2"
click at [106, 409] on section "Add Ingredients Manage Recipe Delete Recipe Duplicate Recipe Scale Recipe Save …" at bounding box center [368, 372] width 532 height 1035
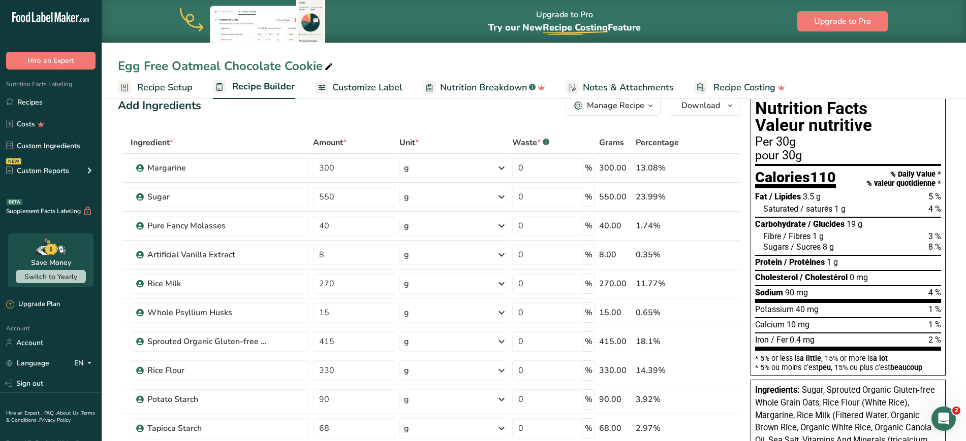
scroll to position [6, 0]
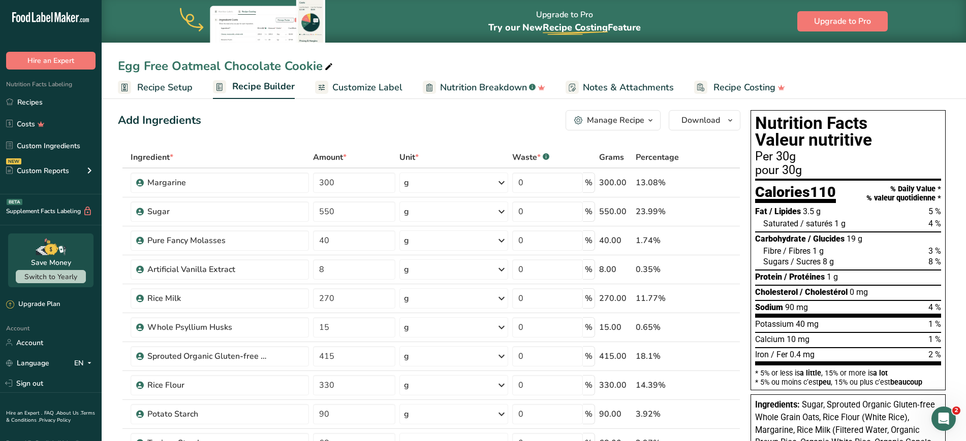
click at [353, 83] on span "Customize Label" at bounding box center [367, 88] width 70 height 14
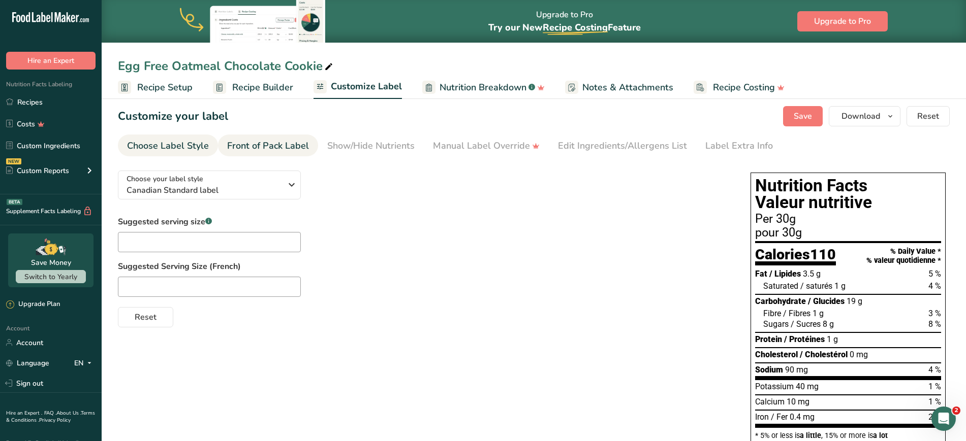
click at [248, 147] on div "Front of Pack Label" at bounding box center [268, 146] width 82 height 14
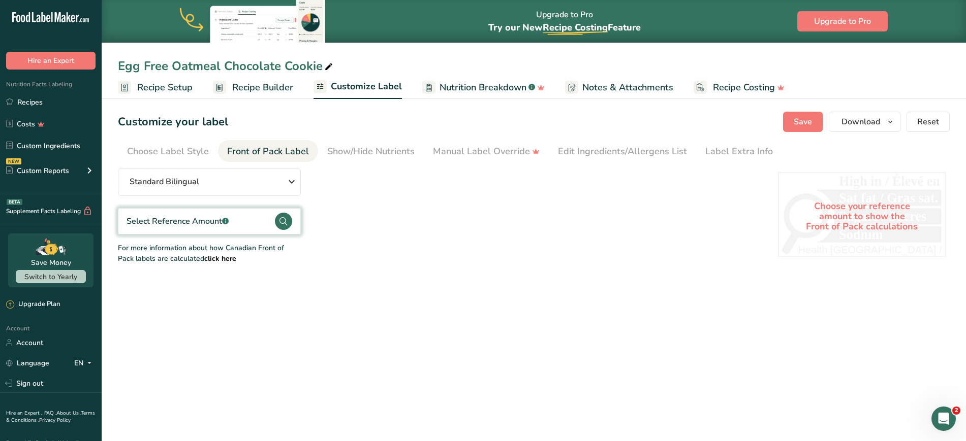
click at [207, 221] on div "Select Reference Amount .a-a{fill:#347362;}.b-a{fill:#fff;}" at bounding box center [177, 221] width 102 height 12
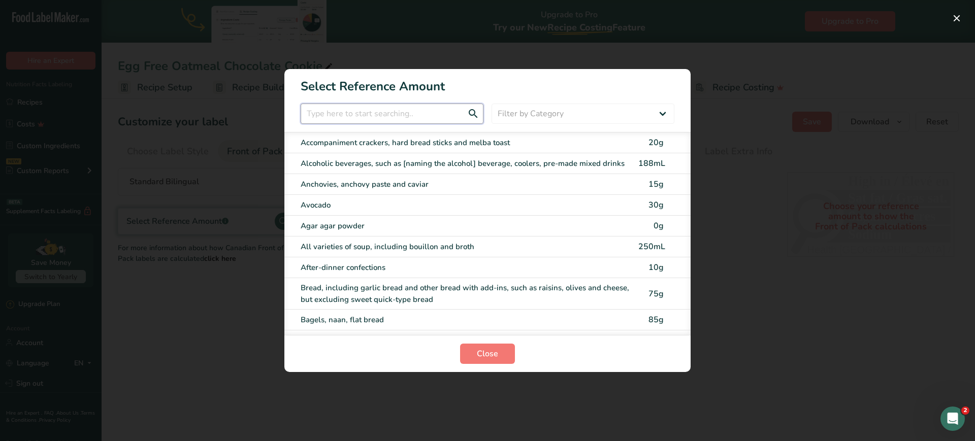
click at [358, 112] on input "FOP Category Selection Modal" at bounding box center [392, 114] width 183 height 20
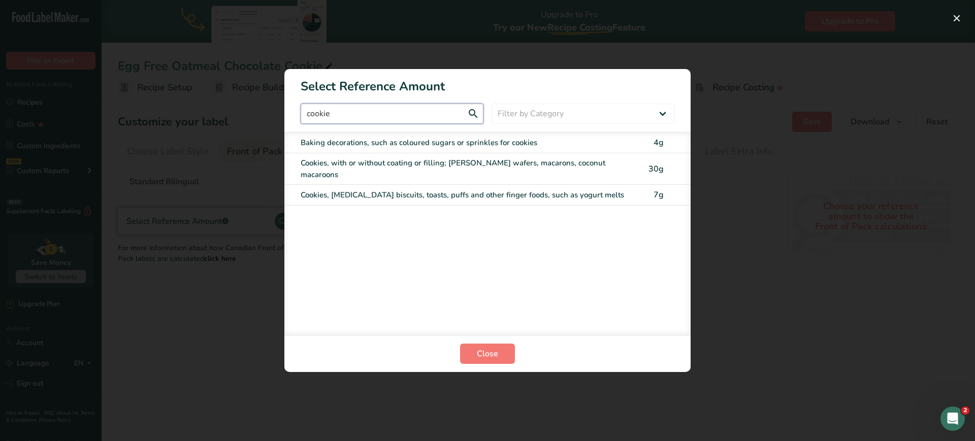
type input "cookie"
click at [351, 159] on div "Cookies, with or without coating or filling; [PERSON_NAME] wafers, macarons, co…" at bounding box center [467, 168] width 332 height 23
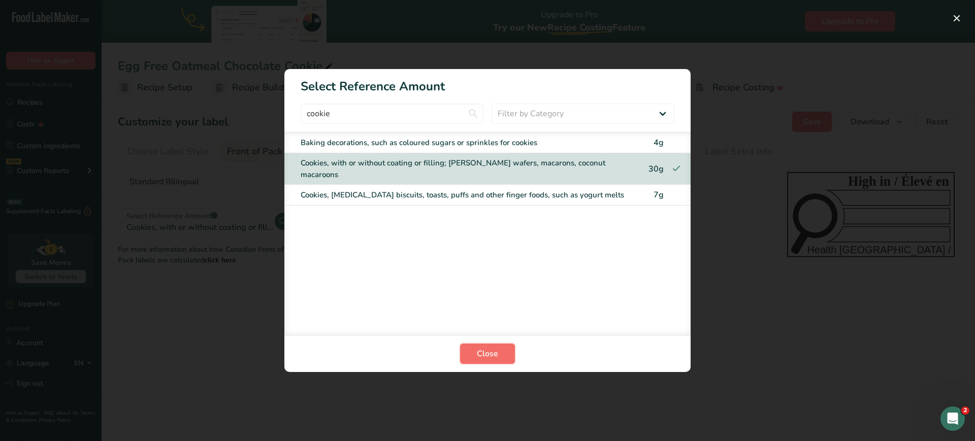
click at [477, 353] on span "Close" at bounding box center [487, 354] width 21 height 12
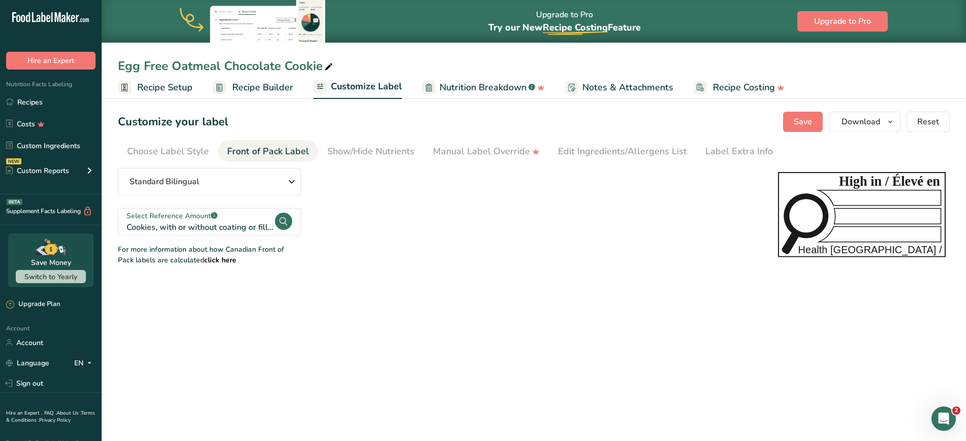
click at [246, 85] on span "Recipe Builder" at bounding box center [262, 88] width 61 height 14
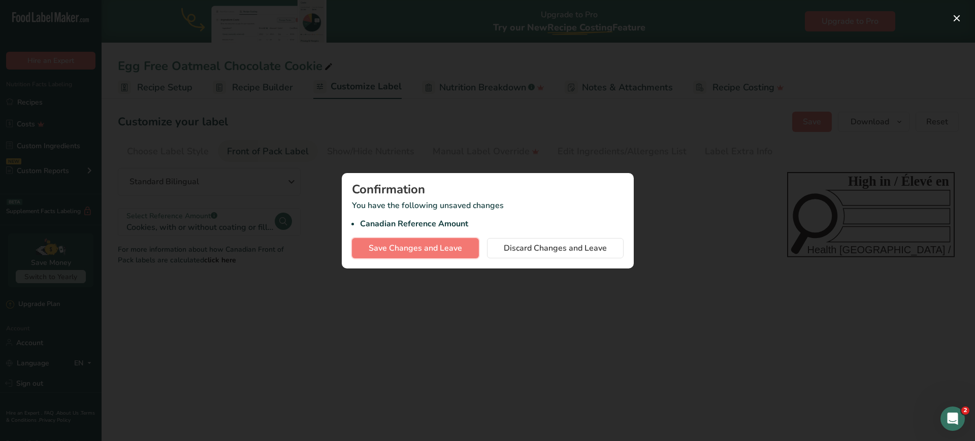
click at [407, 252] on span "Save Changes and Leave" at bounding box center [415, 248] width 93 height 12
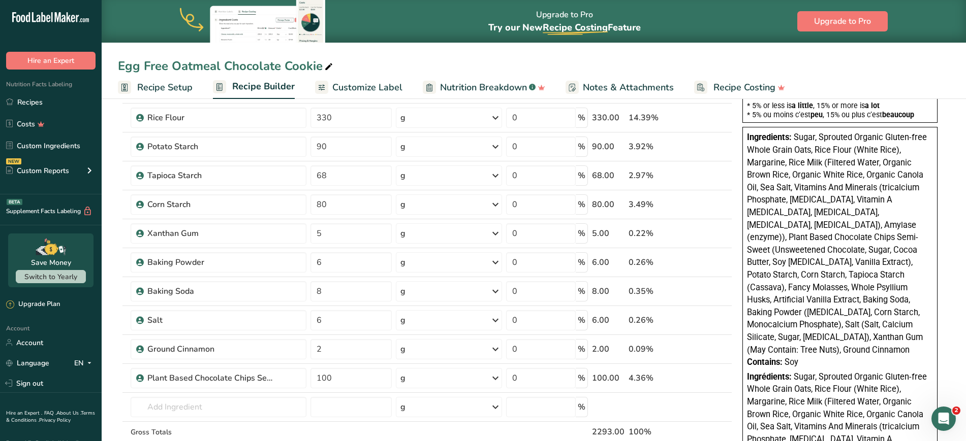
scroll to position [269, 0]
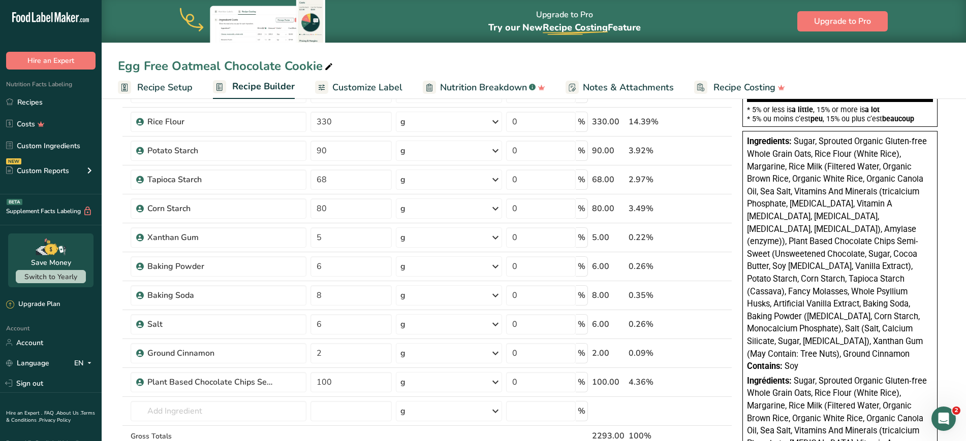
drag, startPoint x: 803, startPoint y: 357, endPoint x: 794, endPoint y: 142, distance: 214.5
click at [477, 142] on div "Ingredients: Sugar, Sprouted Organic Gluten-free Whole Grain Oats, Rice Flour (…" at bounding box center [839, 374] width 195 height 486
copy div "Sugar, Sprouted Organic Gluten-free Whole Grain Oats, Rice Flour (White Rice), …"
click at [19, 106] on link "Recipes" at bounding box center [51, 101] width 102 height 19
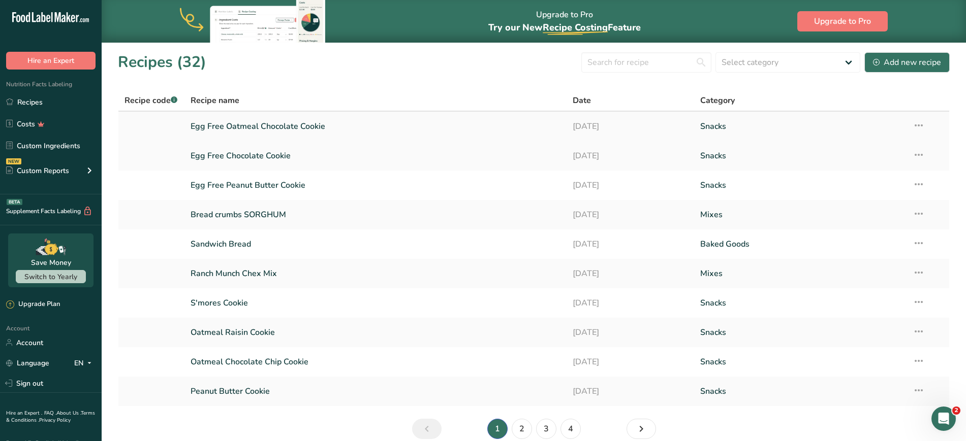
click at [477, 124] on icon at bounding box center [918, 125] width 12 height 18
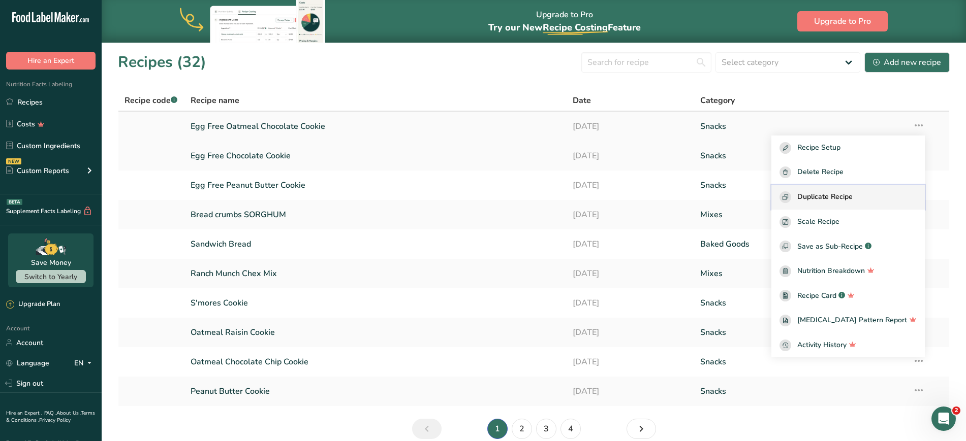
click at [477, 206] on button "Duplicate Recipe" at bounding box center [847, 197] width 153 height 25
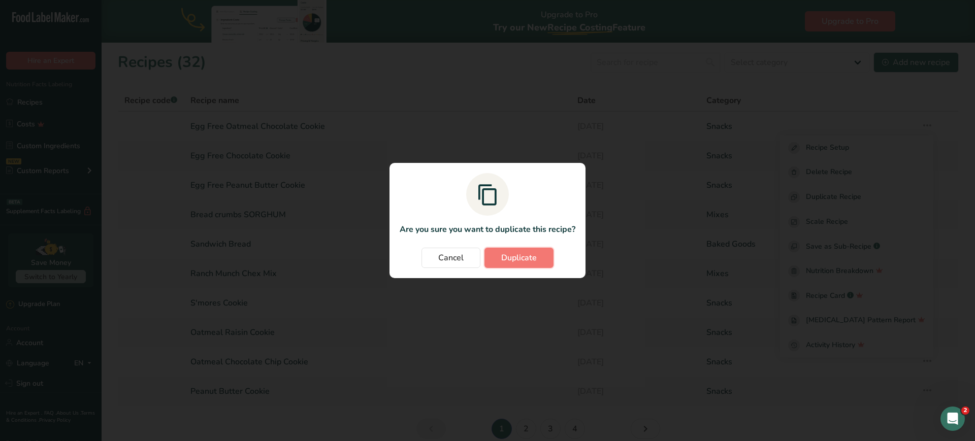
click at [477, 260] on span "Duplicate" at bounding box center [519, 258] width 36 height 12
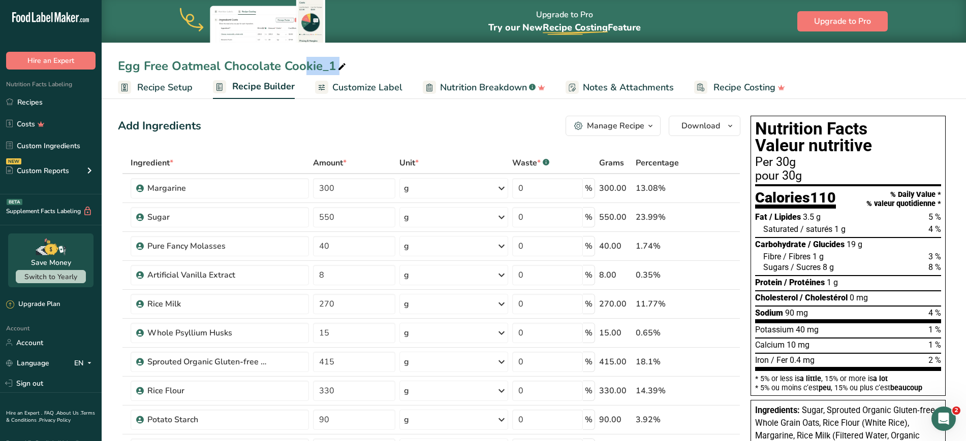
drag, startPoint x: 224, startPoint y: 63, endPoint x: 284, endPoint y: 76, distance: 60.8
click at [284, 76] on div "Egg Free Oatmeal Chocolate Cookie_1 Recipe Setup Recipe Builder Customize Label…" at bounding box center [534, 49] width 864 height 99
click at [296, 70] on div "Egg Free Oatmeal Chocolate Cookie_1" at bounding box center [233, 66] width 230 height 18
drag, startPoint x: 224, startPoint y: 67, endPoint x: 332, endPoint y: 71, distance: 107.8
click at [332, 71] on input "Egg Free Oatmeal Chocolate Cookie_1" at bounding box center [533, 66] width 831 height 18
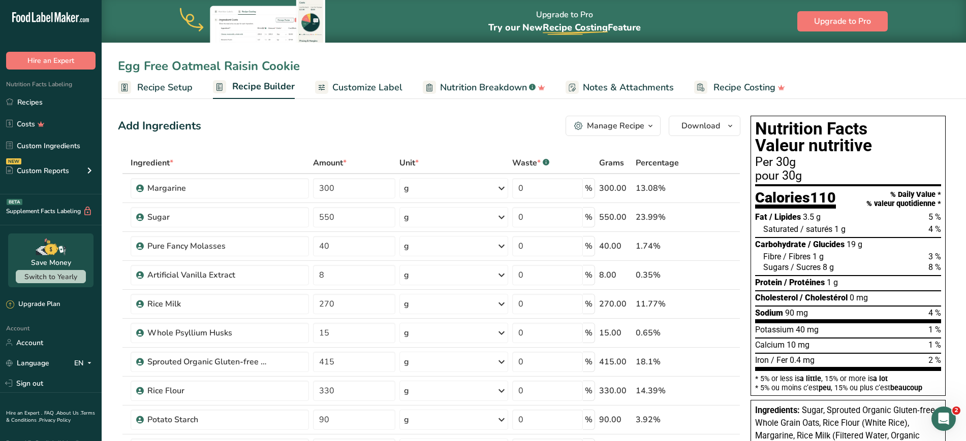
type input "Egg Free Oatmeal Raisin Cookie"
click at [335, 136] on div "Add Ingredients Manage Recipe Delete Recipe Duplicate Recipe Scale Recipe Save …" at bounding box center [429, 126] width 622 height 20
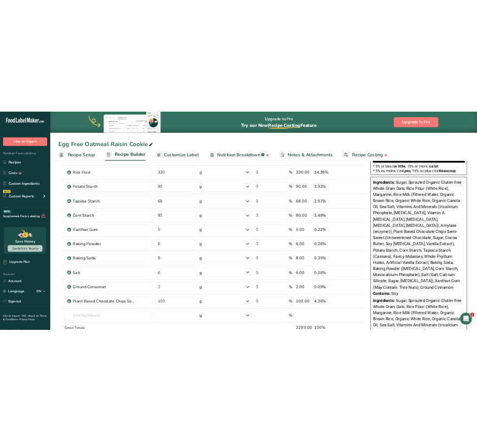
scroll to position [271, 0]
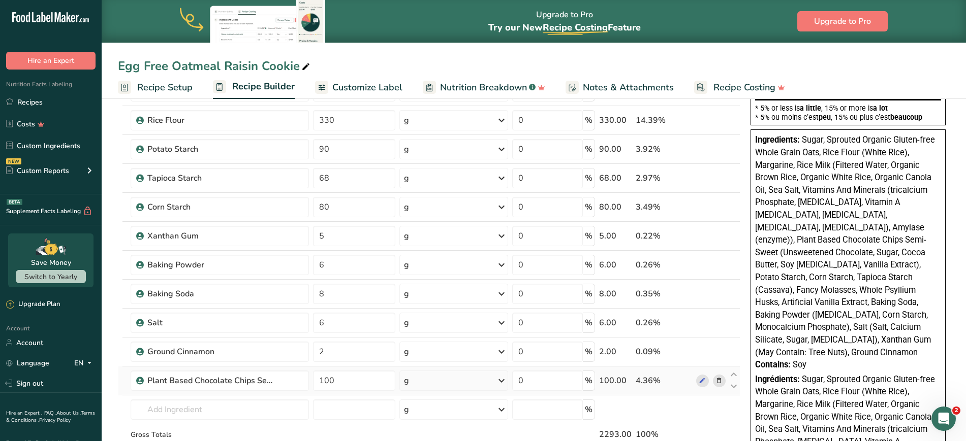
click at [477, 381] on icon at bounding box center [718, 381] width 7 height 11
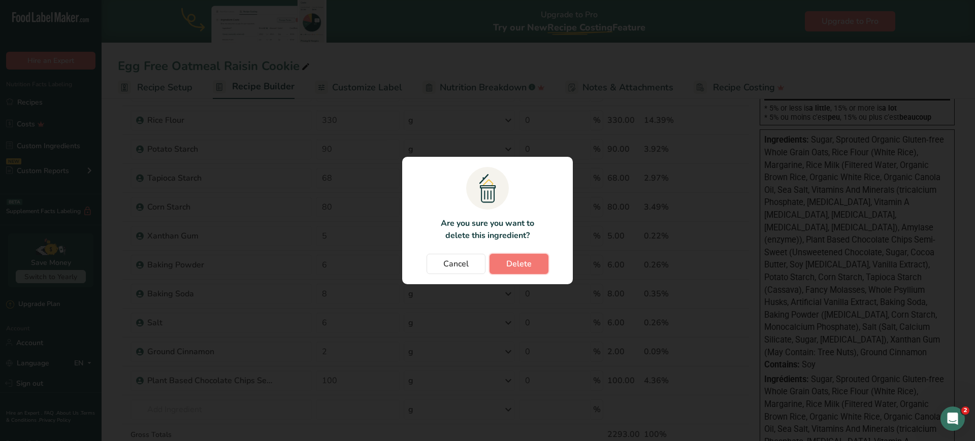
click at [477, 267] on span "Delete" at bounding box center [518, 264] width 25 height 12
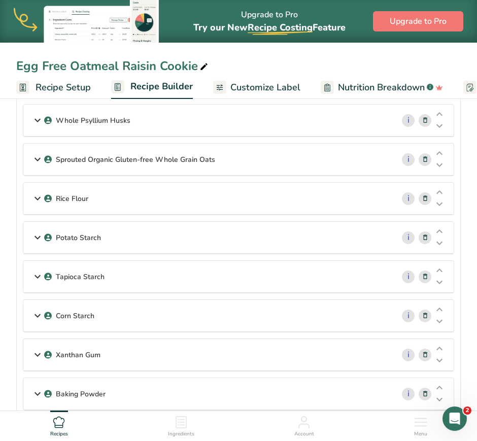
click at [191, 423] on div "Ingredients" at bounding box center [181, 424] width 26 height 27
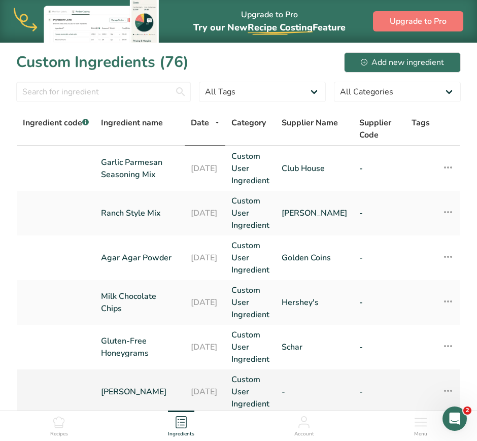
click at [142, 393] on link "[PERSON_NAME]" at bounding box center [140, 392] width 78 height 12
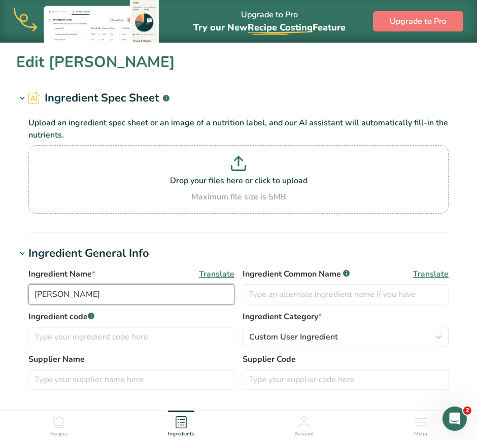
drag, startPoint x: 101, startPoint y: 291, endPoint x: -13, endPoint y: 281, distance: 114.2
click at [0, 281] on html "Upgrade to Pro Try our New Recipe Costing .a-29{fill:none;stroke-linecap:round;…" at bounding box center [238, 411] width 477 height 822
type input "S"
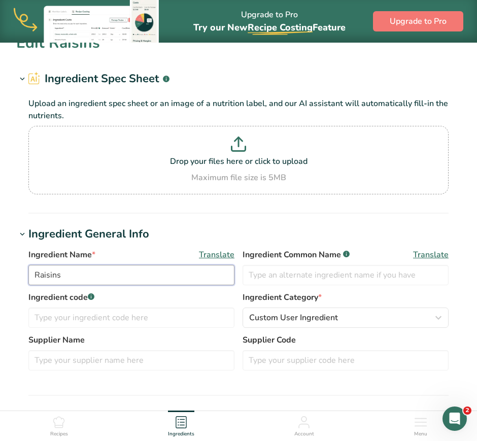
drag, startPoint x: 101, startPoint y: 278, endPoint x: -39, endPoint y: 277, distance: 139.7
click at [0, 277] on html "Upgrade to Pro Try our New Recipe Costing .a-29{fill:none;stroke-linecap:round;…" at bounding box center [238, 392] width 477 height 822
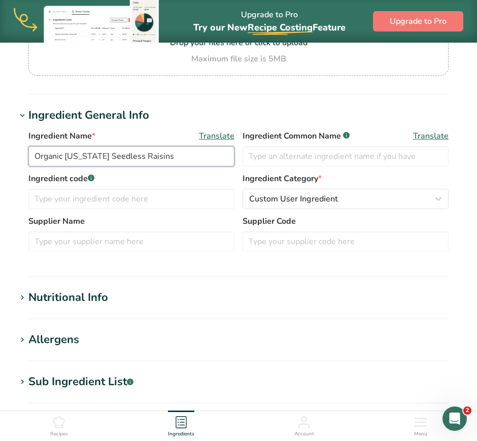
scroll to position [155, 0]
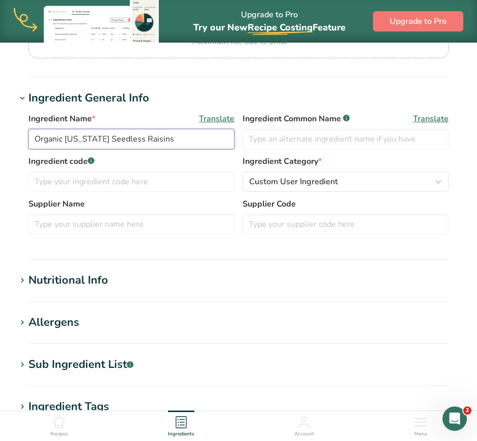
type input "Organic [US_STATE] Seedless Raisins"
click at [77, 287] on div "Nutritional Info" at bounding box center [68, 280] width 80 height 17
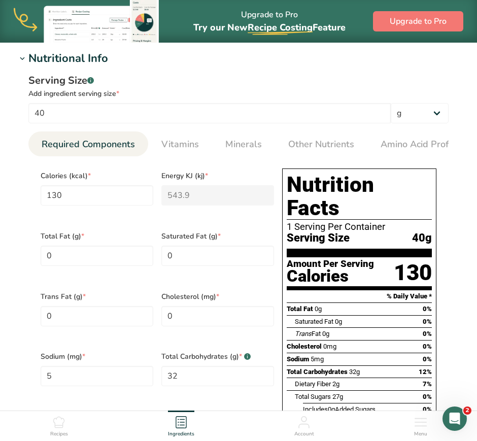
scroll to position [379, 0]
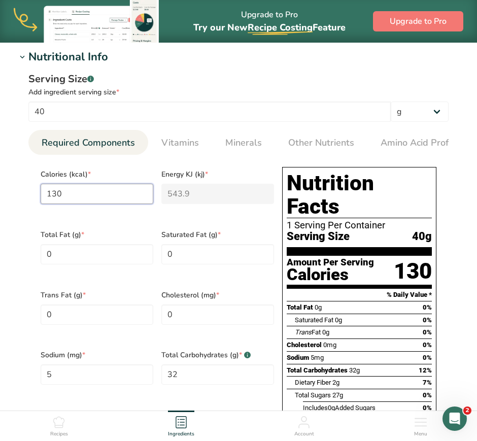
drag, startPoint x: 131, startPoint y: 198, endPoint x: -1, endPoint y: 202, distance: 131.1
click at [0, 202] on html "Upgrade to Pro Try our New Recipe Costing .a-29{fill:none;stroke-linecap:round;…" at bounding box center [238, 269] width 477 height 1296
type input "1"
type KJ "4.2"
type input "12"
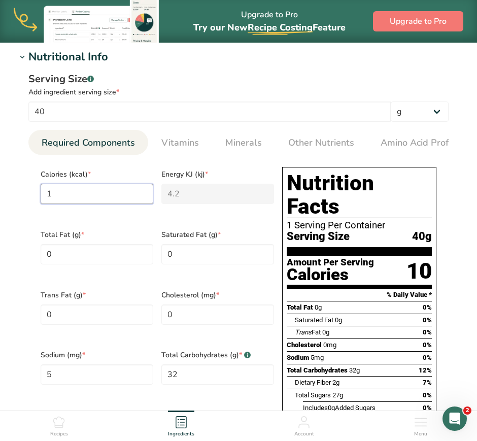
type KJ "50.2"
type input "120"
type KJ "502.1"
type input "120"
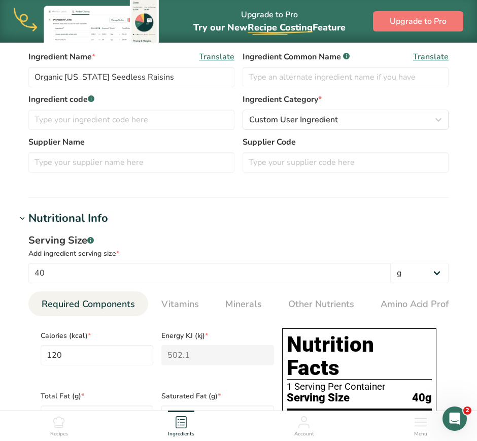
scroll to position [239, 0]
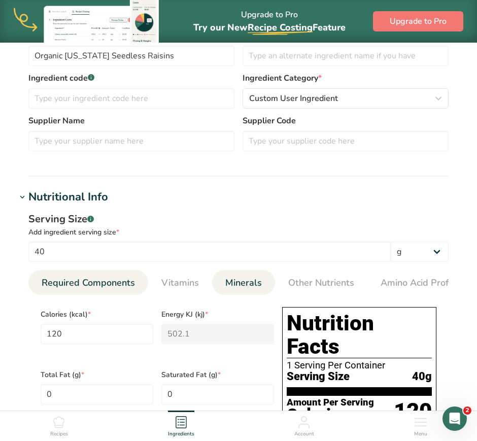
click at [257, 294] on link "Minerals" at bounding box center [243, 283] width 45 height 26
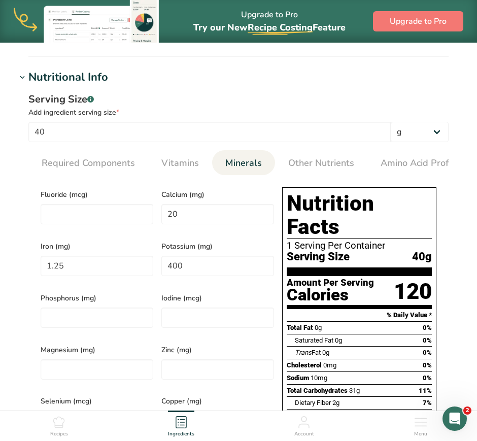
scroll to position [366, 0]
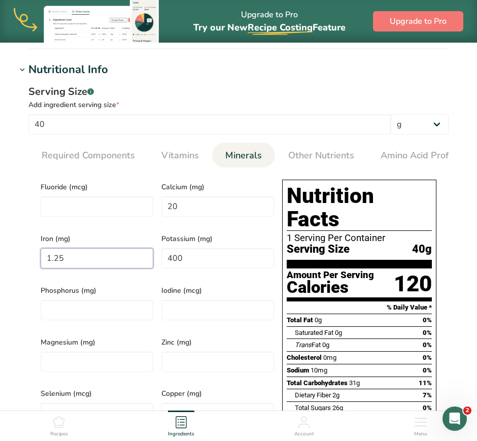
drag, startPoint x: 127, startPoint y: 264, endPoint x: -60, endPoint y: 231, distance: 190.3
click at [0, 231] on html "Upgrade to Pro Try our New Recipe Costing .a-29{fill:none;stroke-linecap:round;…" at bounding box center [238, 282] width 477 height 1296
drag, startPoint x: 204, startPoint y: 210, endPoint x: 173, endPoint y: 205, distance: 30.9
click at [173, 205] on input "20" at bounding box center [218, 207] width 113 height 20
click at [139, 251] on div "Fluoride (mcg) Calcium (mg) 0.8 Iron (mg) 1.6 Potassium (mg) 400 Phosphorus (mg…" at bounding box center [158, 357] width 242 height 362
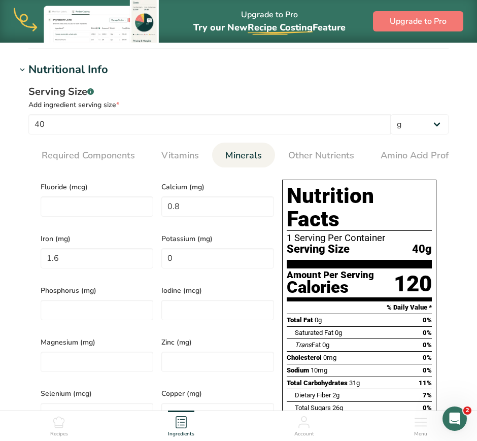
click at [457, 218] on div "Serving Size .a-a{fill:#347362;}.b-a{fill:#fff;} Add ingredient serving size * …" at bounding box center [238, 315] width 445 height 474
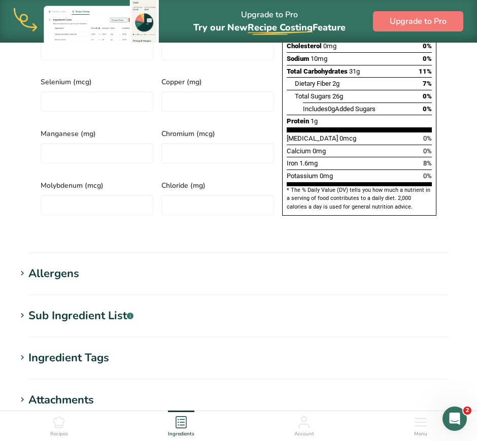
scroll to position [703, 0]
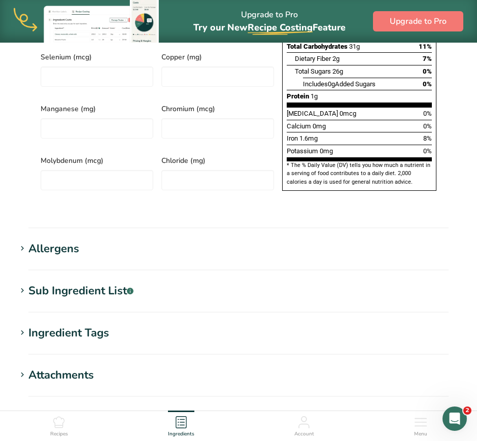
click at [26, 242] on icon at bounding box center [22, 249] width 9 height 14
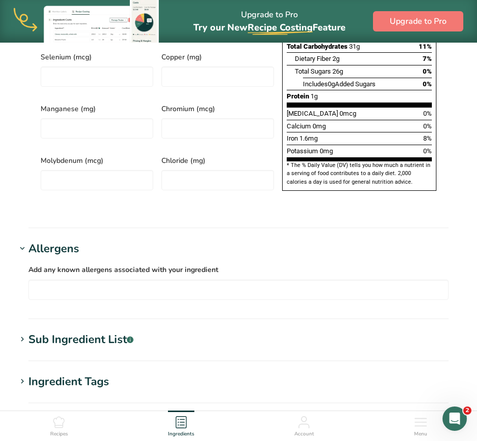
click at [26, 242] on icon at bounding box center [22, 249] width 9 height 14
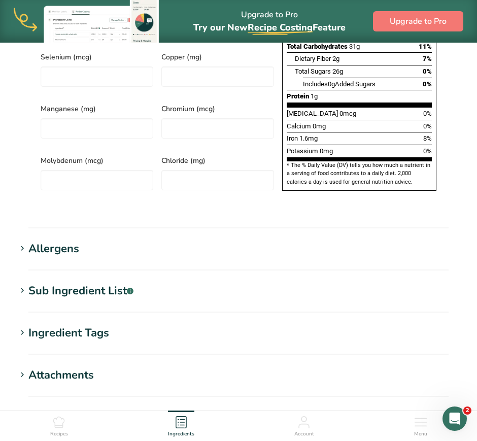
click at [24, 284] on icon at bounding box center [22, 291] width 9 height 14
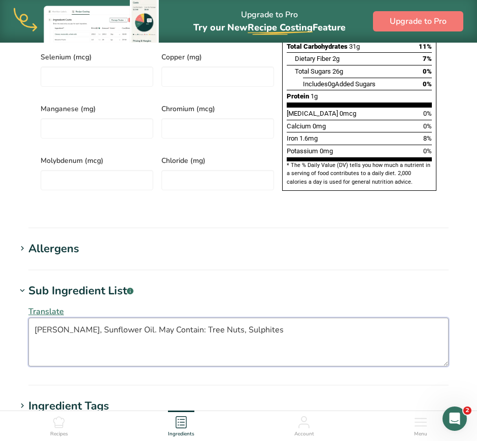
drag, startPoint x: 284, startPoint y: 324, endPoint x: -85, endPoint y: 281, distance: 371.7
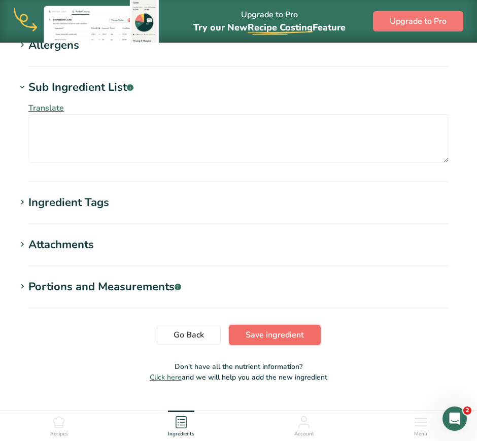
click at [251, 325] on button "Save ingredient" at bounding box center [275, 335] width 92 height 20
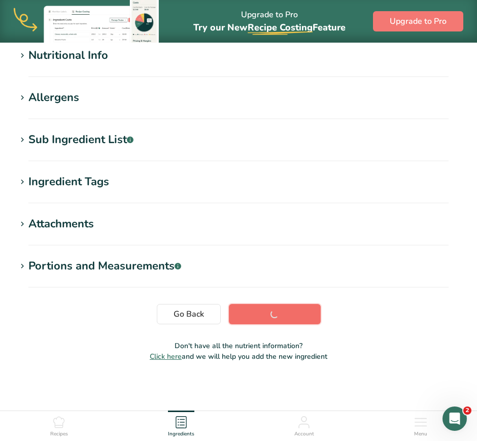
scroll to position [127, 0]
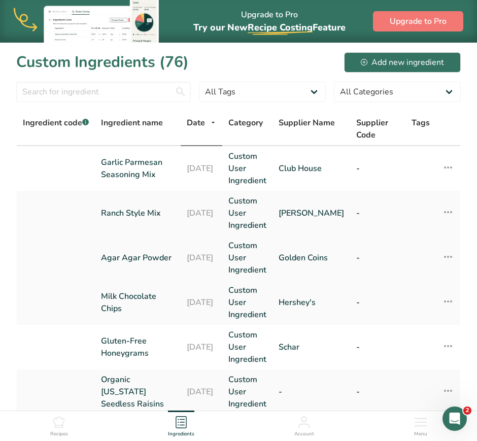
click at [67, 427] on div "Recipes" at bounding box center [59, 424] width 18 height 27
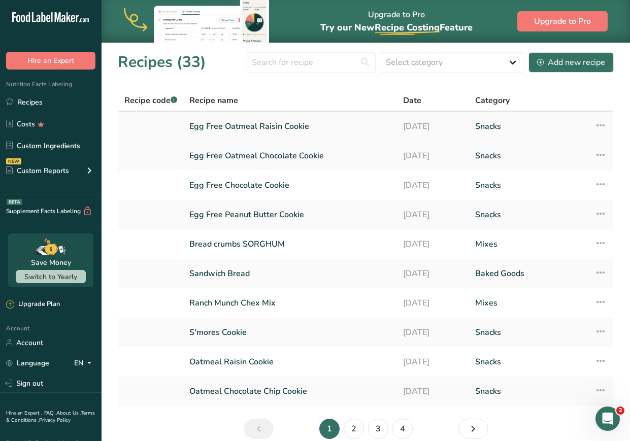
click at [300, 127] on link "Egg Free Oatmeal Raisin Cookie" at bounding box center [290, 126] width 202 height 21
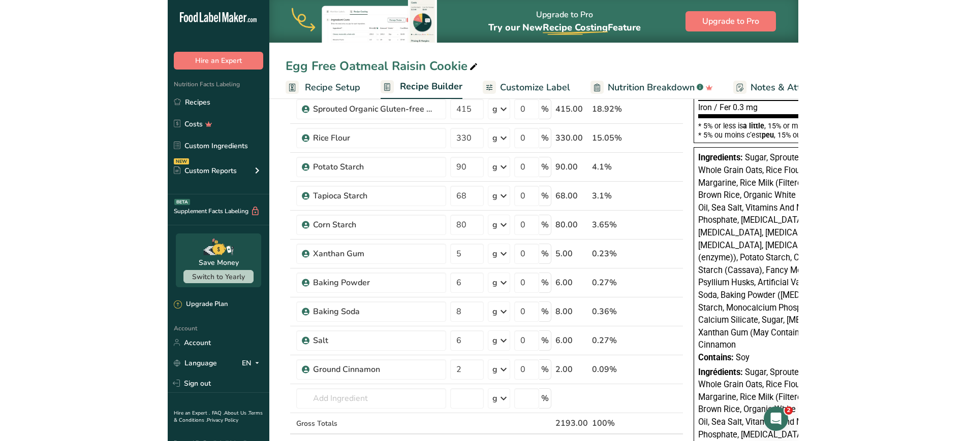
scroll to position [303, 0]
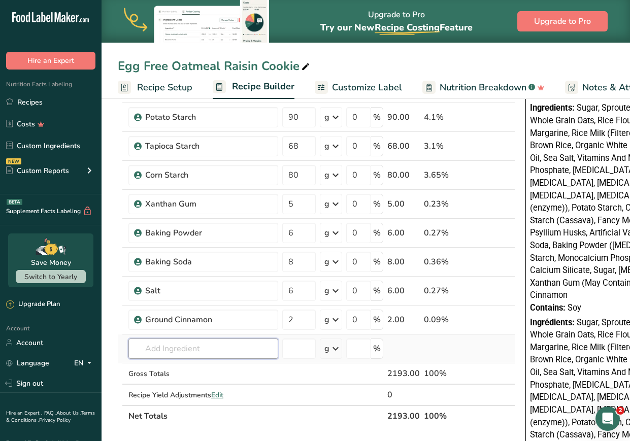
click at [202, 341] on input "text" at bounding box center [203, 349] width 150 height 20
click at [208, 304] on div "Organic [US_STATE] Seedless Raisins Add your own ingredient" at bounding box center [203, 321] width 150 height 36
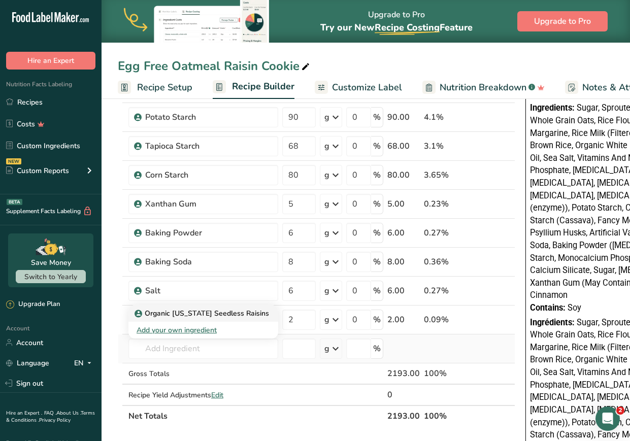
click at [210, 311] on p "Organic [US_STATE] Seedless Raisins" at bounding box center [203, 313] width 133 height 11
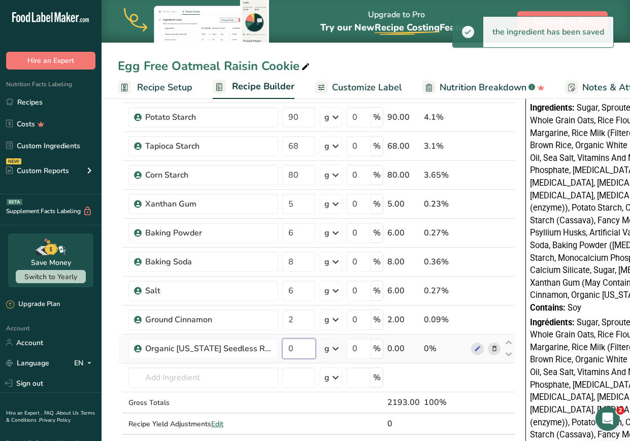
click at [297, 355] on input "0" at bounding box center [299, 349] width 34 height 20
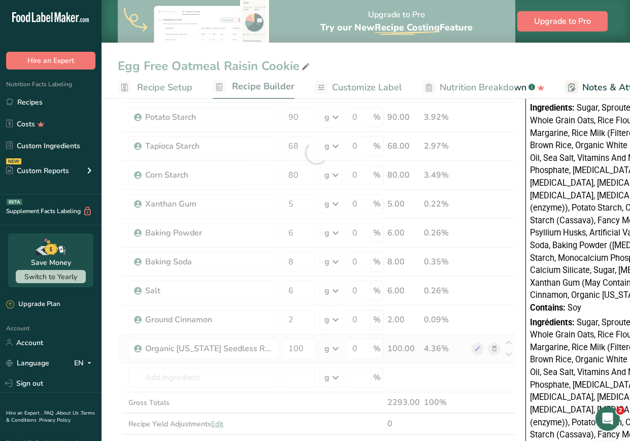
click at [112, 362] on section "Add Ingredients Manage Recipe Delete Recipe Duplicate Recipe Scale Recipe Save …" at bounding box center [366, 310] width 529 height 1035
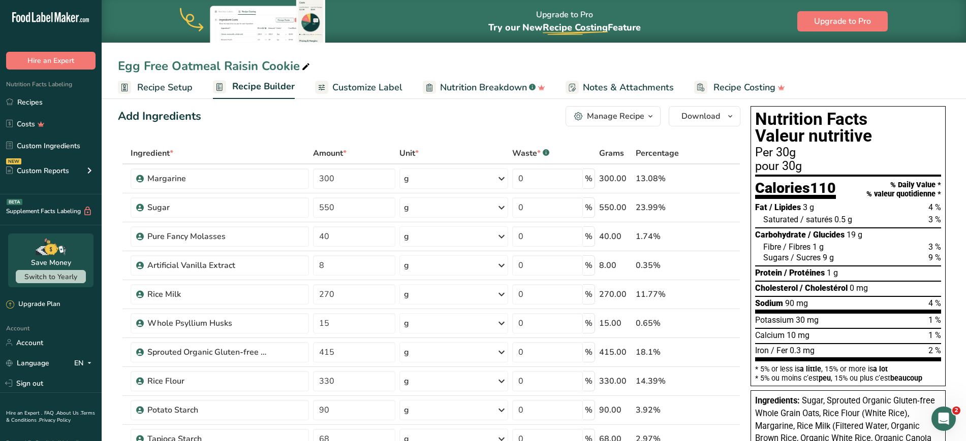
scroll to position [0, 0]
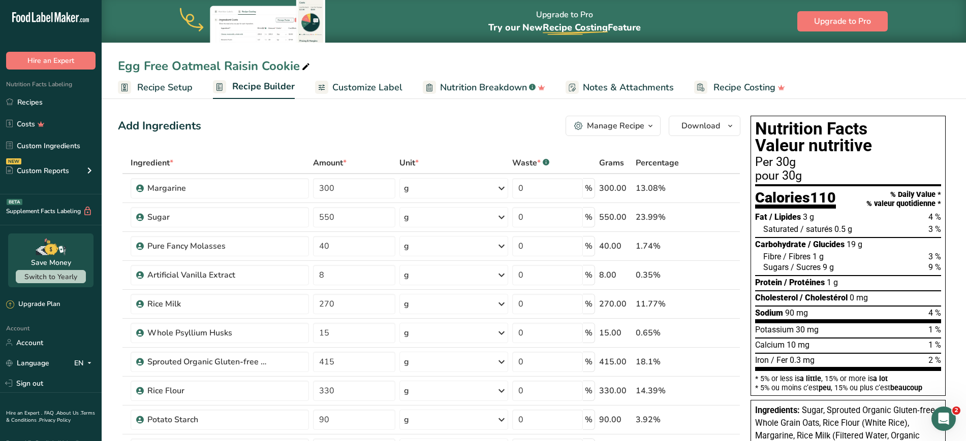
click at [345, 90] on span "Customize Label" at bounding box center [367, 88] width 70 height 14
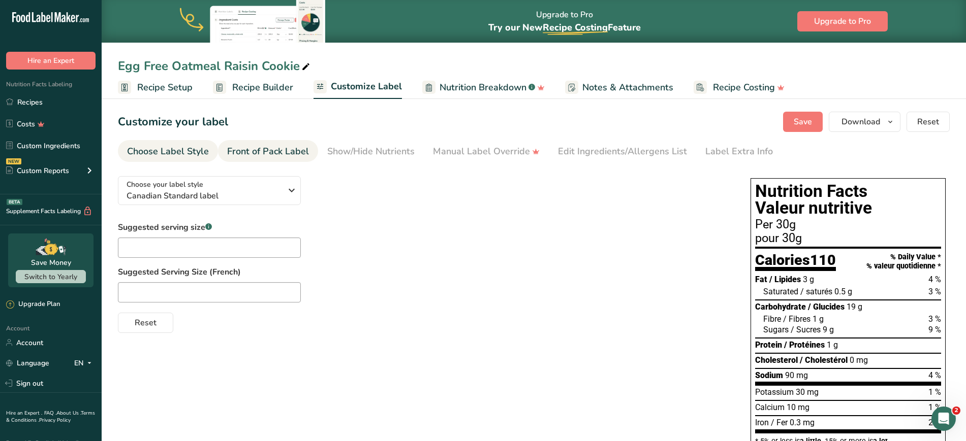
click at [290, 150] on div "Front of Pack Label" at bounding box center [268, 152] width 82 height 14
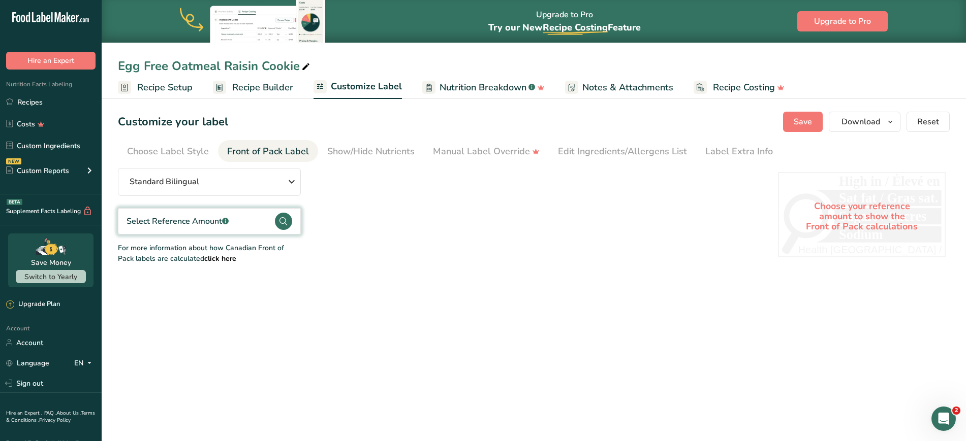
click at [249, 224] on div "Select Reference Amount .a-a{fill:#347362;}.b-a{fill:#fff;}" at bounding box center [209, 221] width 183 height 26
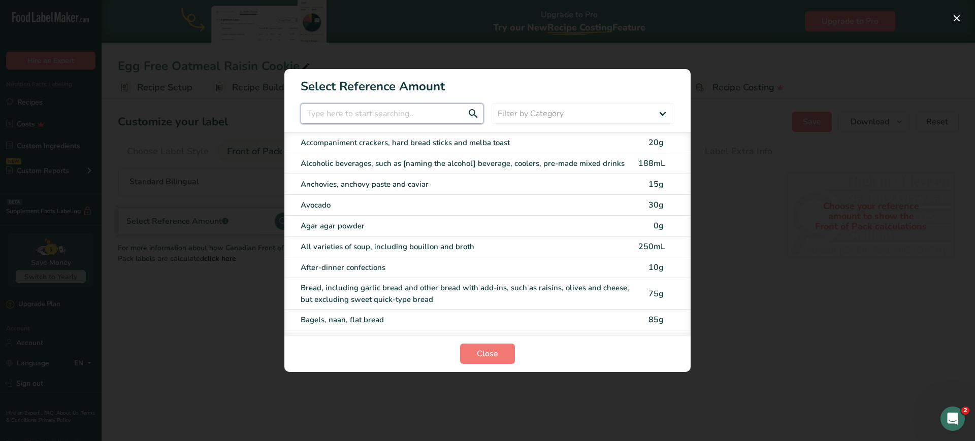
click at [407, 115] on input "FOP Category Selection Modal" at bounding box center [392, 114] width 183 height 20
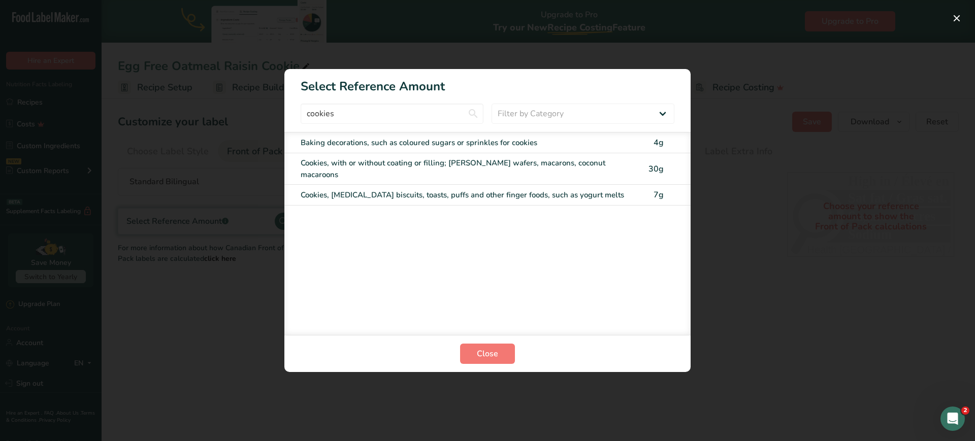
click at [429, 160] on div "Cookies, with or without coating or filling; [PERSON_NAME] wafers, macarons, co…" at bounding box center [467, 168] width 332 height 23
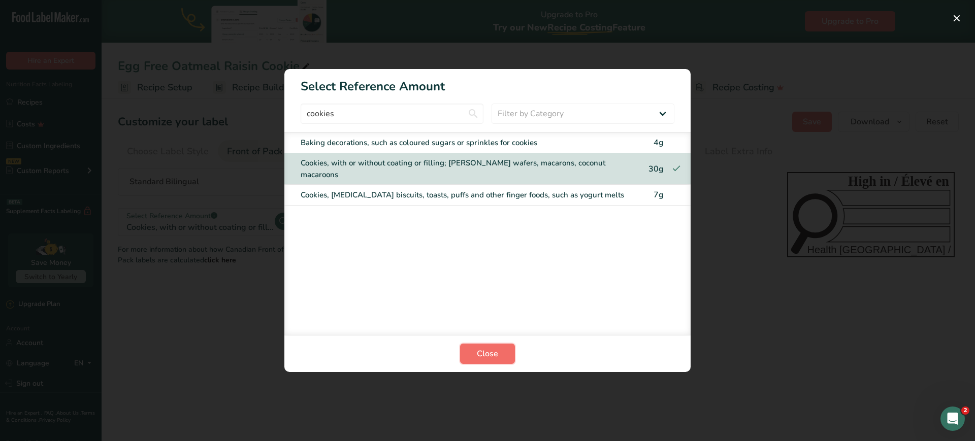
click at [476, 358] on button "Close" at bounding box center [487, 354] width 55 height 20
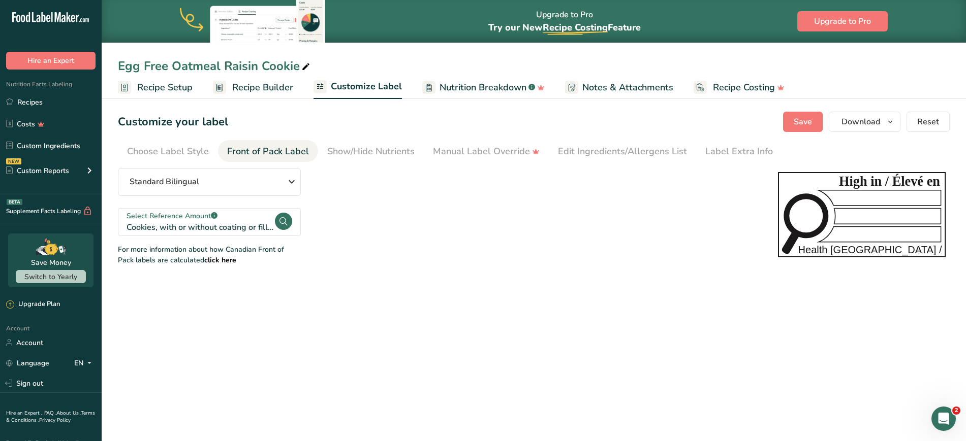
click at [258, 83] on span "Recipe Builder" at bounding box center [262, 88] width 61 height 14
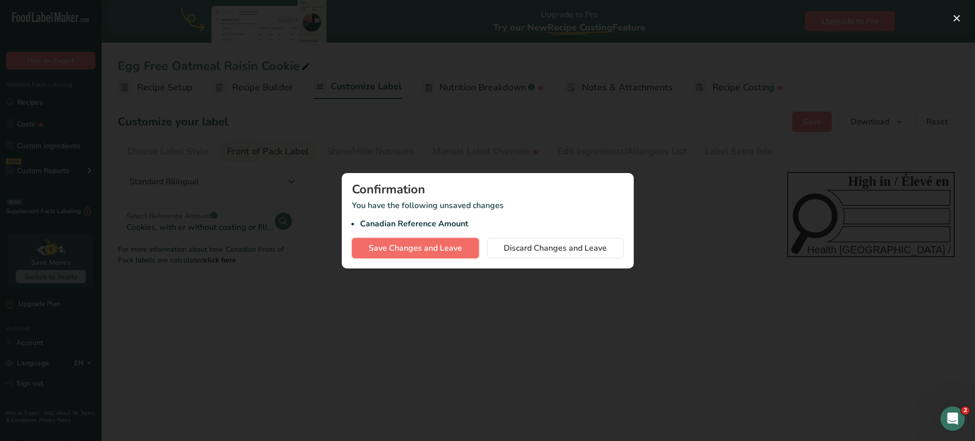
click at [442, 245] on span "Save Changes and Leave" at bounding box center [415, 248] width 93 height 12
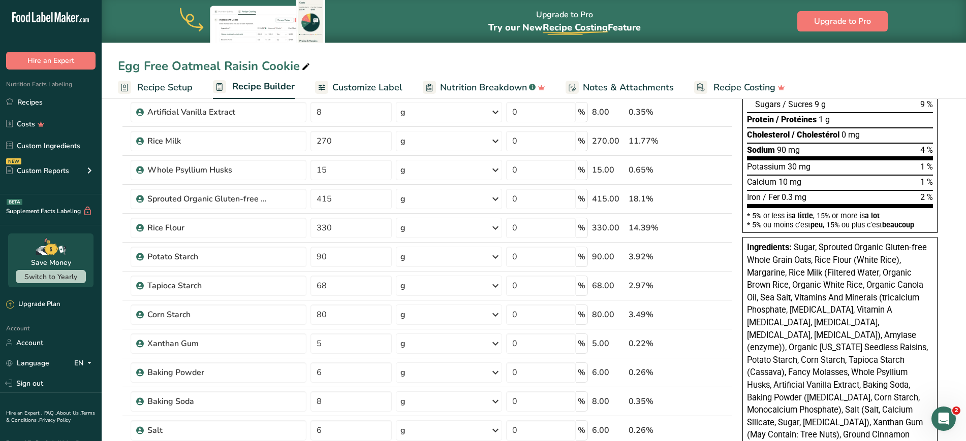
scroll to position [201, 0]
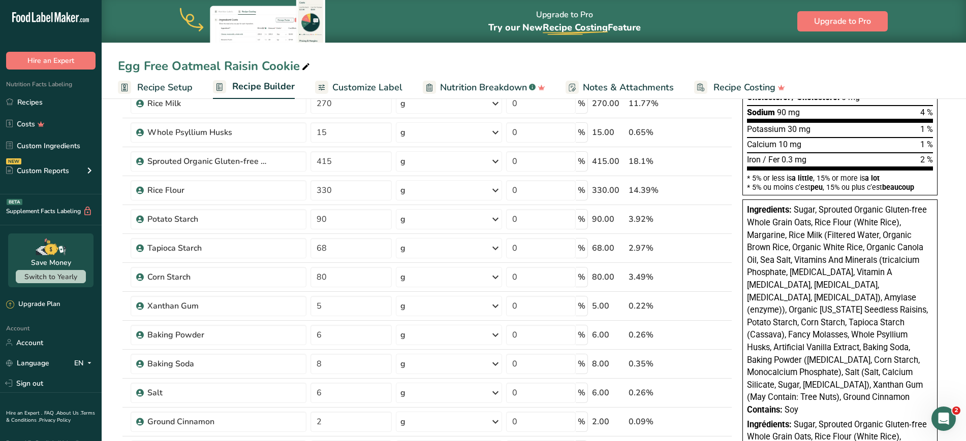
drag, startPoint x: 796, startPoint y: 210, endPoint x: 885, endPoint y: 398, distance: 207.2
click at [477, 398] on div "Ingredients: Sugar, Sprouted Organic Gluten-free Whole Grain Oats, Rice Flour (…" at bounding box center [839, 418] width 195 height 436
copy div "ugar, Sprouted Organic Gluten-free Whole Grain Oats, Rice Flour (White Rice), M…"
